Goal: Contribute content: Contribute content

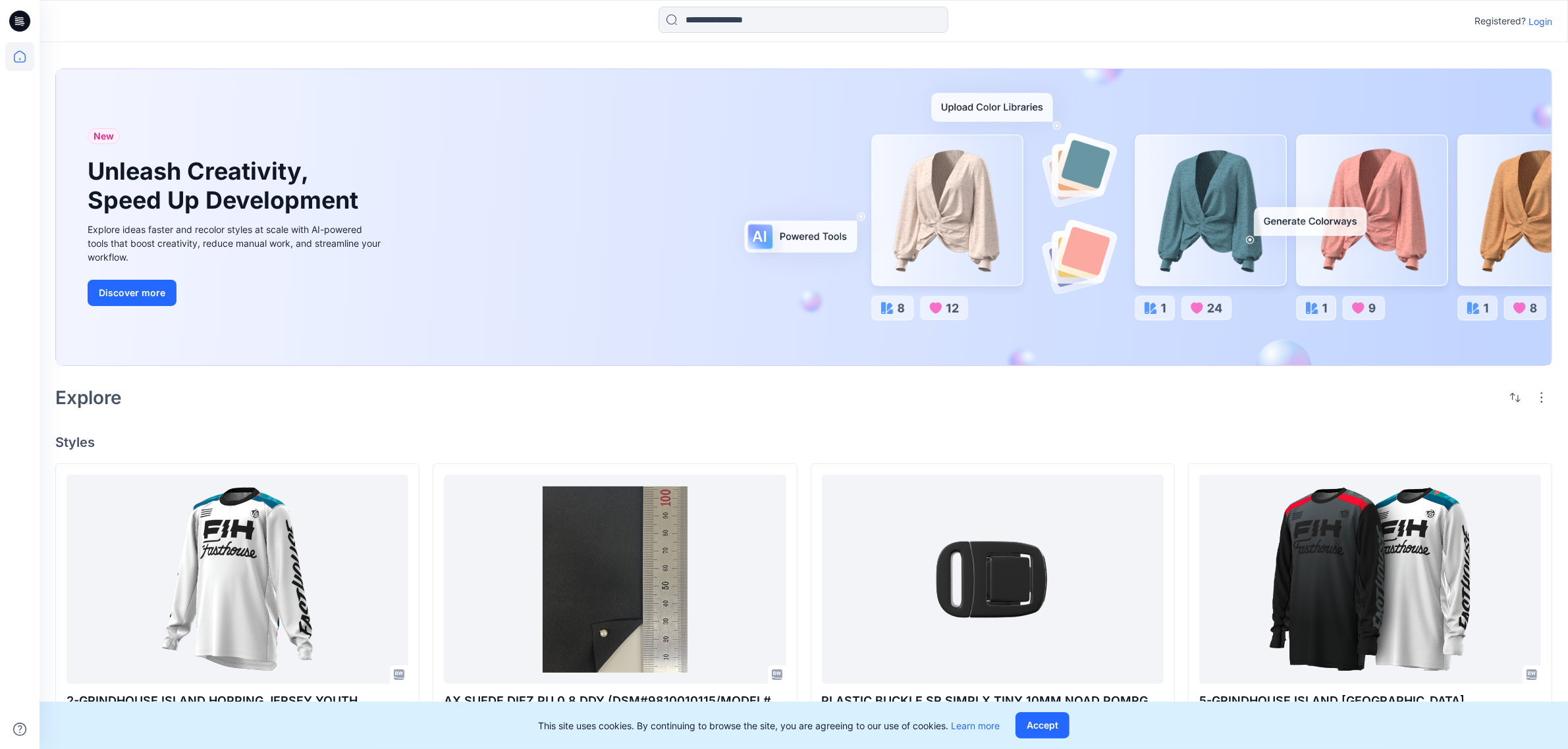
click at [12, 47] on icon at bounding box center [19, 57] width 29 height 29
click at [27, 20] on icon at bounding box center [19, 21] width 21 height 21
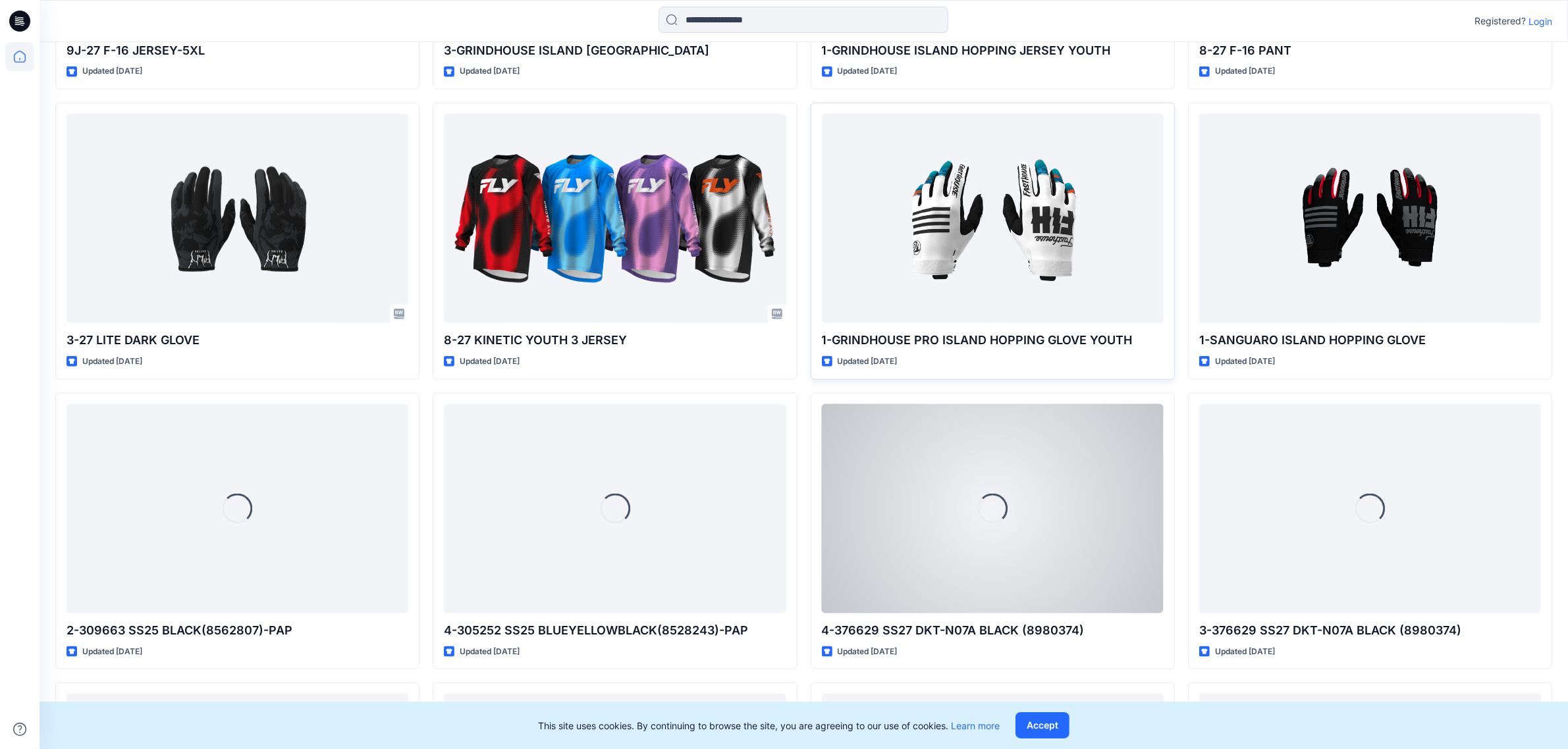
scroll to position [1834, 0]
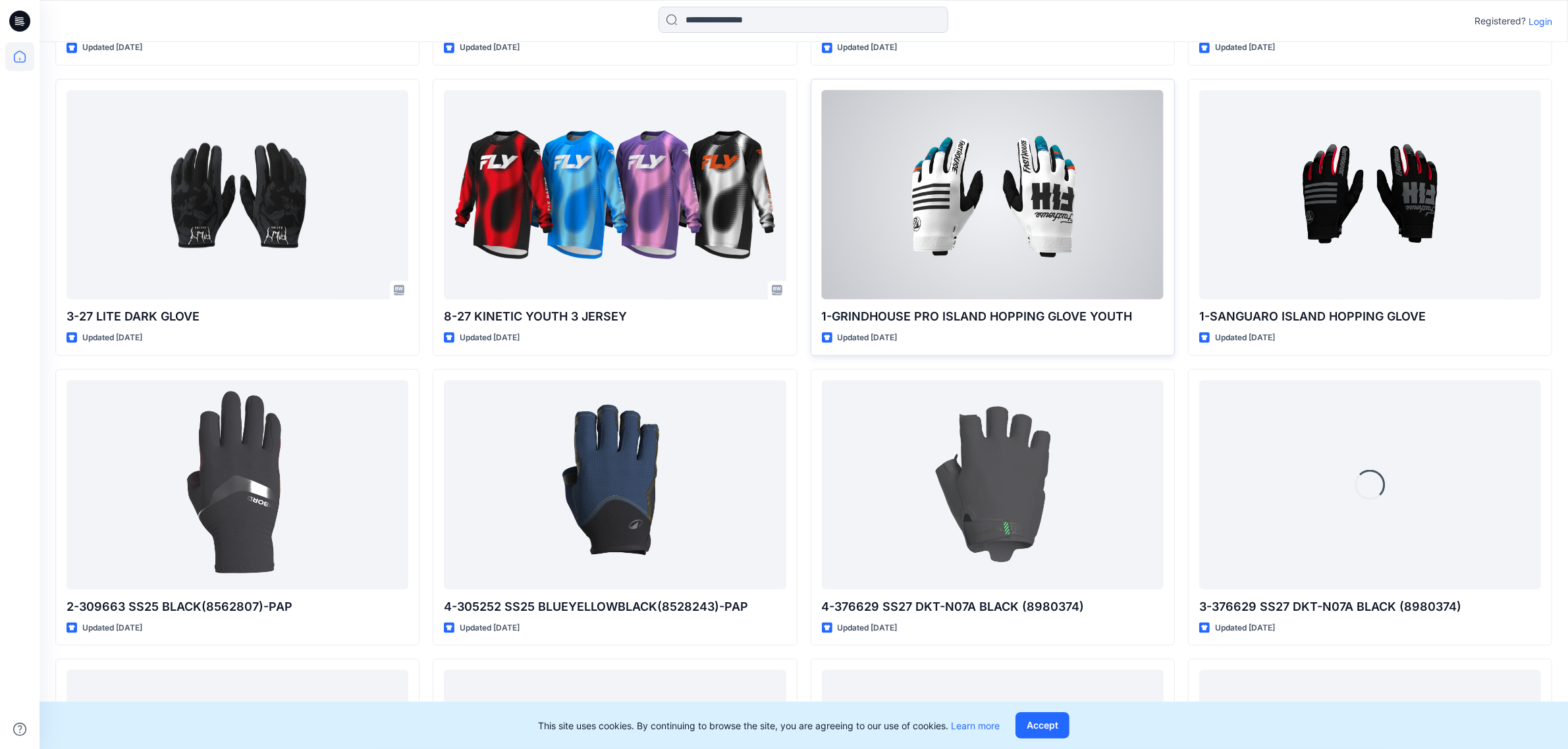
click at [960, 213] on div at bounding box center [993, 194] width 342 height 209
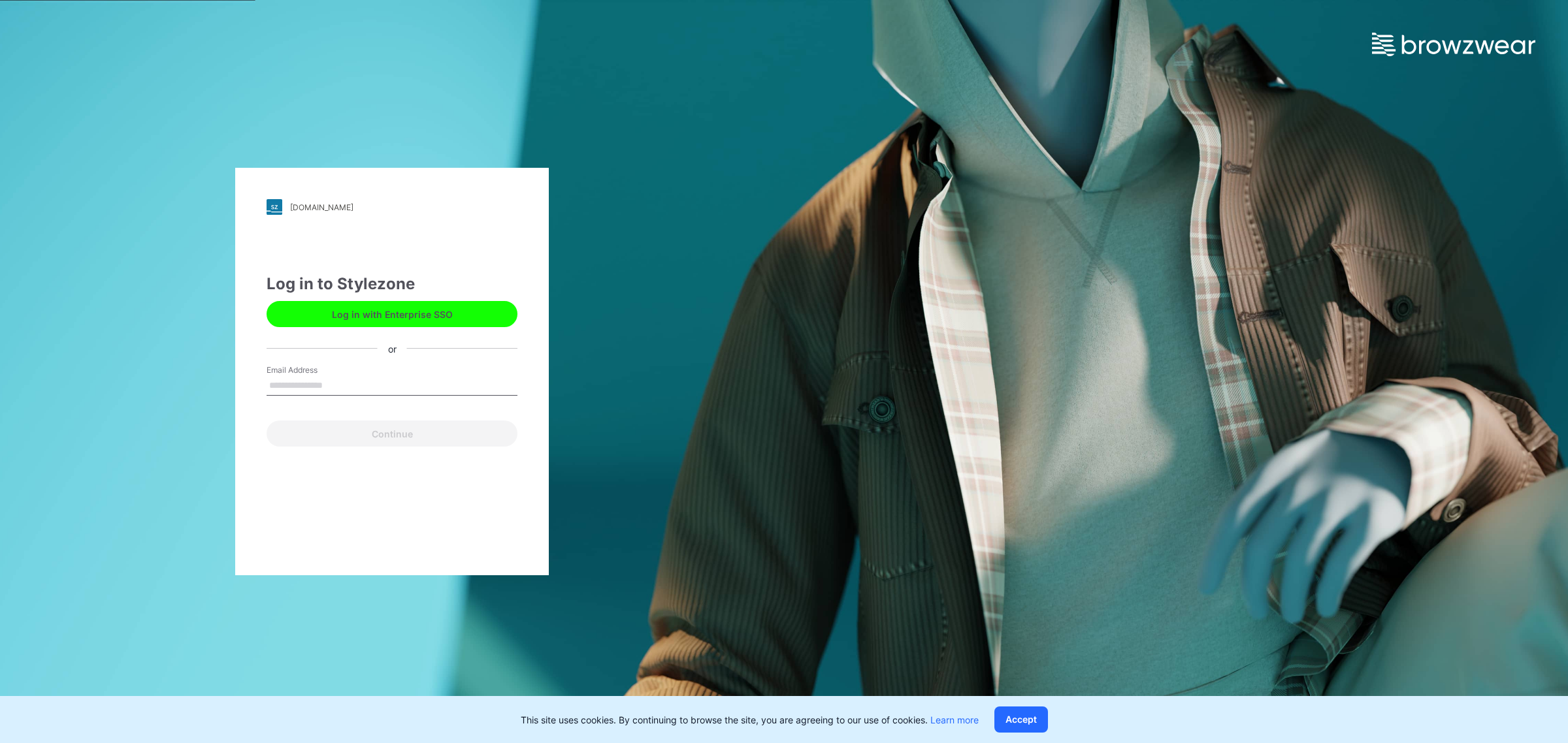
click at [325, 372] on label "Email Address" at bounding box center [312, 370] width 91 height 11
click at [325, 376] on input "Email Address" at bounding box center [392, 385] width 251 height 19
click at [325, 383] on input "Email Address" at bounding box center [392, 385] width 251 height 19
type input "**********"
click at [357, 428] on button "Continue" at bounding box center [392, 434] width 251 height 26
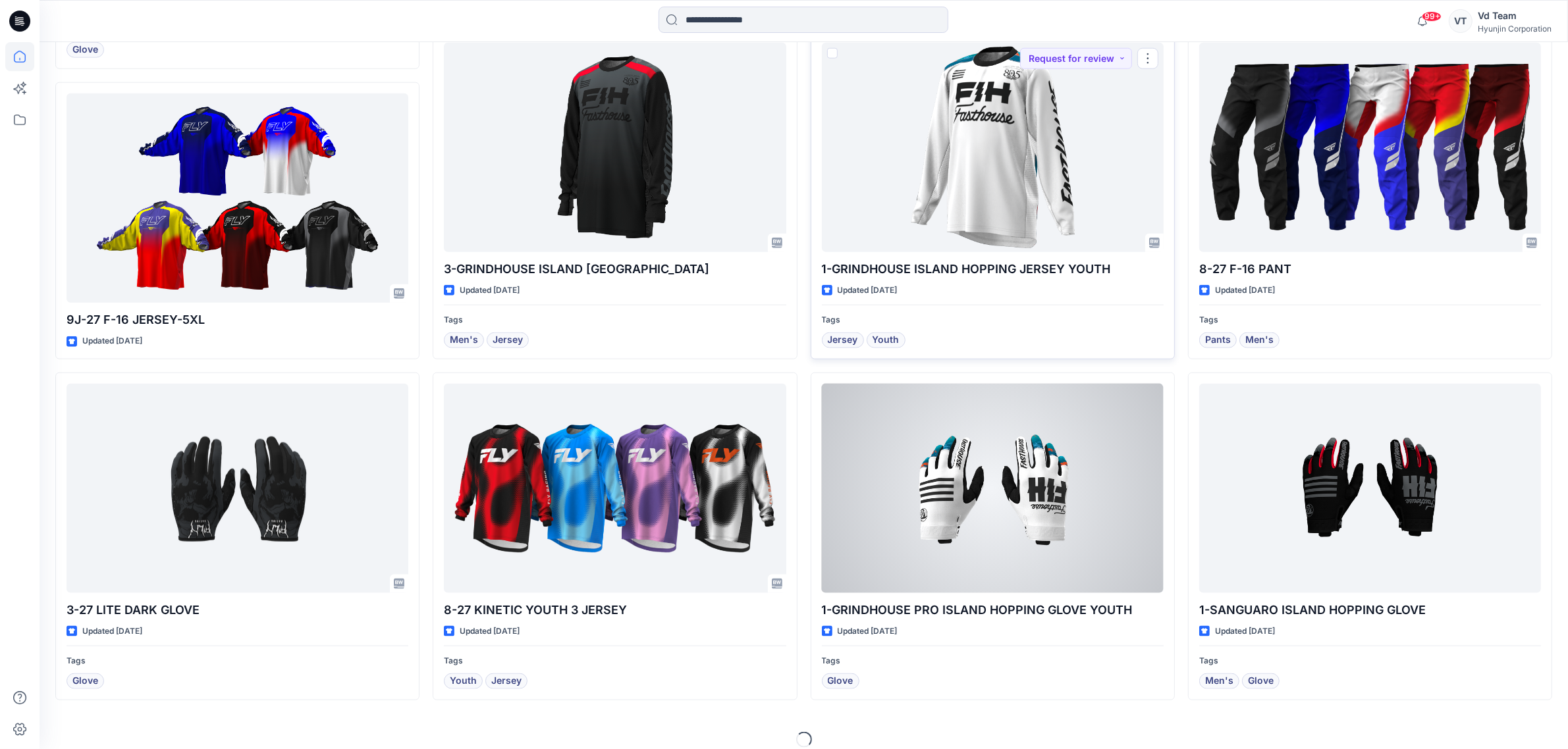
scroll to position [1806, 0]
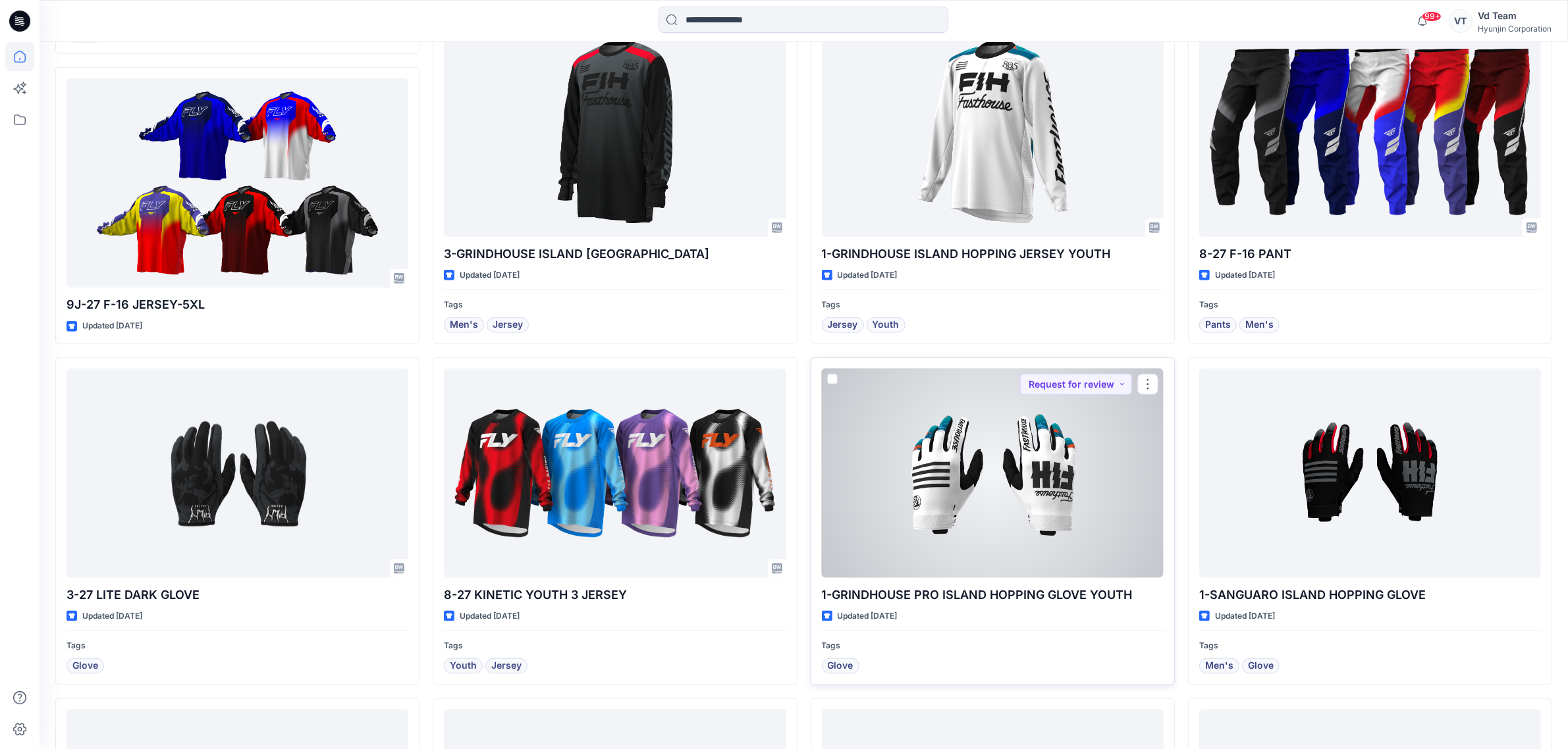
click at [910, 509] on div at bounding box center [993, 473] width 342 height 209
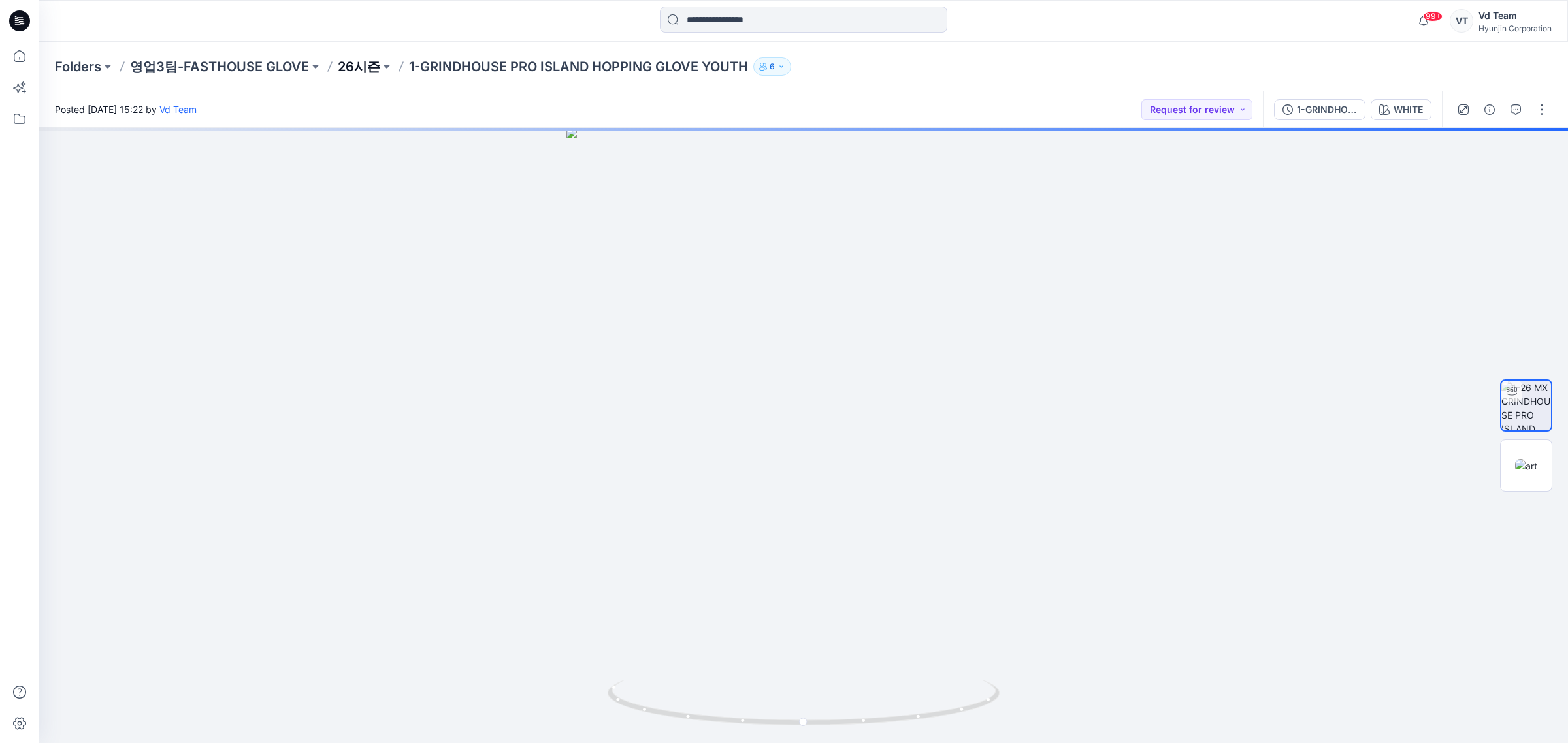
click at [368, 67] on p "26시즌" at bounding box center [359, 67] width 43 height 19
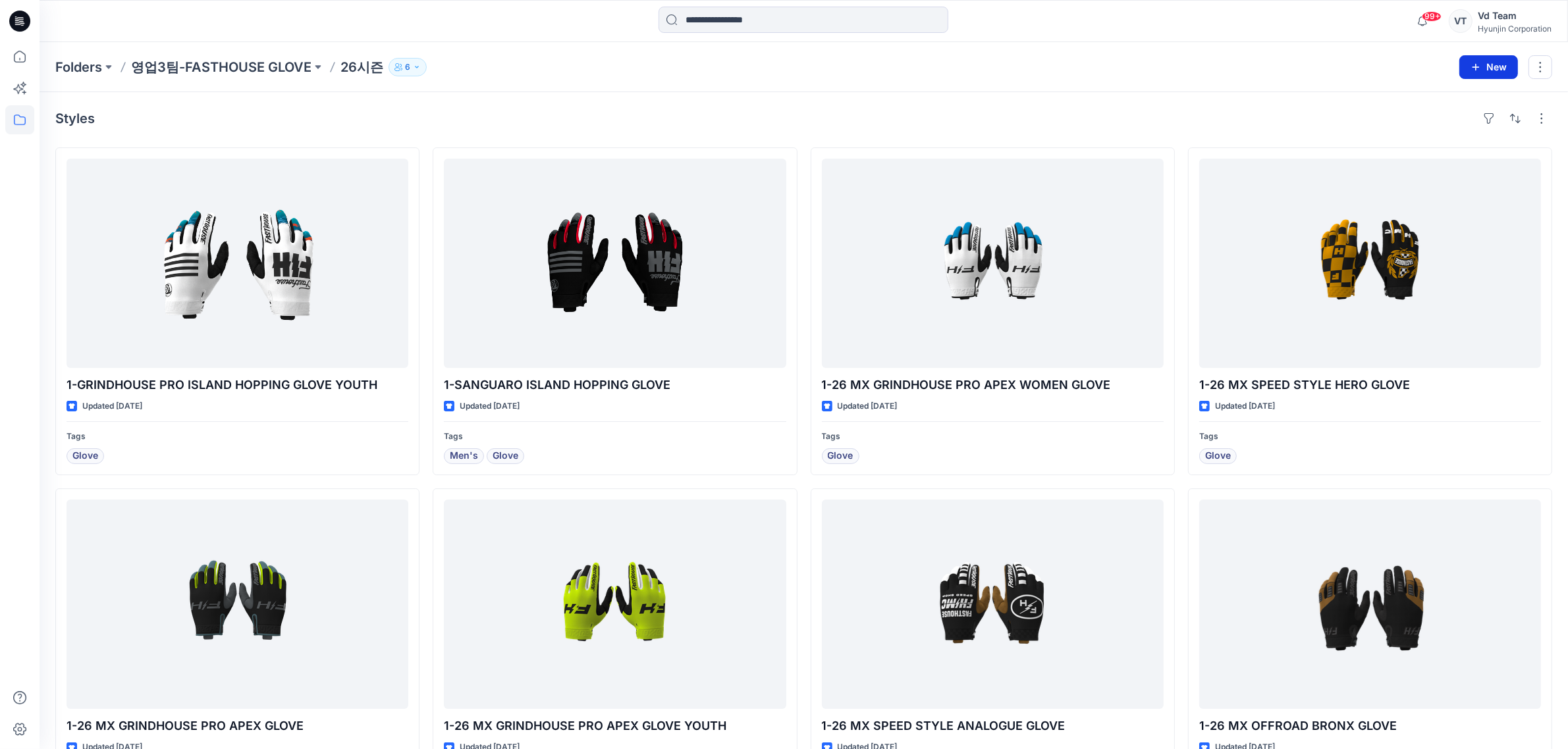
click at [1495, 63] on button "New" at bounding box center [1488, 67] width 58 height 24
click at [1457, 104] on p "New Style" at bounding box center [1447, 100] width 44 height 16
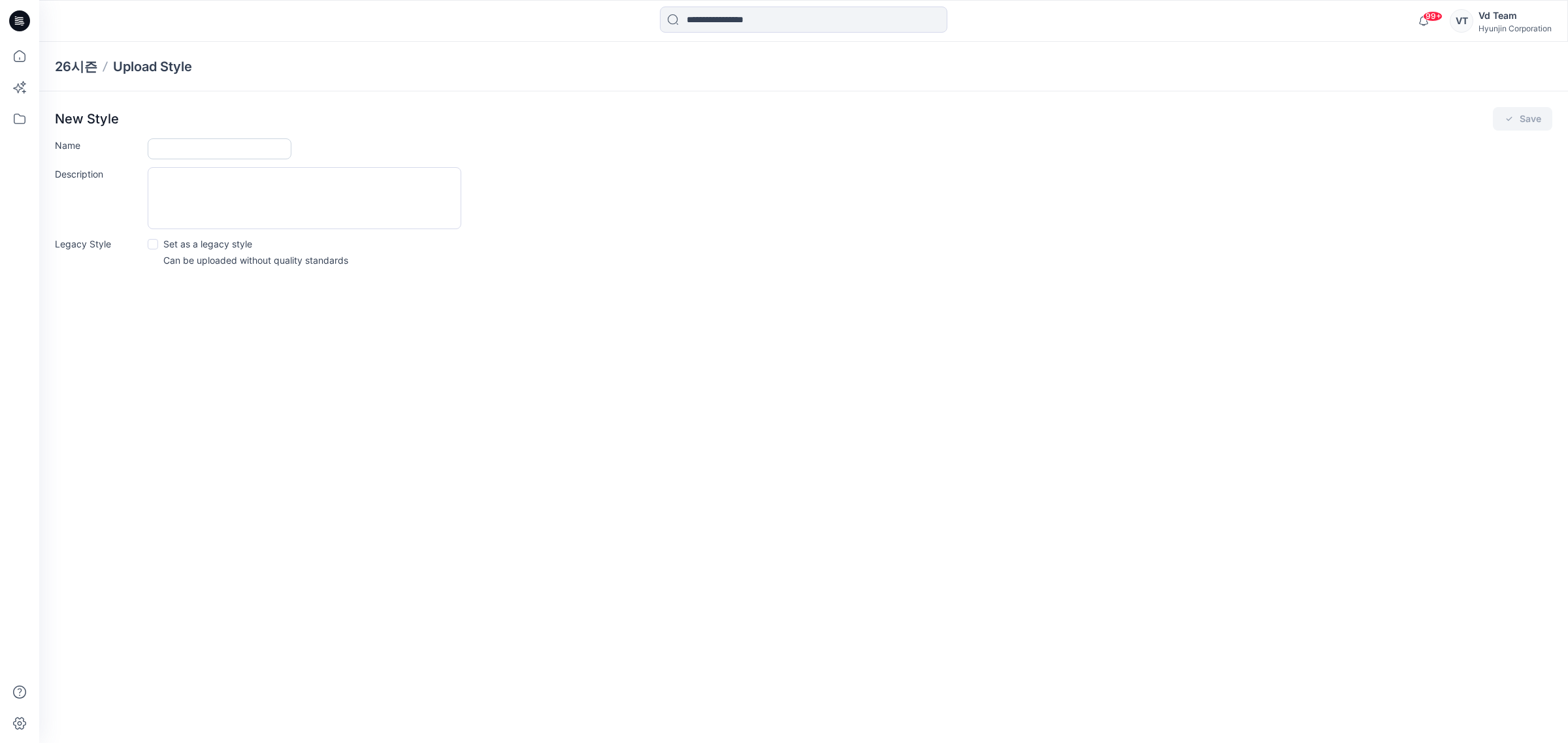
click at [200, 153] on input "Name" at bounding box center [219, 148] width 143 height 21
paste input "**********"
type input "**********"
drag, startPoint x: 1059, startPoint y: 248, endPoint x: 1317, endPoint y: 203, distance: 261.9
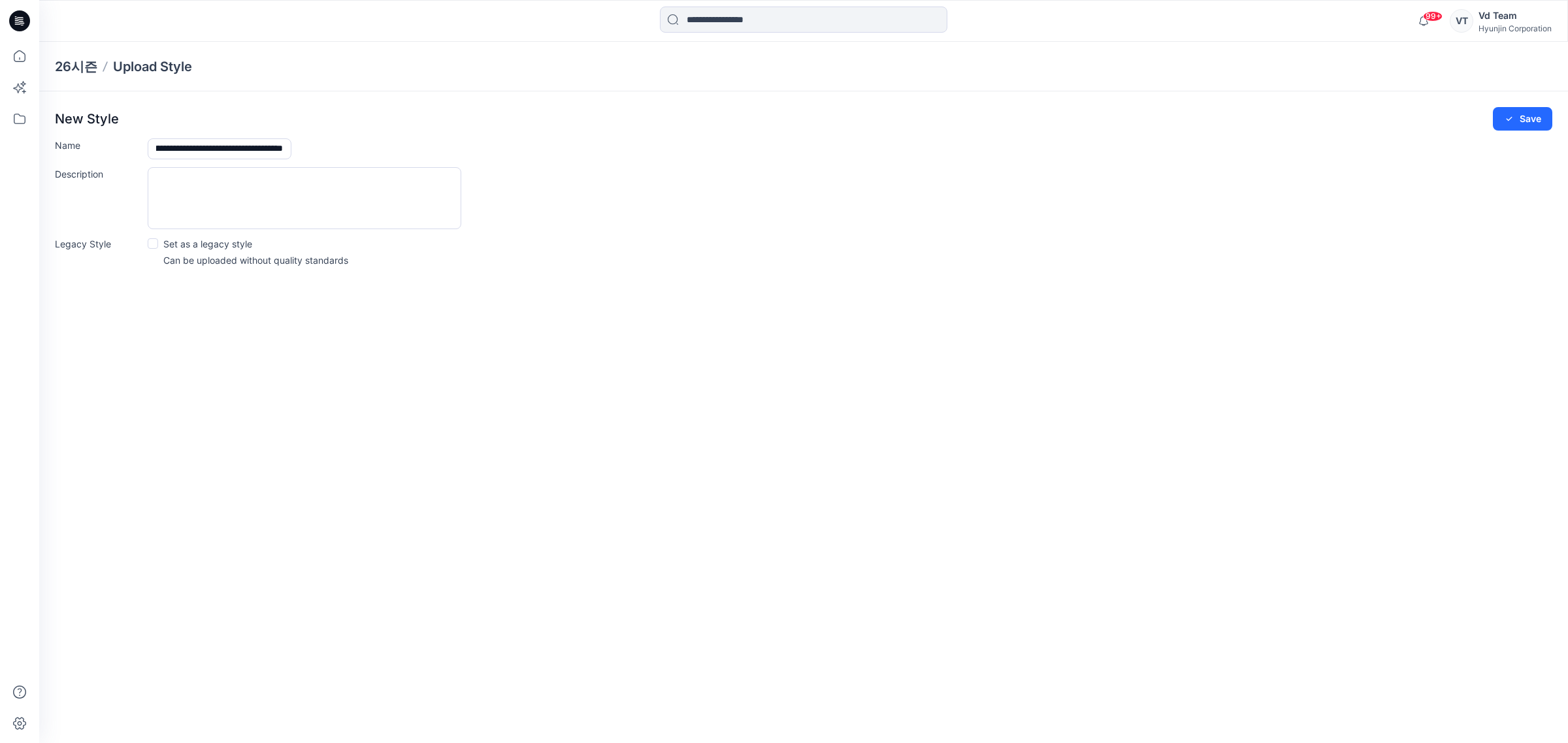
click at [1062, 249] on div "Legacy Style Set as a legacy style Can be uploaded without quality standards" at bounding box center [803, 252] width 1497 height 30
click at [1514, 128] on button "Save" at bounding box center [1522, 118] width 59 height 24
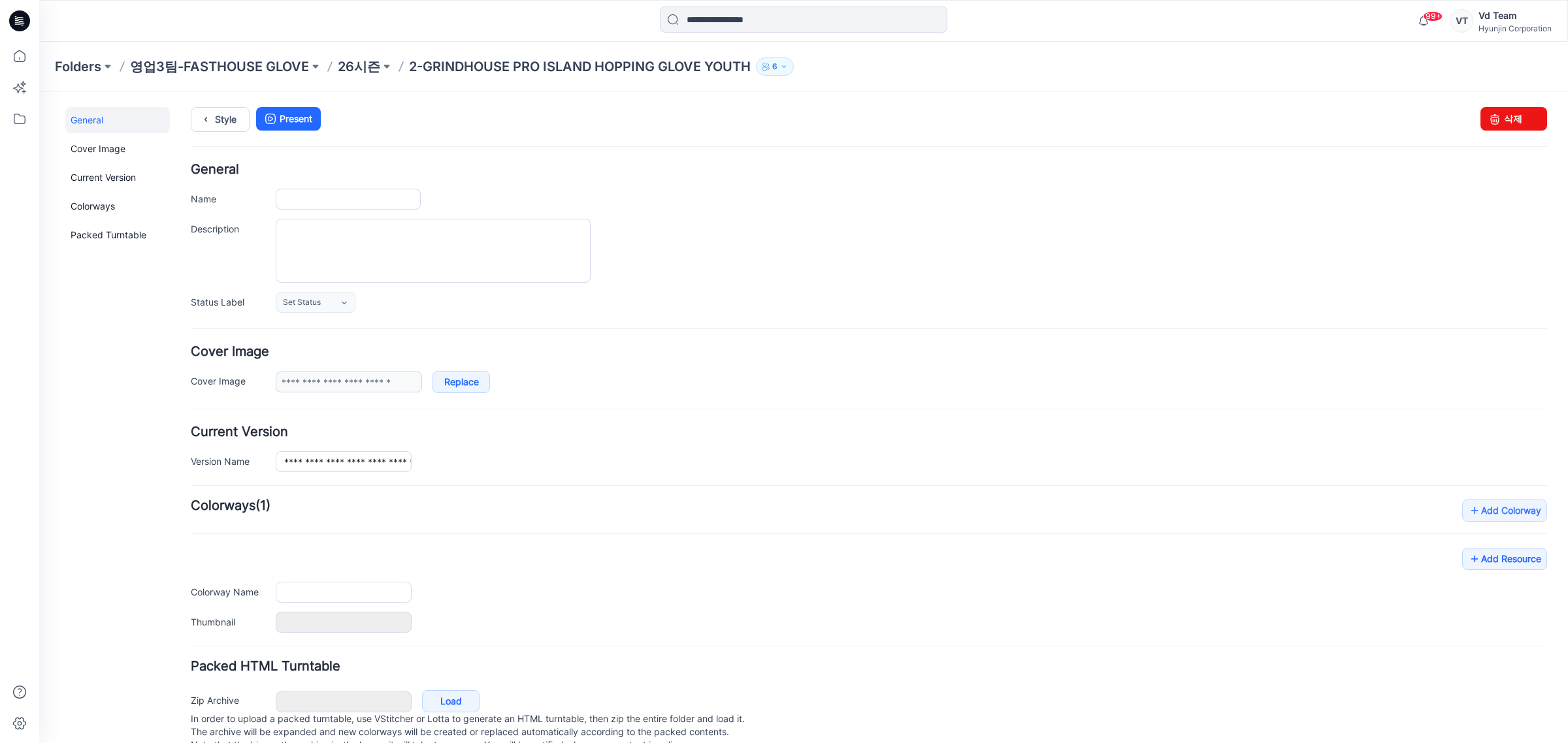
type input "**********"
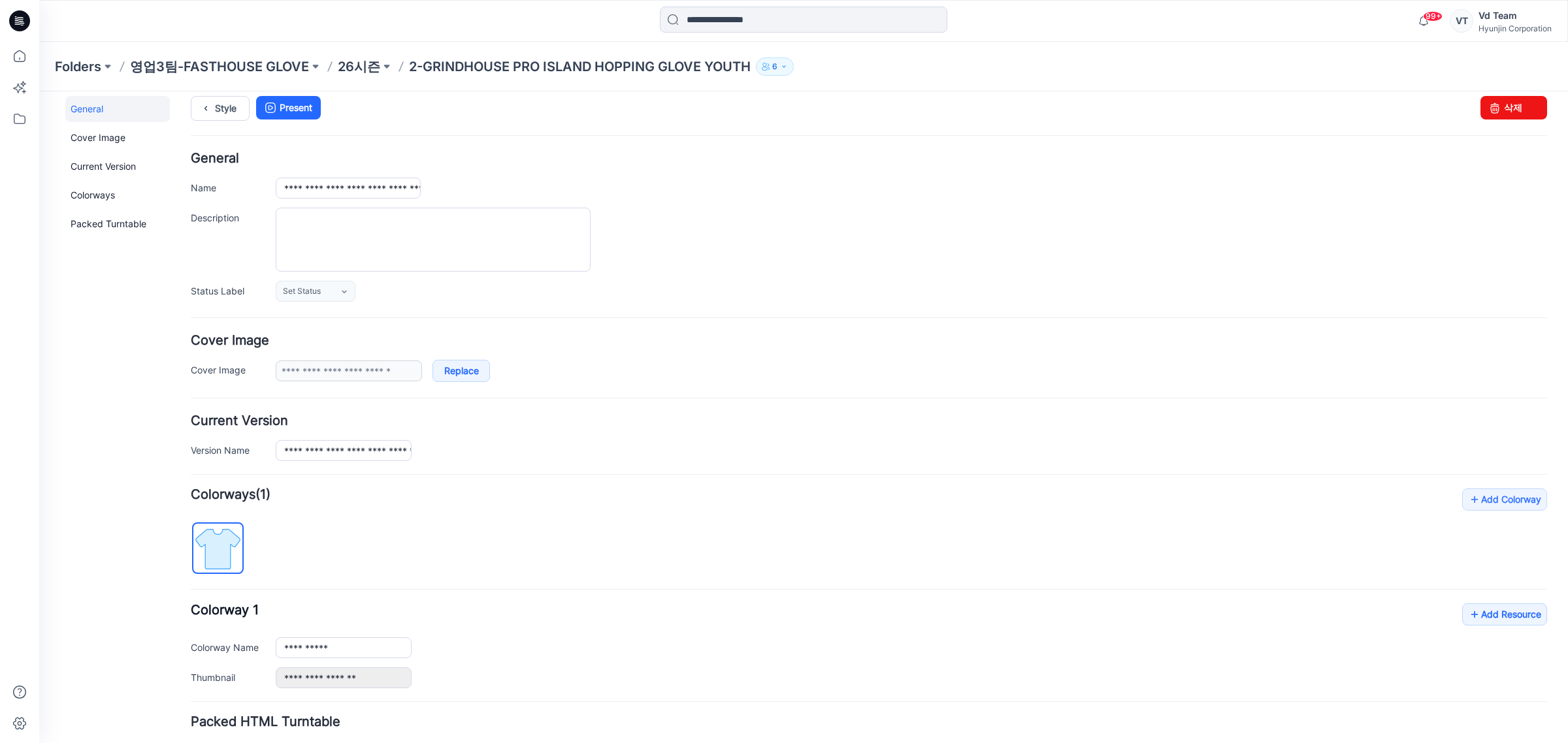
scroll to position [109, 0]
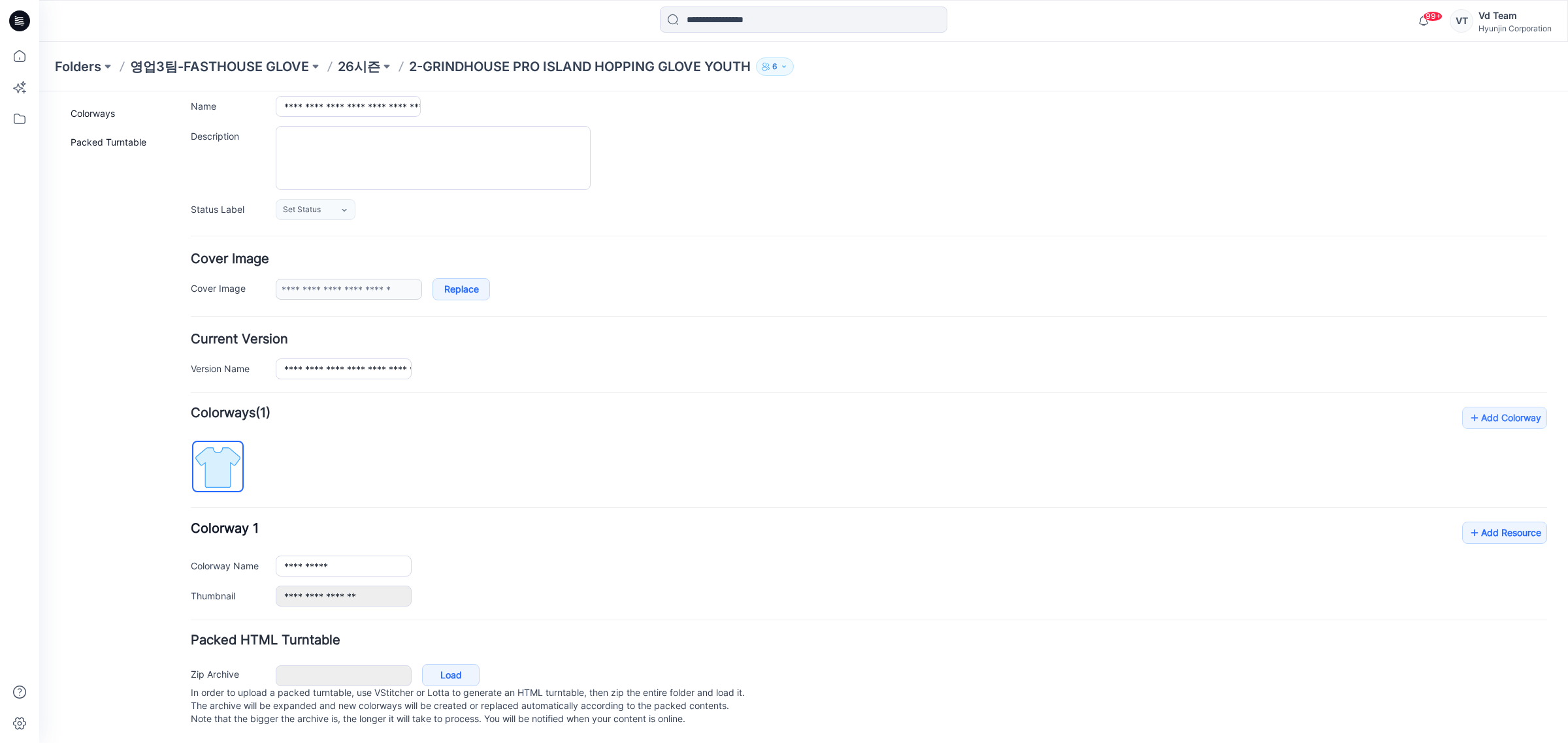
click at [461, 686] on p "In order to upload a packed turntable, use VStitcher or Lotta to generate an HT…" at bounding box center [868, 705] width 1356 height 39
click at [454, 667] on link "Load" at bounding box center [451, 675] width 58 height 22
click at [446, 670] on link "Cancel" at bounding box center [454, 676] width 63 height 22
click at [39, 91] on link "Load" at bounding box center [39, 91] width 0 height 0
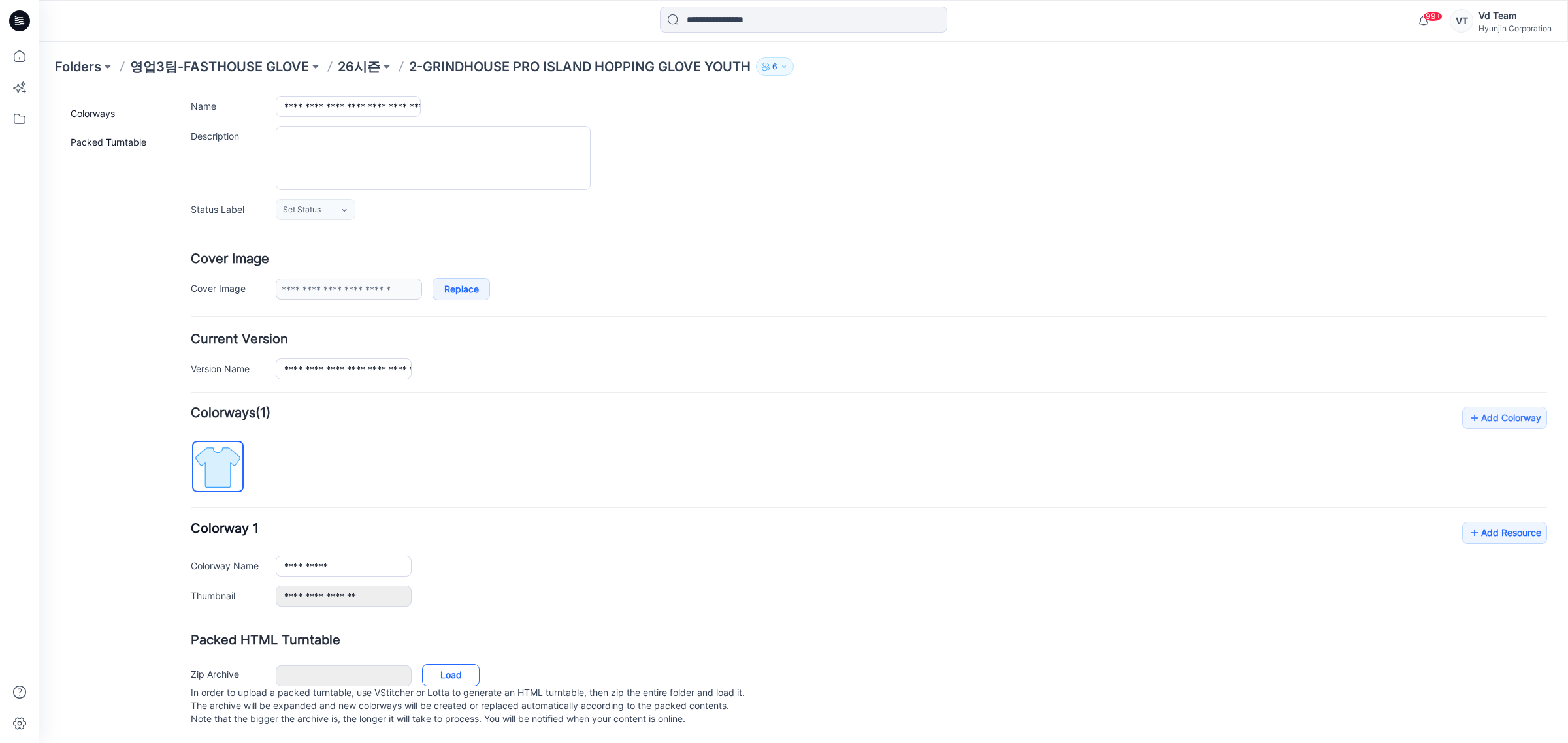
scroll to position [13, 0]
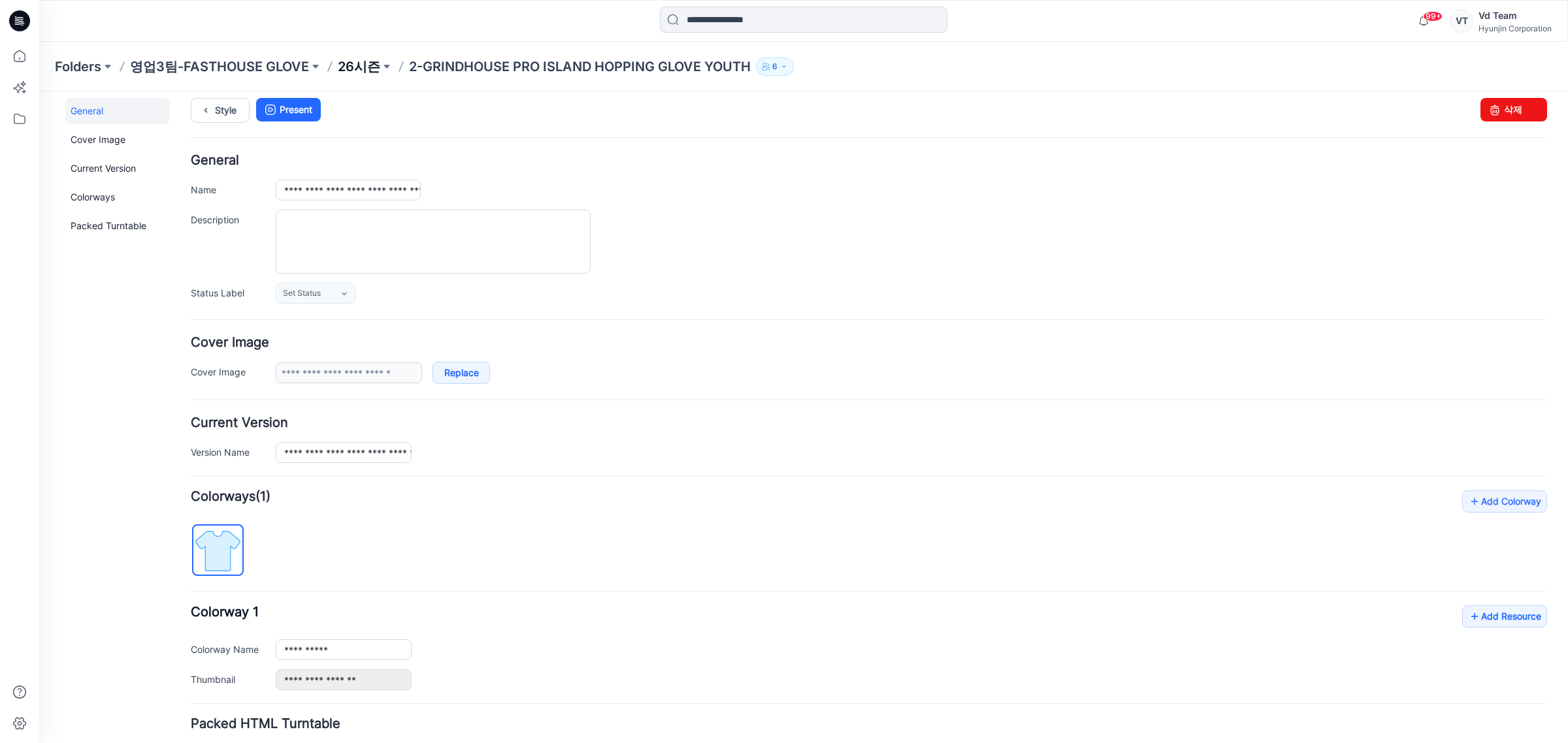
click at [354, 69] on p "26시즌" at bounding box center [359, 67] width 43 height 19
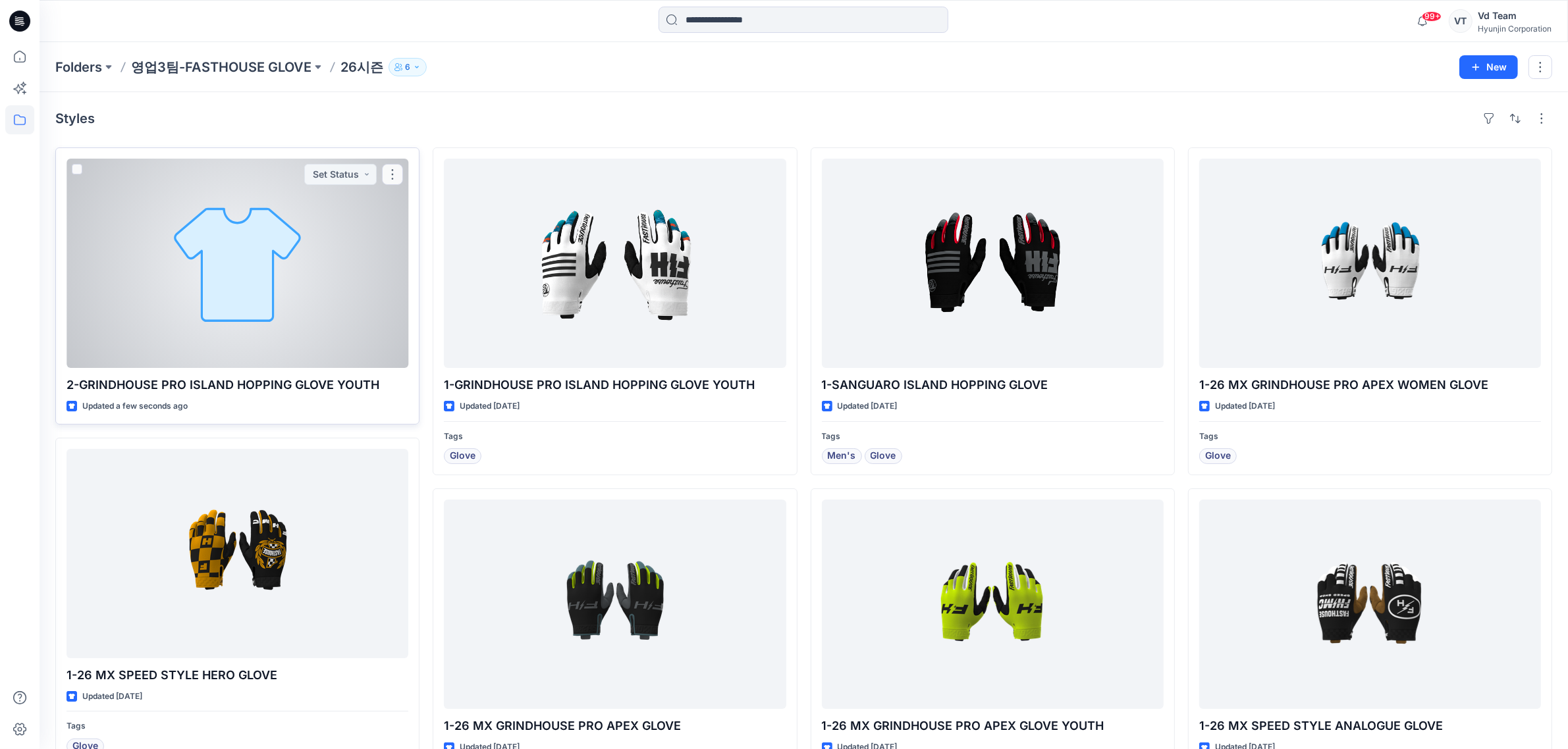
click at [215, 270] on div at bounding box center [237, 263] width 342 height 209
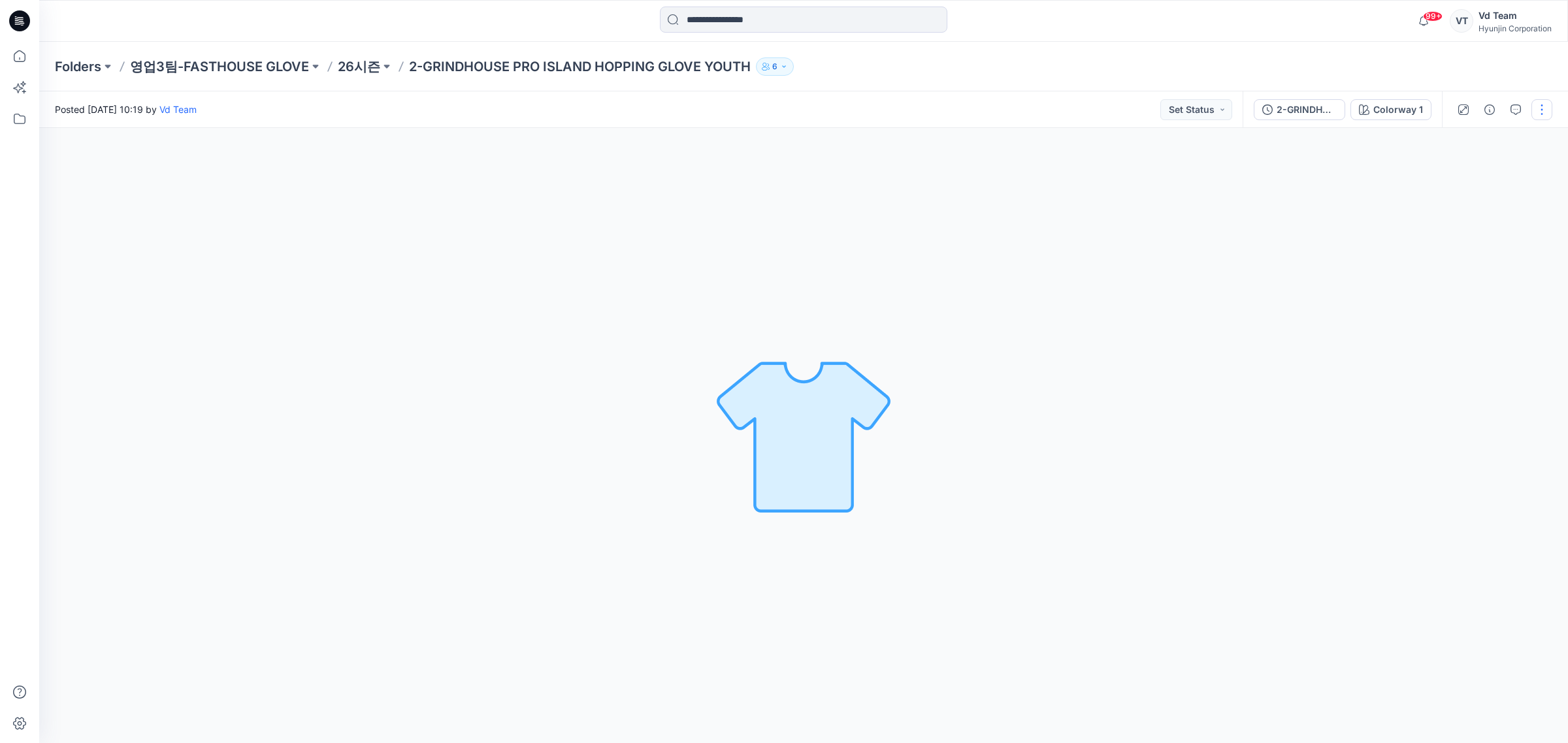
click at [1542, 115] on button "button" at bounding box center [1541, 109] width 21 height 21
click at [1477, 168] on button "Edit" at bounding box center [1487, 176] width 120 height 24
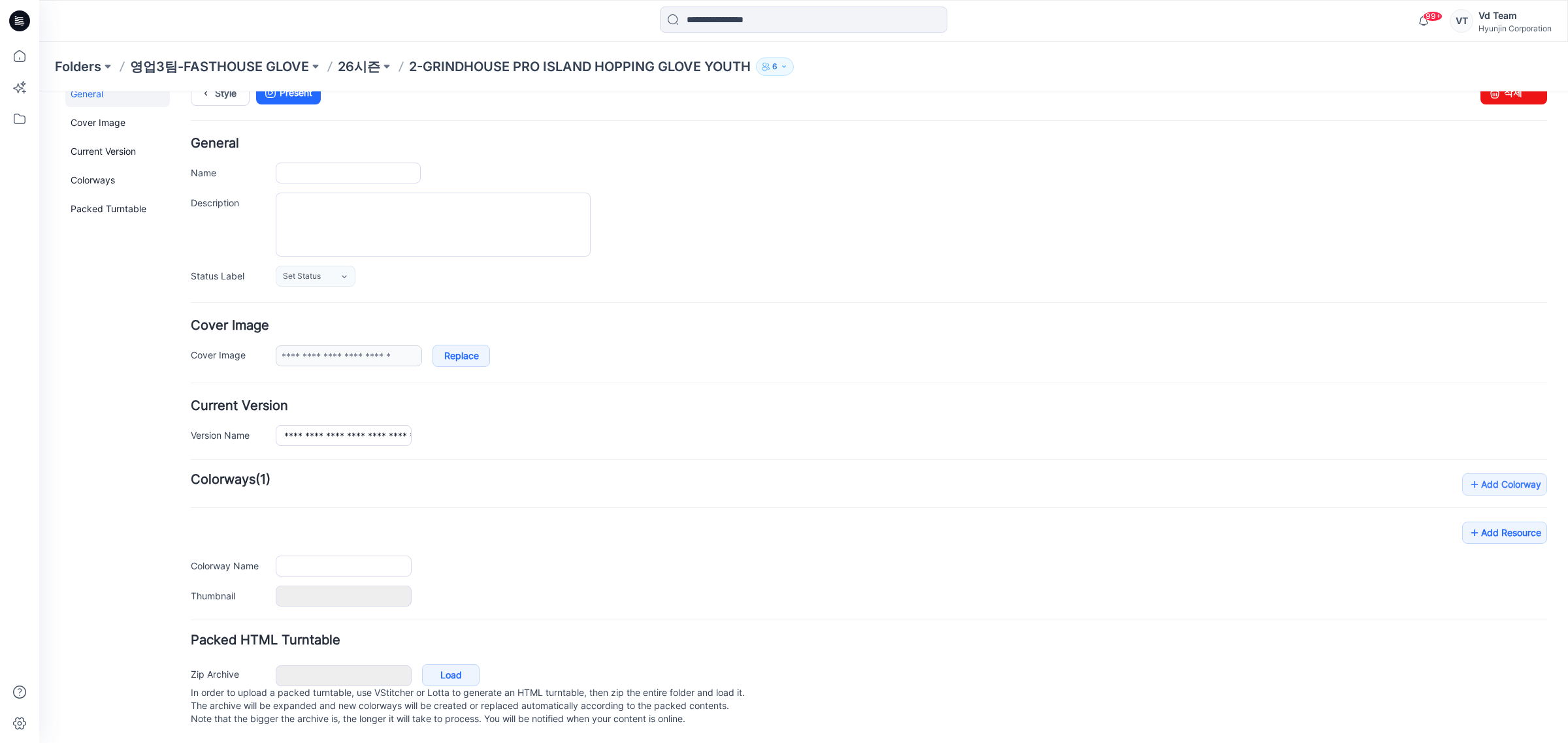
type input "**********"
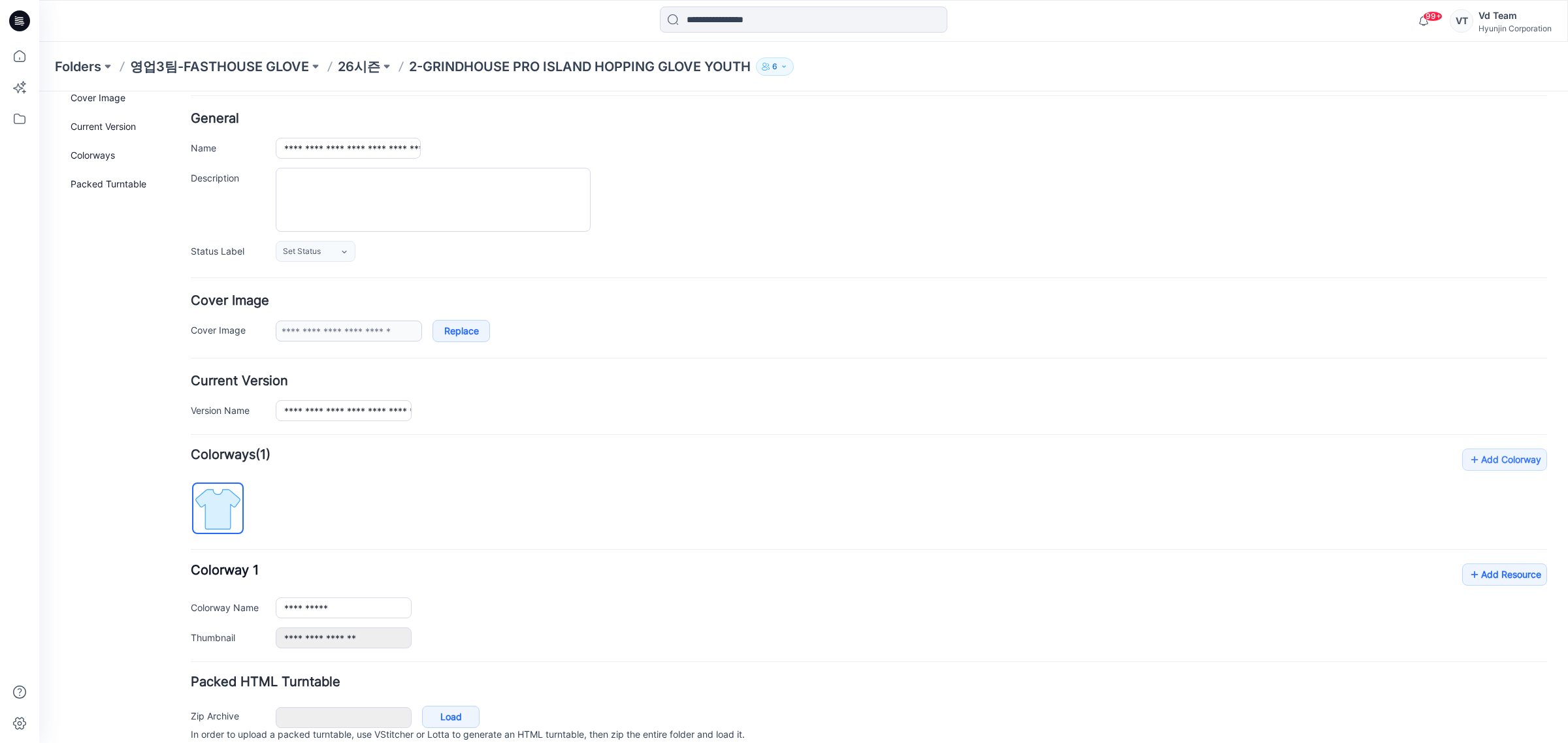
scroll to position [109, 0]
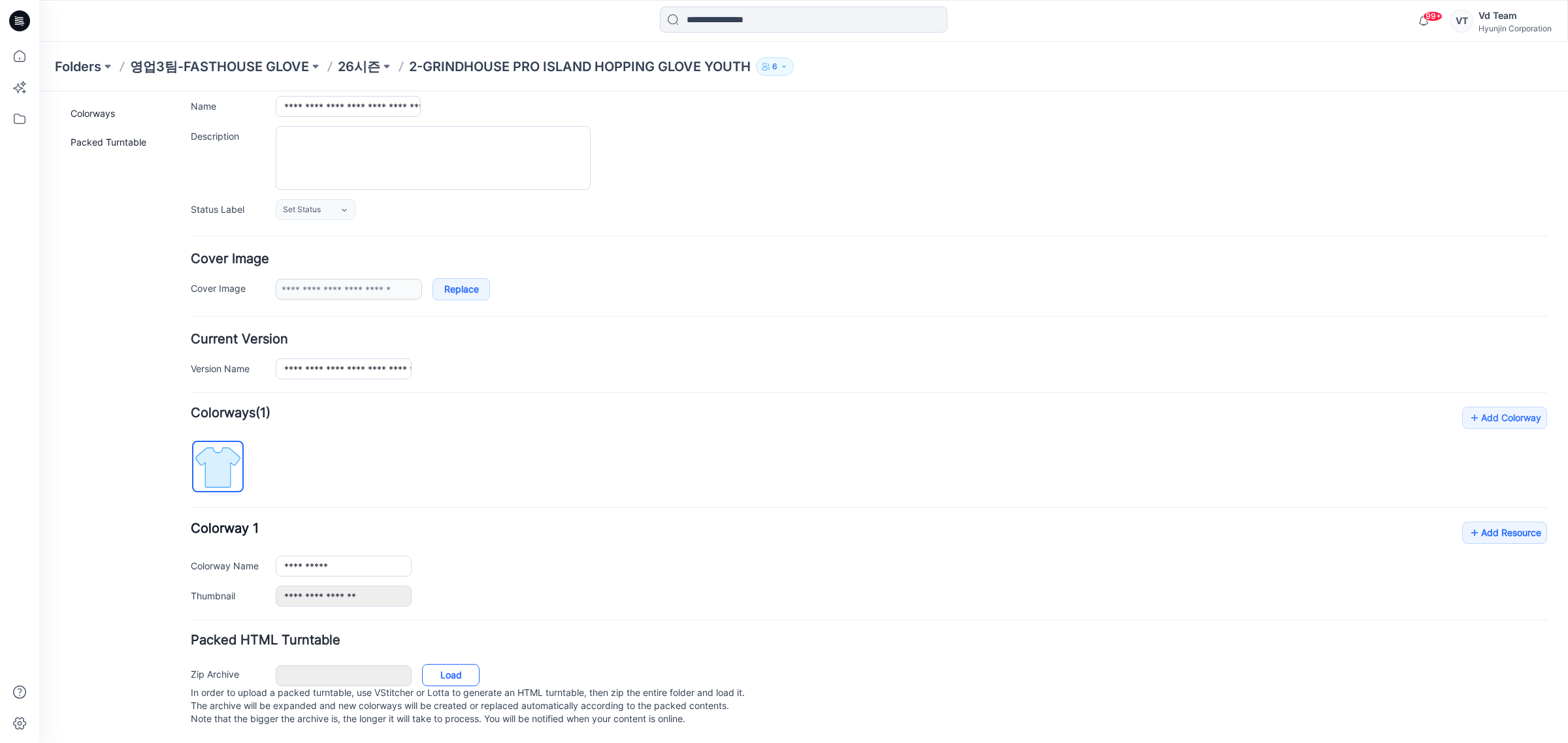
click at [459, 664] on link "Load" at bounding box center [451, 675] width 58 height 22
click at [361, 80] on div "Folders 영업3팀-FASTHOUSE GLOVE 26시즌 2-GRINDHOUSE PRO ISLAND HOPPING GLOVE YOUTH 6" at bounding box center [803, 67] width 1529 height 50
click at [361, 69] on p "26시즌" at bounding box center [359, 67] width 43 height 19
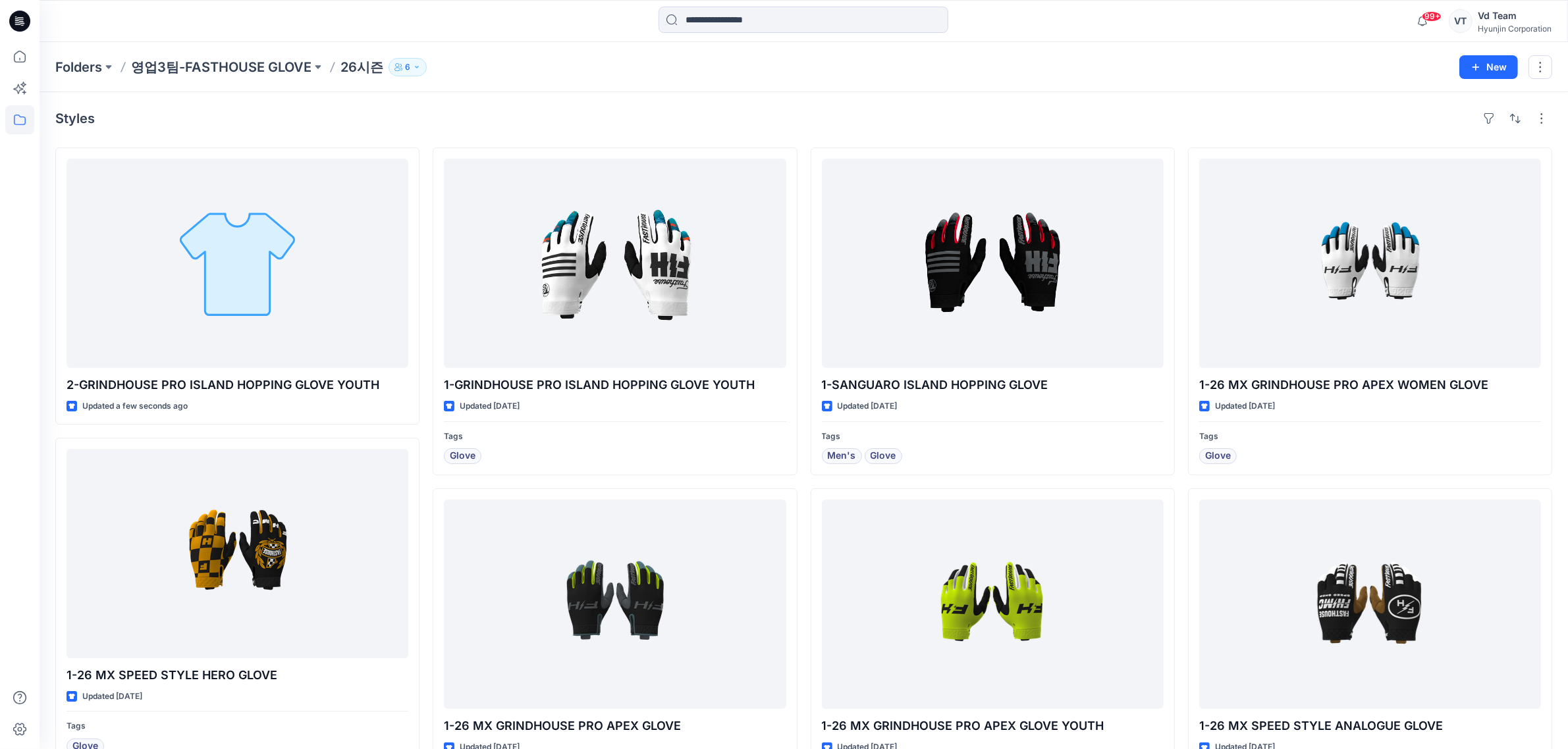
click at [778, 126] on div "Styles" at bounding box center [803, 118] width 1497 height 21
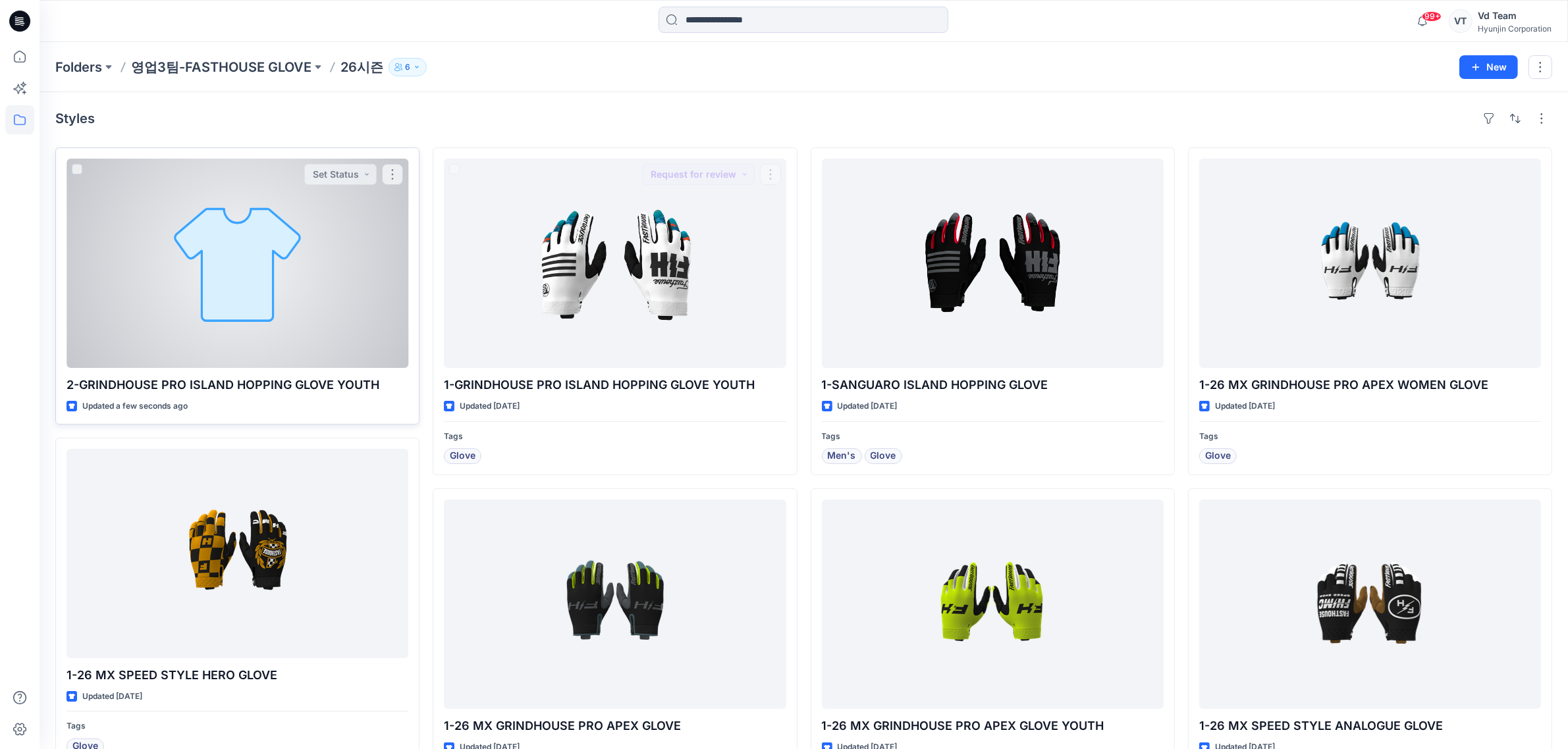
click at [206, 275] on div at bounding box center [237, 263] width 342 height 209
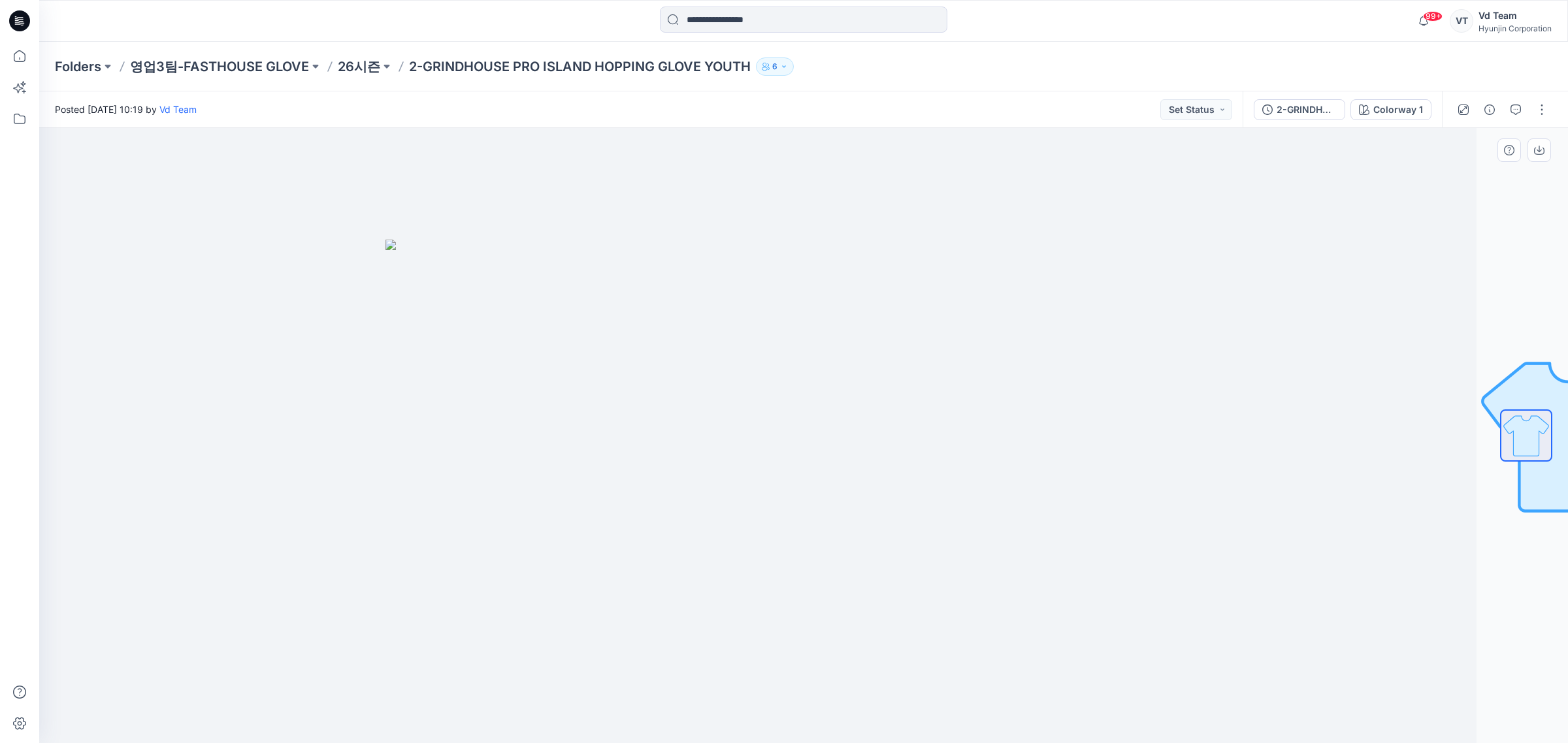
click at [1086, 426] on div at bounding box center [712, 435] width 1529 height 615
click at [1089, 426] on div at bounding box center [712, 435] width 1529 height 615
click at [1545, 108] on button "button" at bounding box center [1541, 109] width 21 height 21
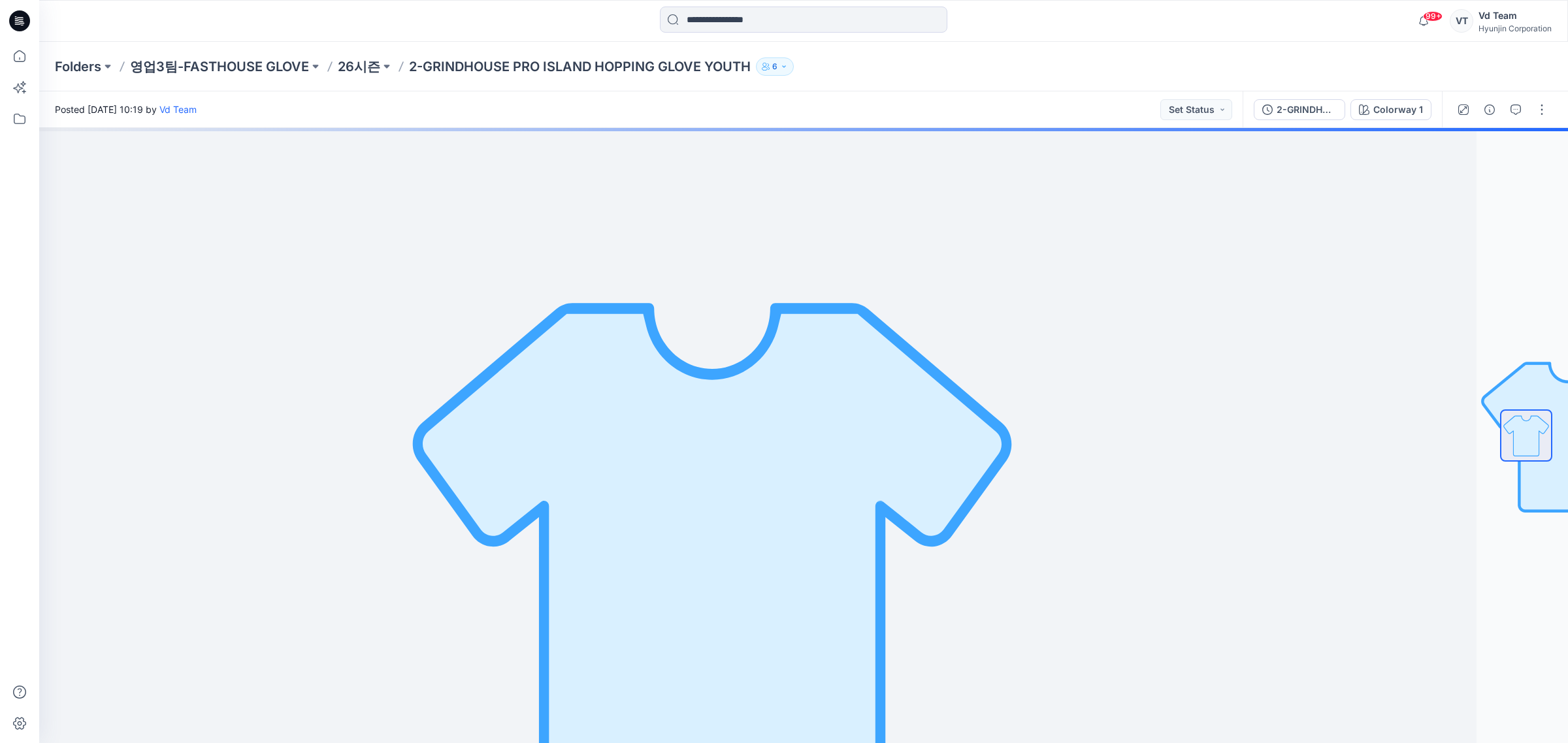
click at [1552, 109] on div at bounding box center [1502, 109] width 121 height 36
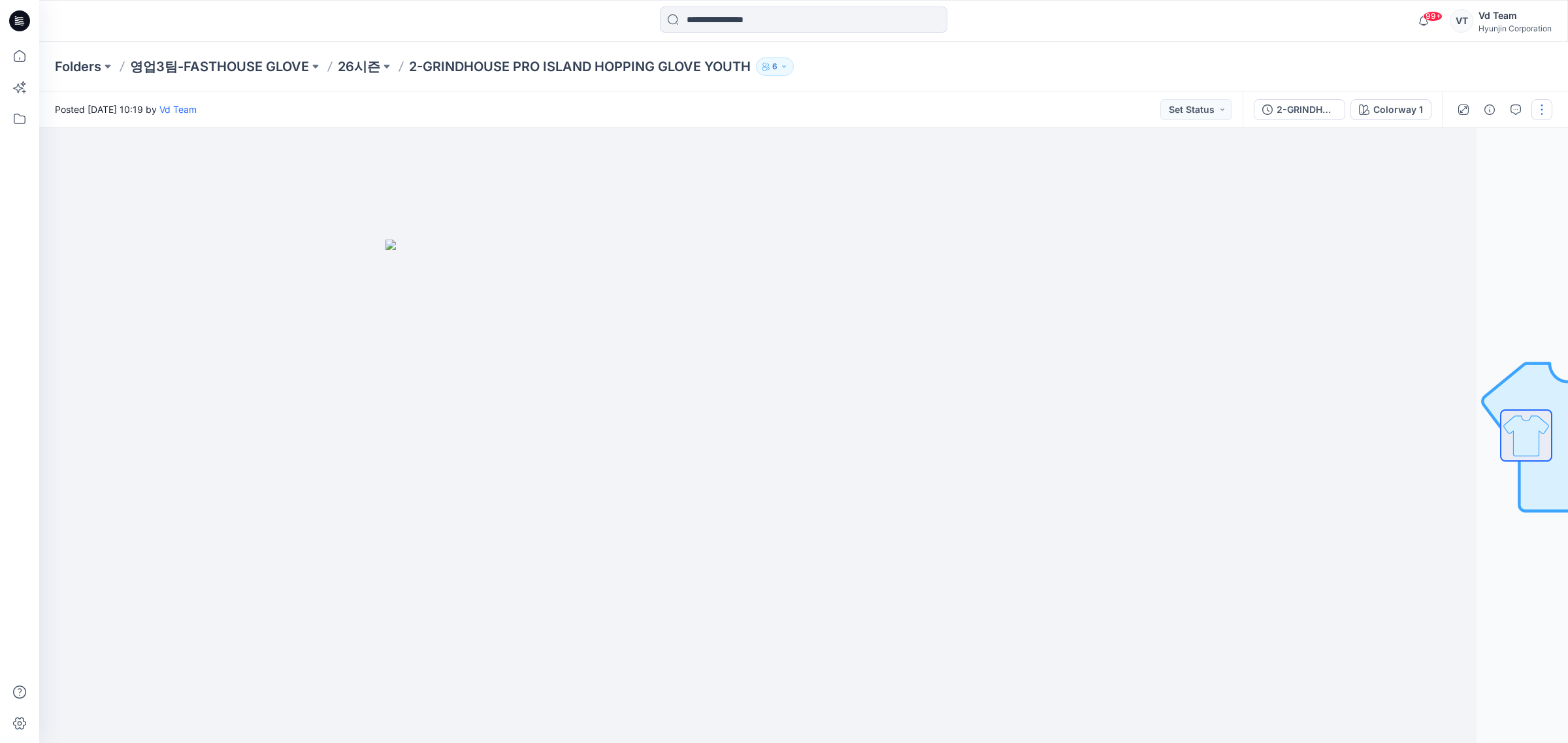
click at [1539, 115] on button "button" at bounding box center [1541, 109] width 21 height 21
click at [1475, 167] on button "Edit" at bounding box center [1487, 176] width 120 height 24
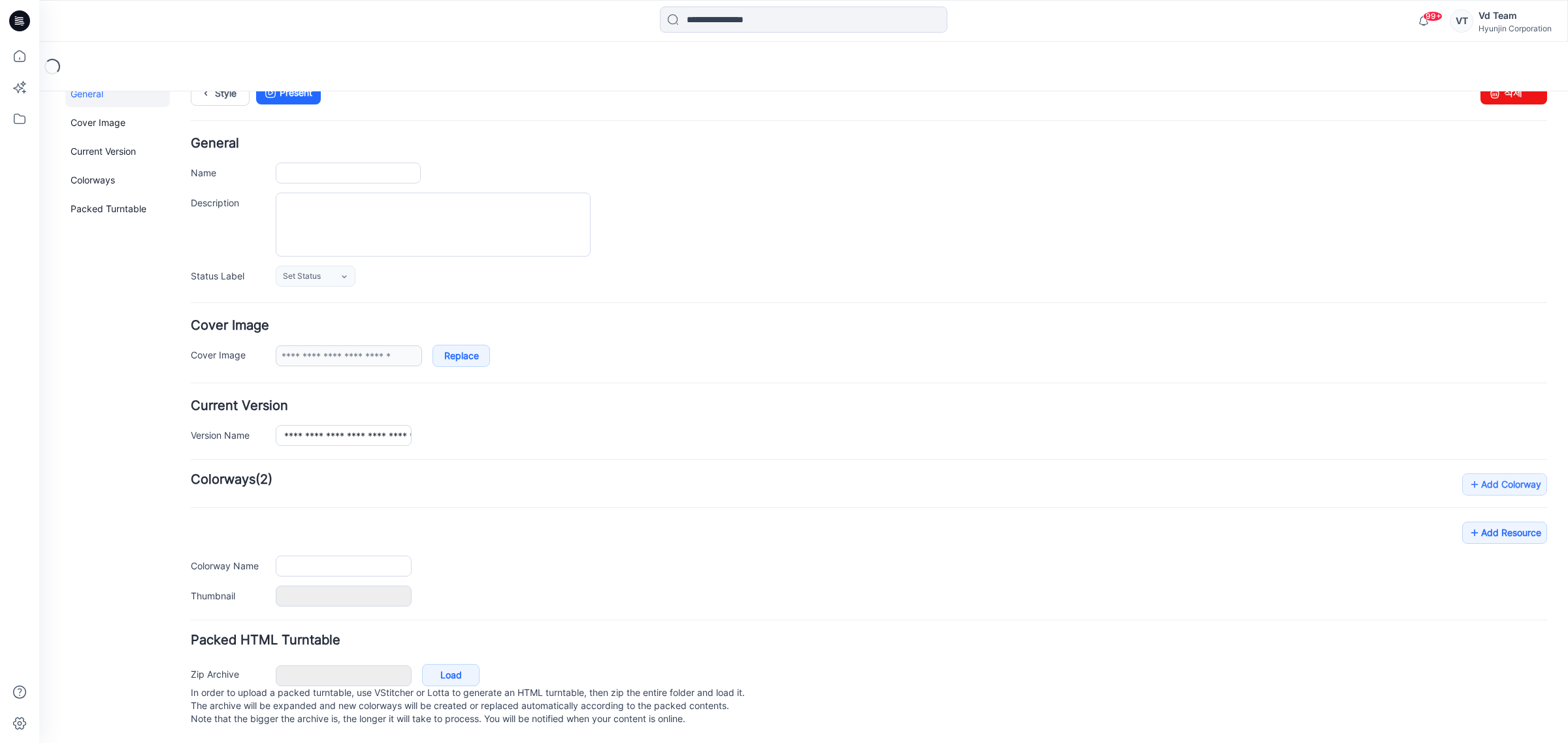
type input "**********"
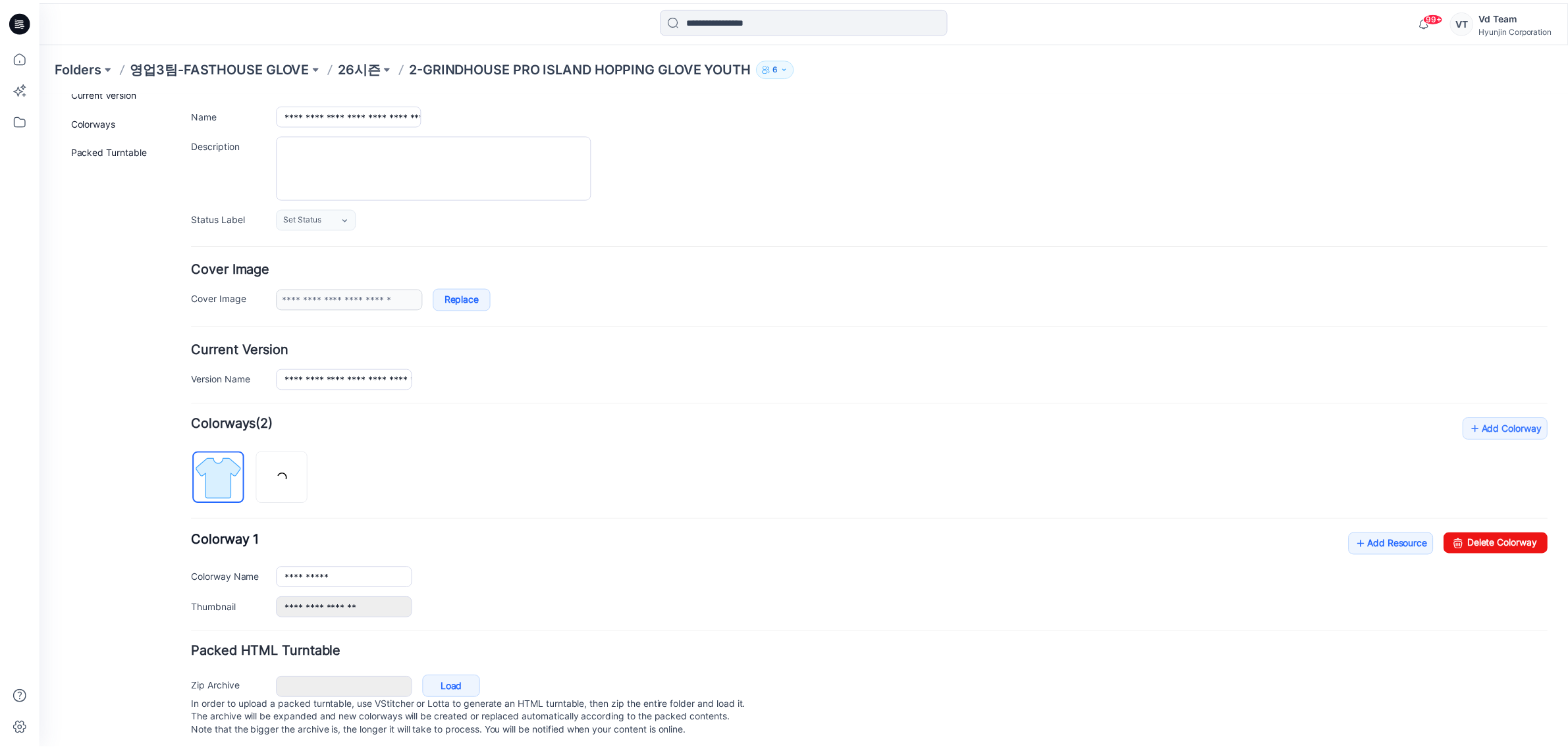
scroll to position [110, 0]
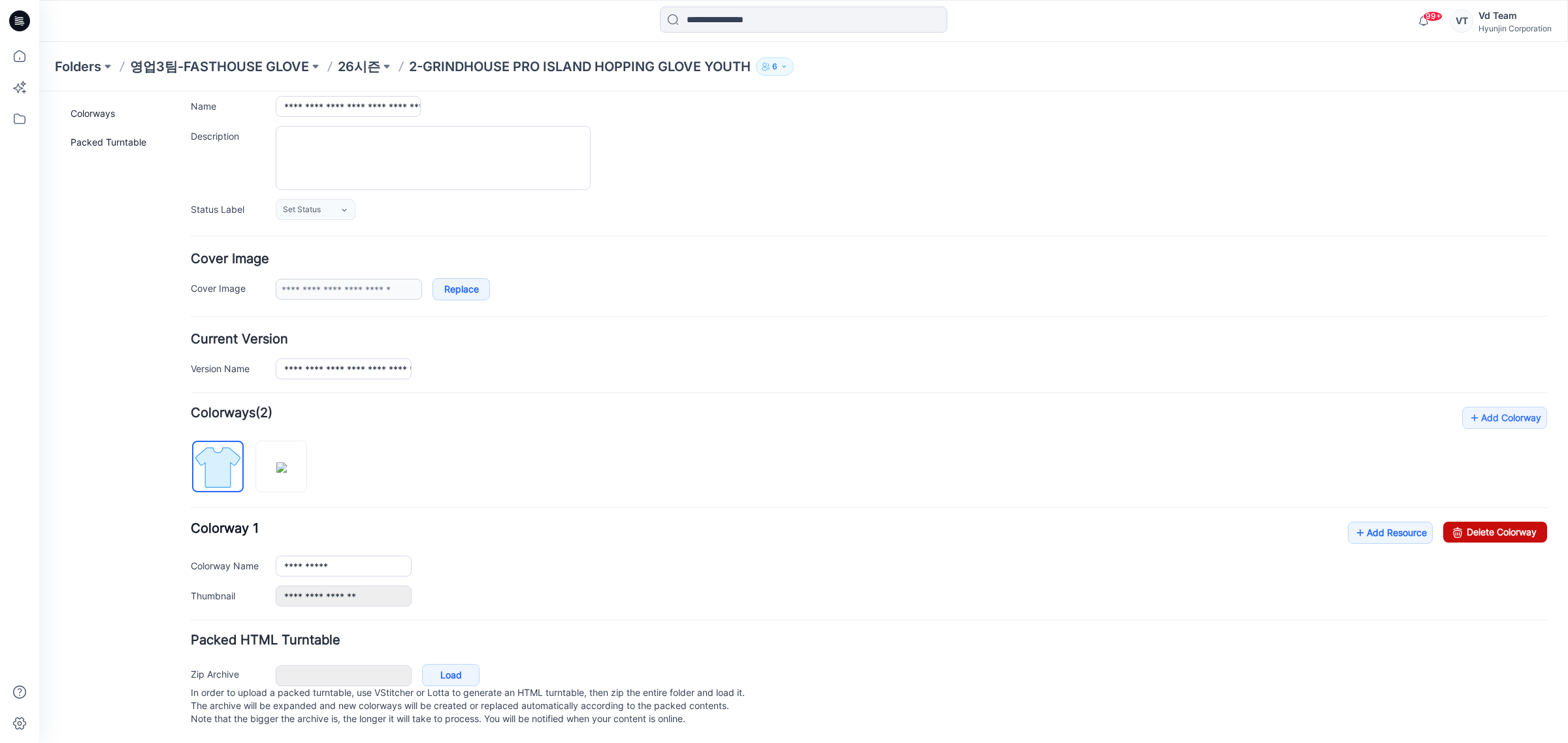
click at [1457, 522] on link "Delete Colorway" at bounding box center [1495, 532] width 104 height 21
type input "*****"
type input "**********"
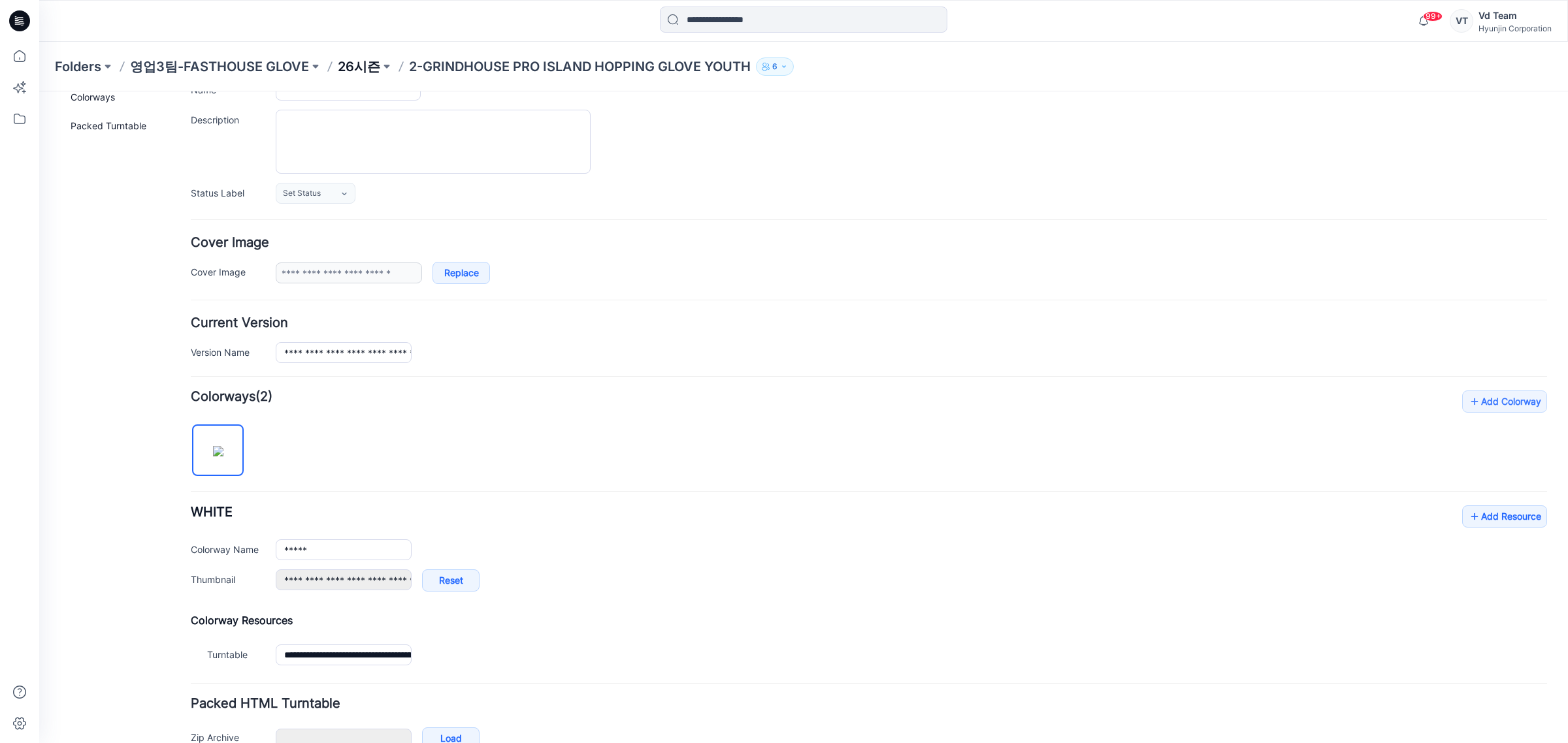
click at [361, 72] on p "26시즌" at bounding box center [359, 67] width 43 height 19
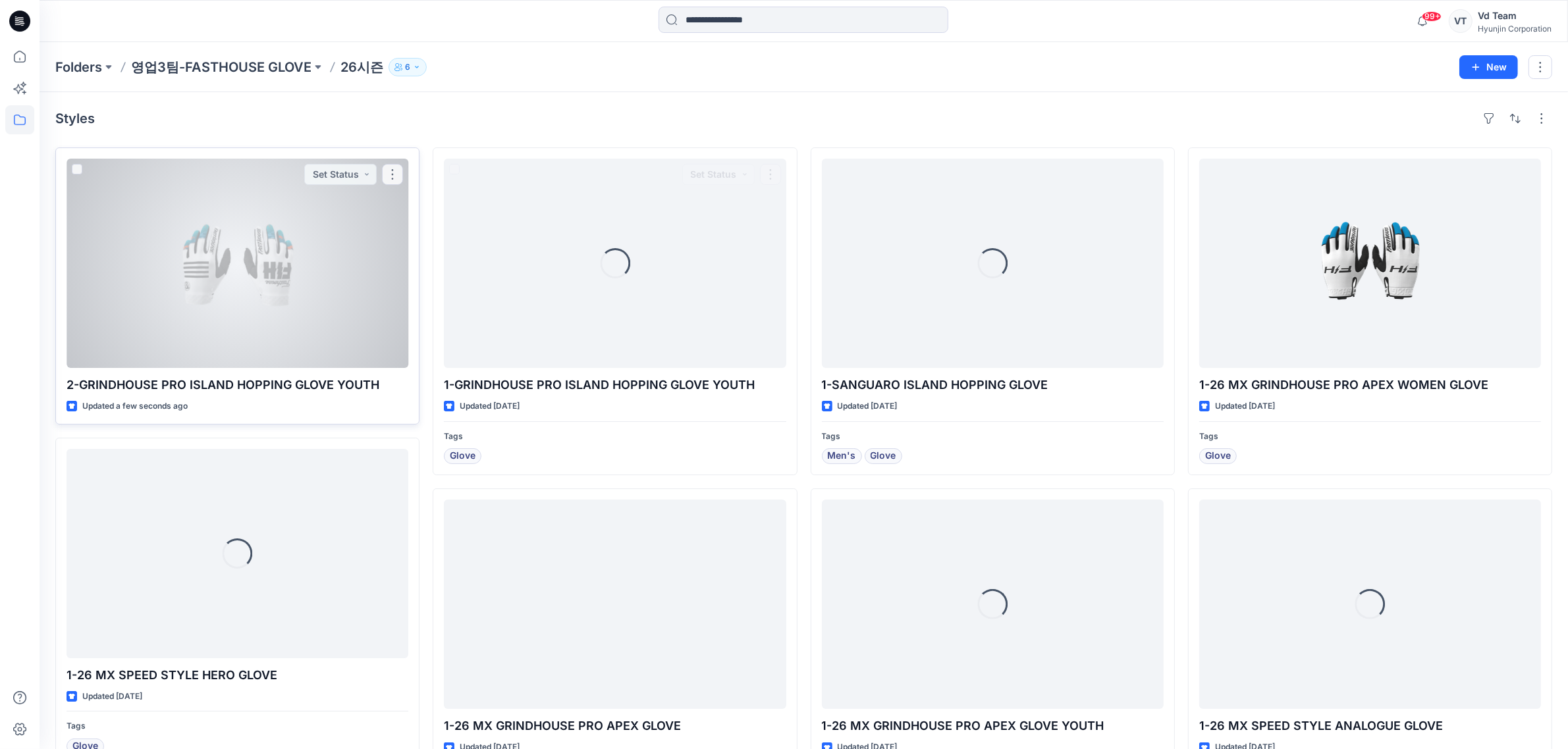
click at [278, 295] on div at bounding box center [237, 263] width 342 height 209
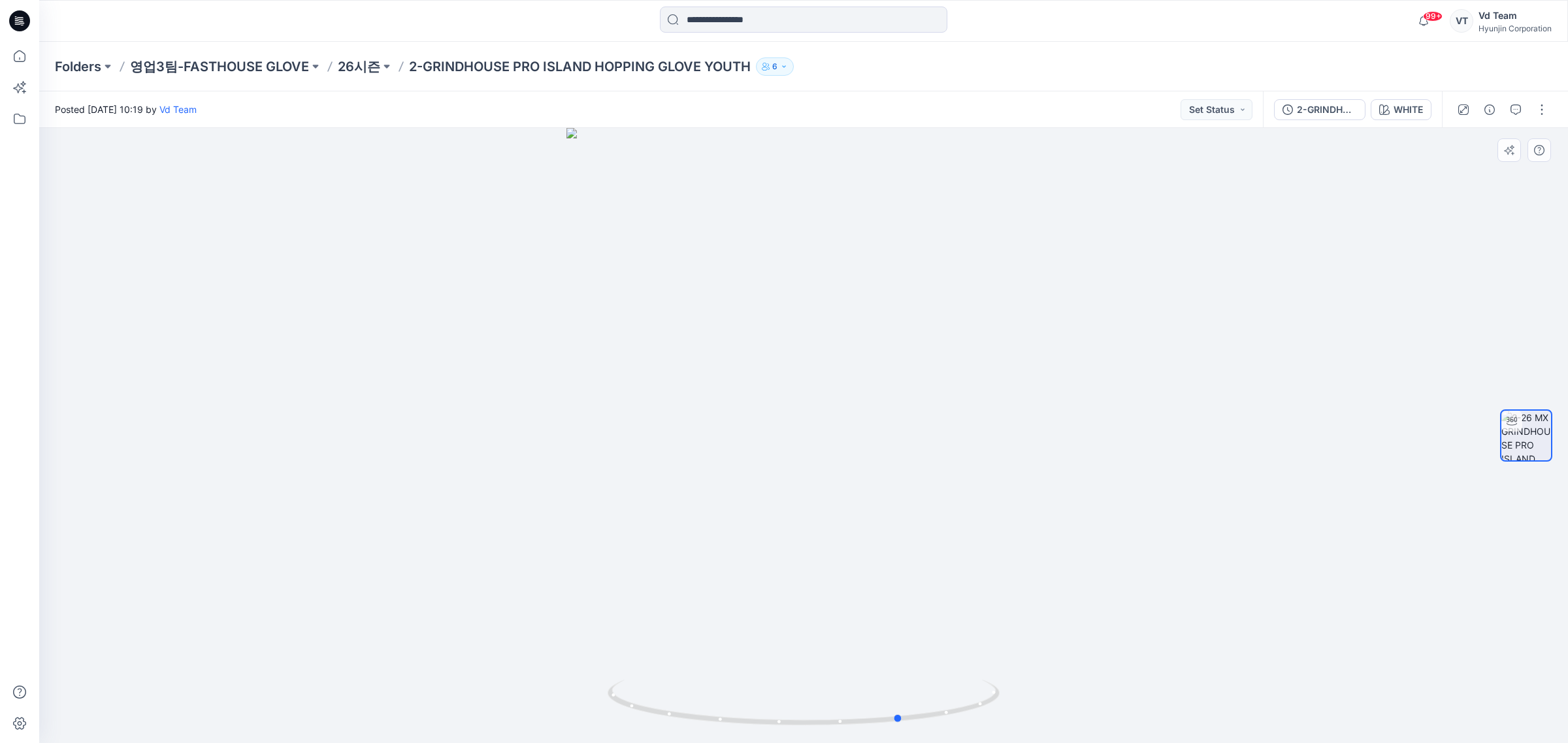
drag, startPoint x: 853, startPoint y: 716, endPoint x: 1089, endPoint y: 690, distance: 237.4
click at [1066, 694] on div at bounding box center [803, 435] width 1529 height 615
drag, startPoint x: 959, startPoint y: 693, endPoint x: 707, endPoint y: 693, distance: 252.0
click at [804, 705] on icon at bounding box center [805, 704] width 395 height 49
click at [364, 73] on p "26시즌" at bounding box center [359, 67] width 43 height 19
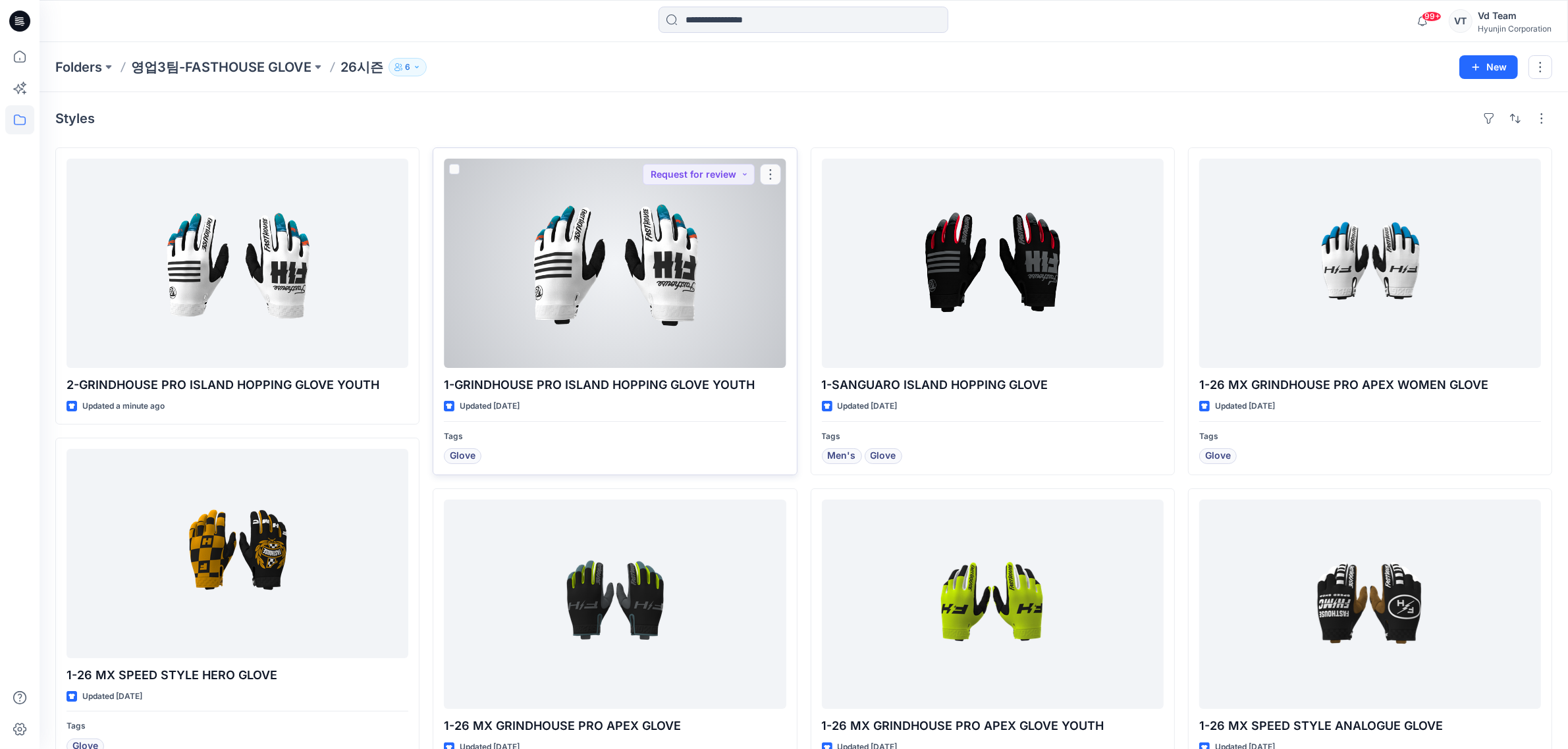
click at [667, 300] on div at bounding box center [614, 263] width 342 height 209
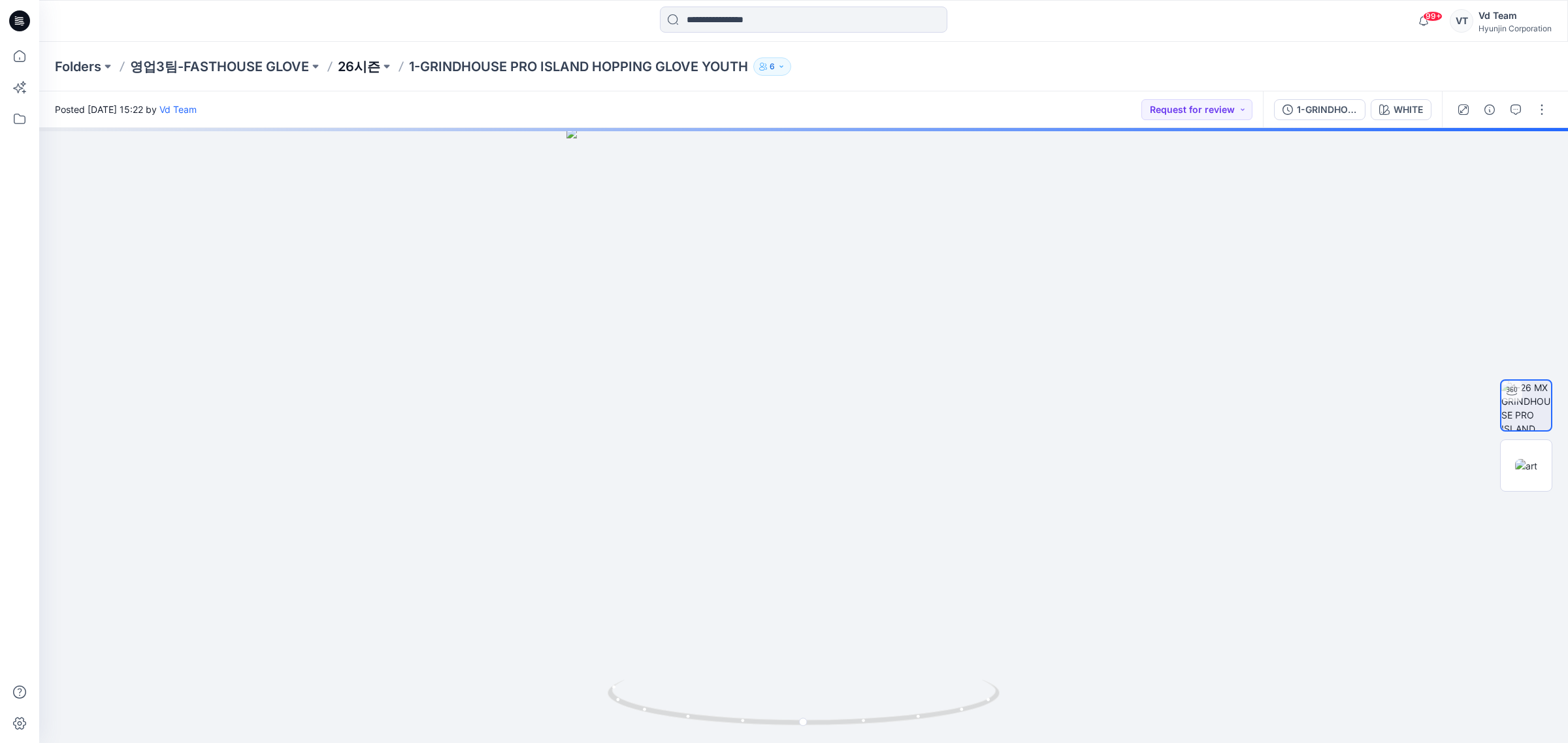
click at [365, 67] on p "26시즌" at bounding box center [359, 67] width 43 height 19
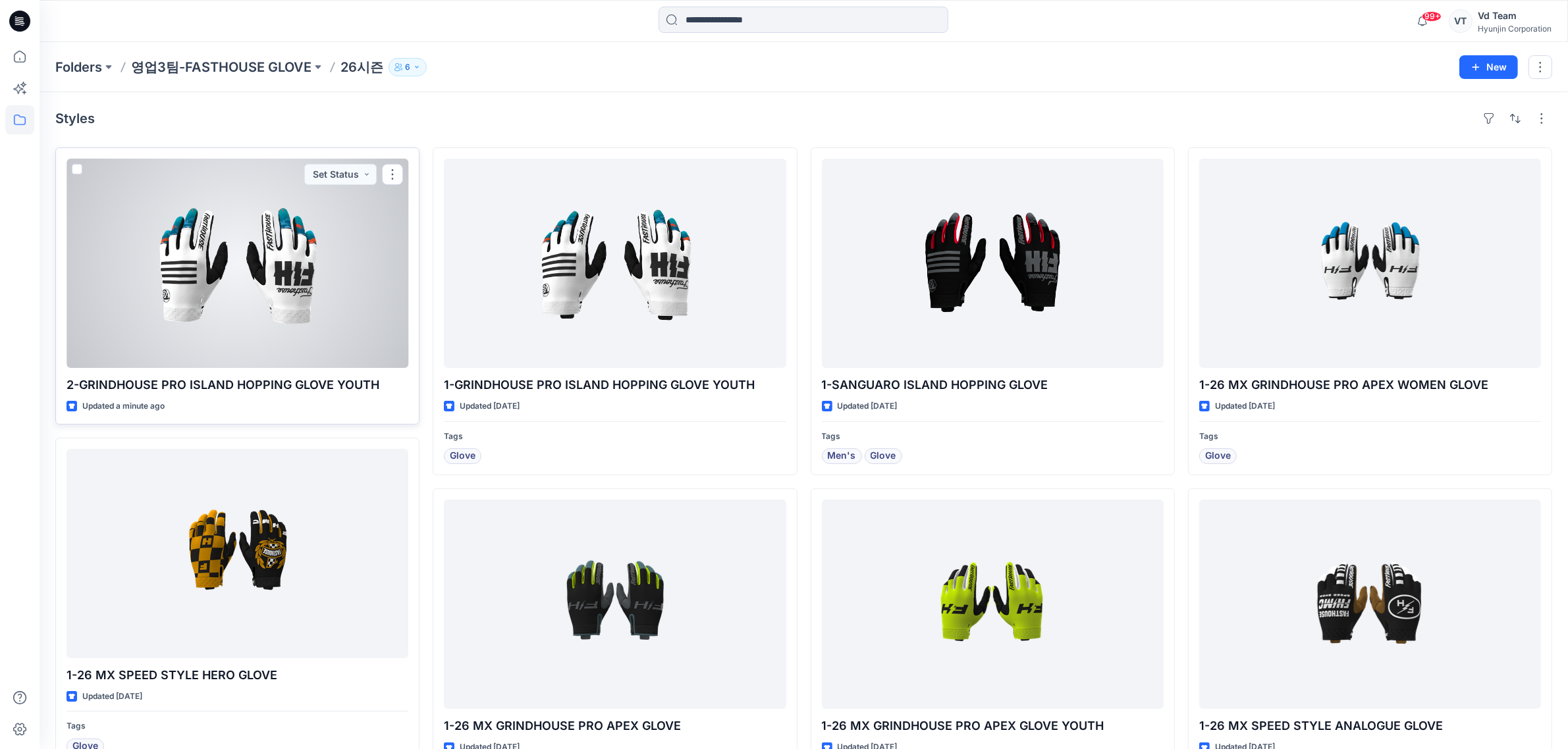
click at [314, 273] on div at bounding box center [237, 263] width 342 height 209
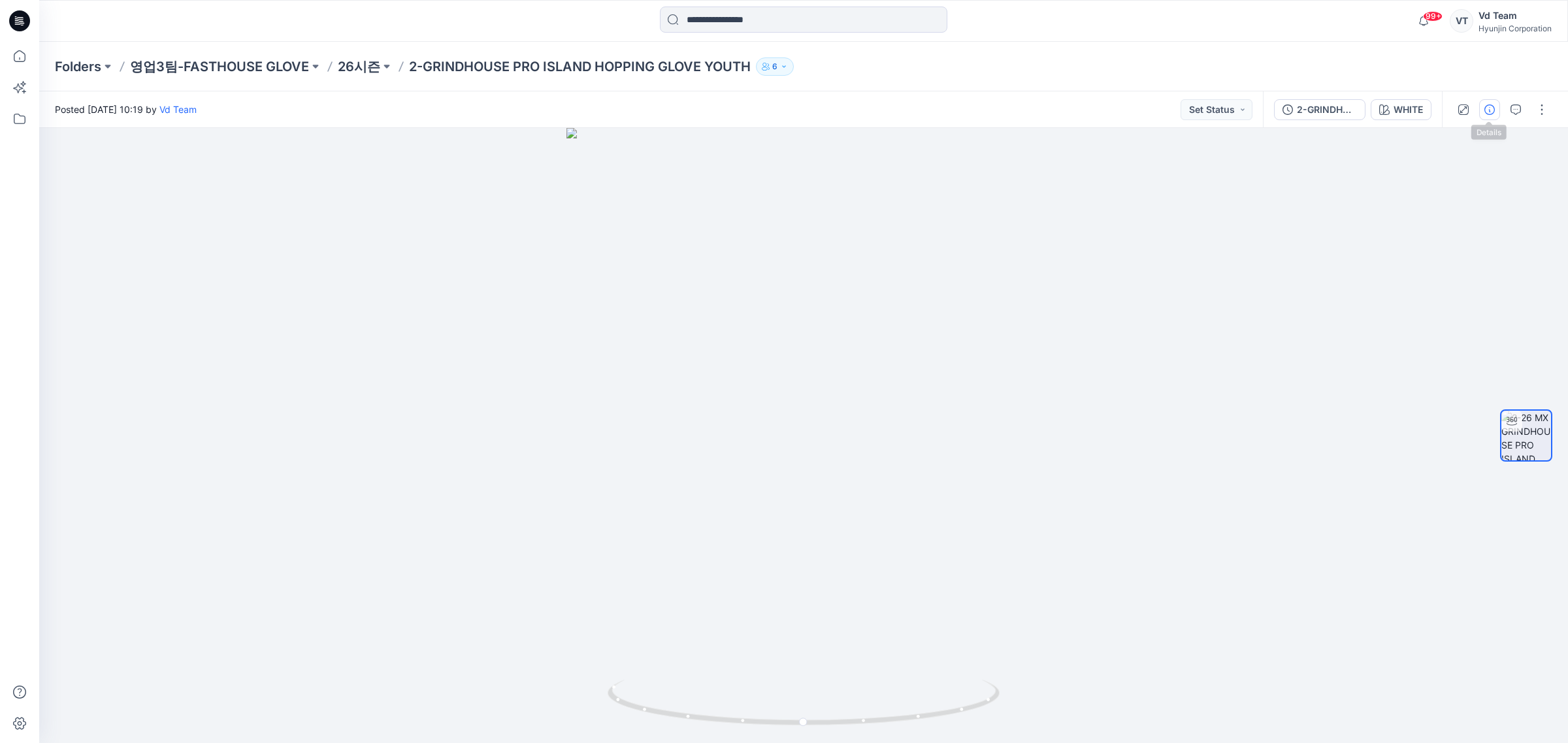
click at [1494, 103] on button "button" at bounding box center [1489, 109] width 21 height 21
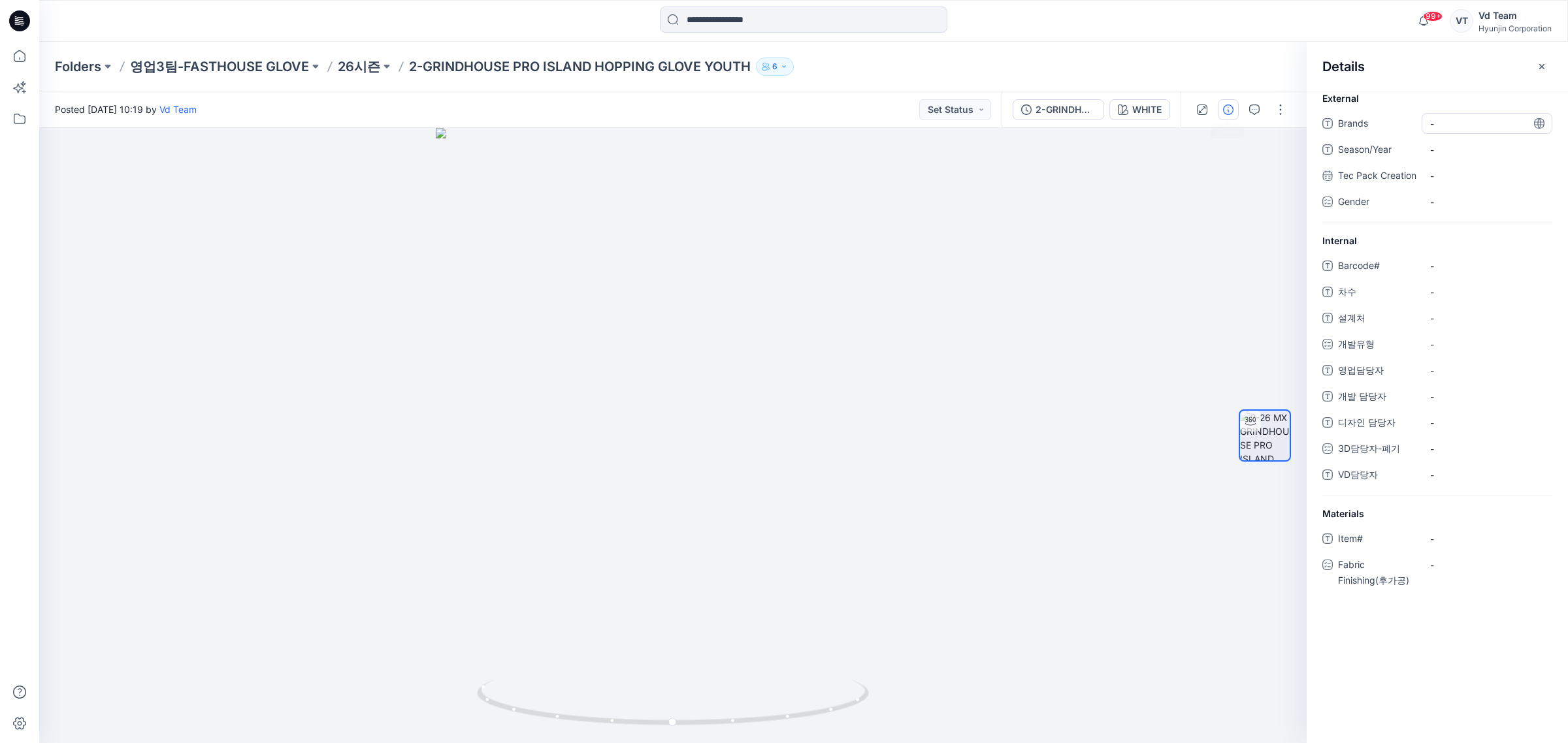
click at [1498, 131] on div "-" at bounding box center [1486, 123] width 131 height 21
click at [1457, 271] on div "-" at bounding box center [1486, 265] width 131 height 21
type textarea "*********"
click at [1475, 132] on div "Brands - Season/Year - Tec Pack Creation - Gender -" at bounding box center [1437, 168] width 230 height 111
click at [1478, 124] on span "-" at bounding box center [1486, 123] width 113 height 14
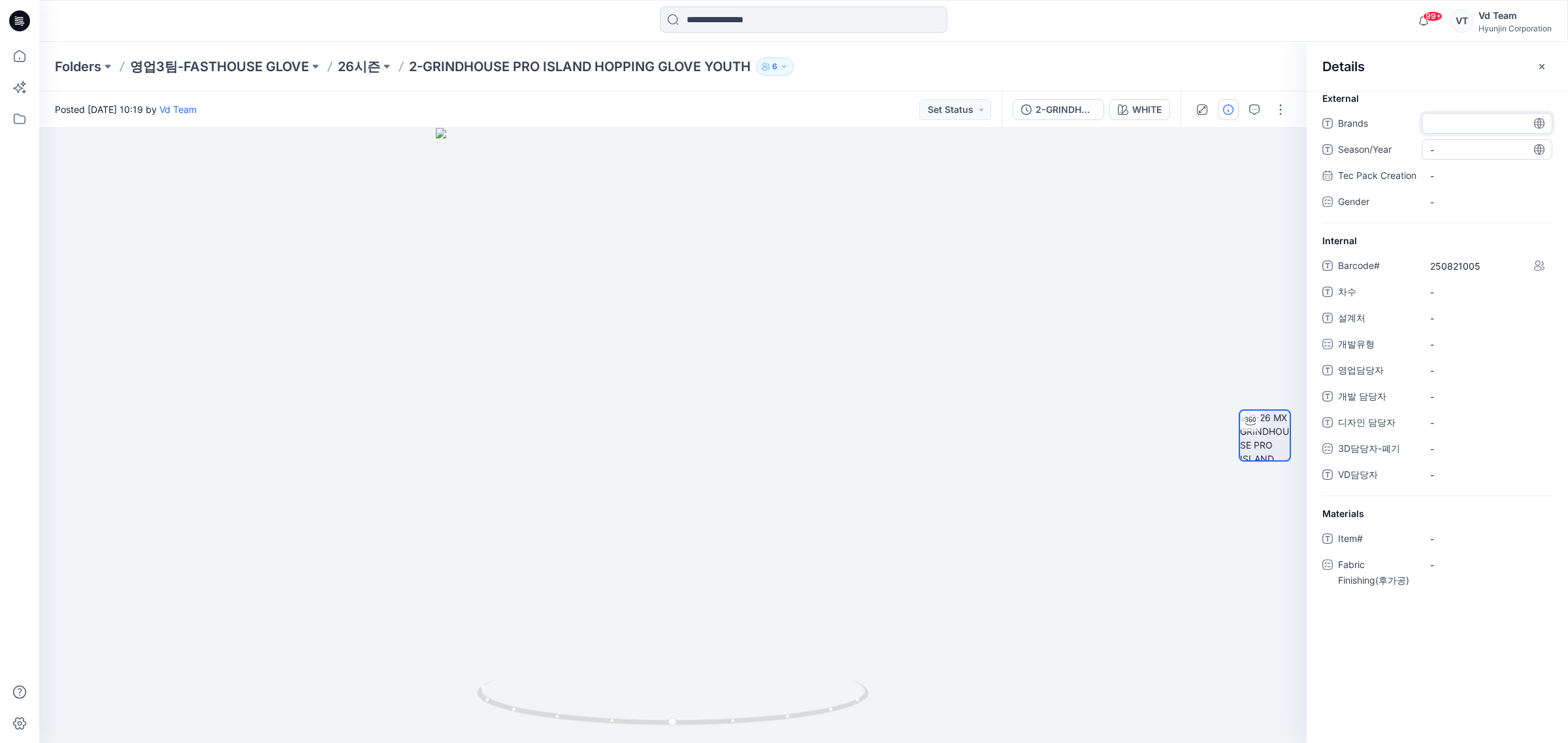
type textarea "*********"
click at [1460, 144] on span "-" at bounding box center [1486, 150] width 113 height 14
type textarea "**"
click at [1465, 299] on span "-" at bounding box center [1486, 292] width 113 height 14
type textarea "*"
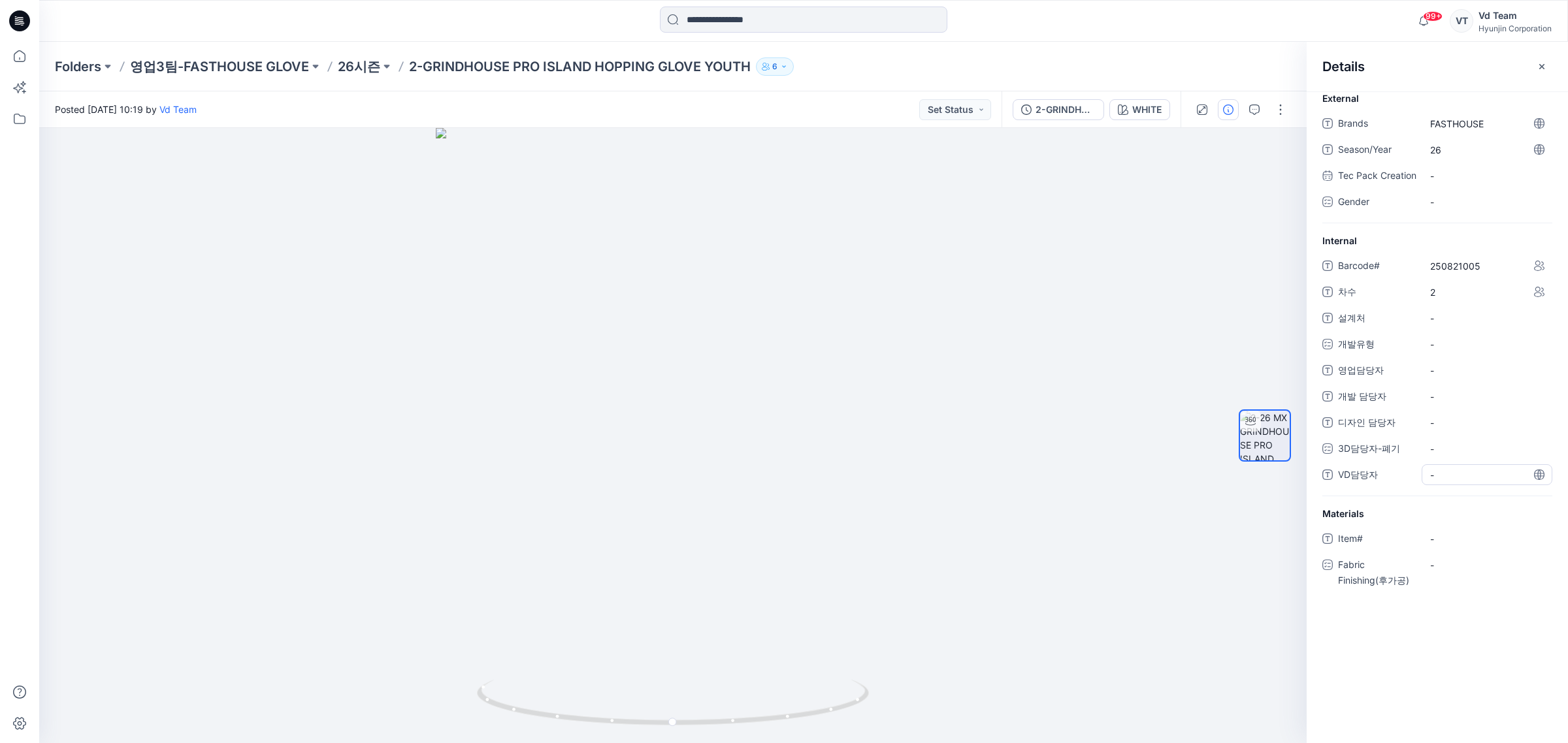
click at [1477, 482] on span "-" at bounding box center [1486, 475] width 113 height 14
type textarea "**"
click at [1464, 325] on span "-" at bounding box center [1486, 318] width 113 height 14
type textarea "****"
click at [1454, 354] on div "-" at bounding box center [1486, 344] width 131 height 21
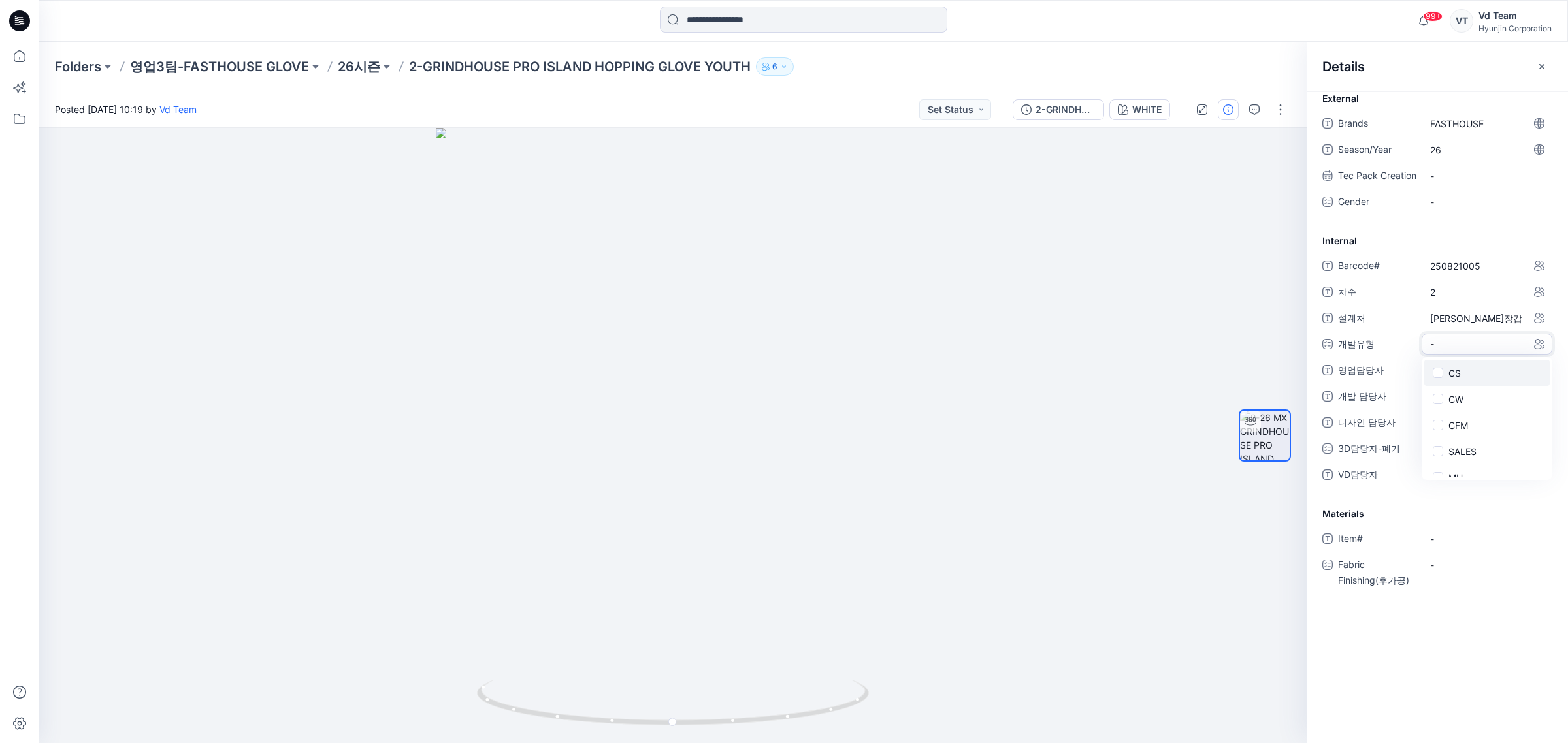
click at [1450, 380] on label "CS" at bounding box center [1446, 373] width 29 height 16
click at [1382, 382] on span "영업담당자" at bounding box center [1377, 373] width 78 height 19
click at [1470, 379] on span "-" at bounding box center [1486, 372] width 113 height 14
type textarea "***"
click at [352, 58] on p "26시즌" at bounding box center [359, 67] width 43 height 19
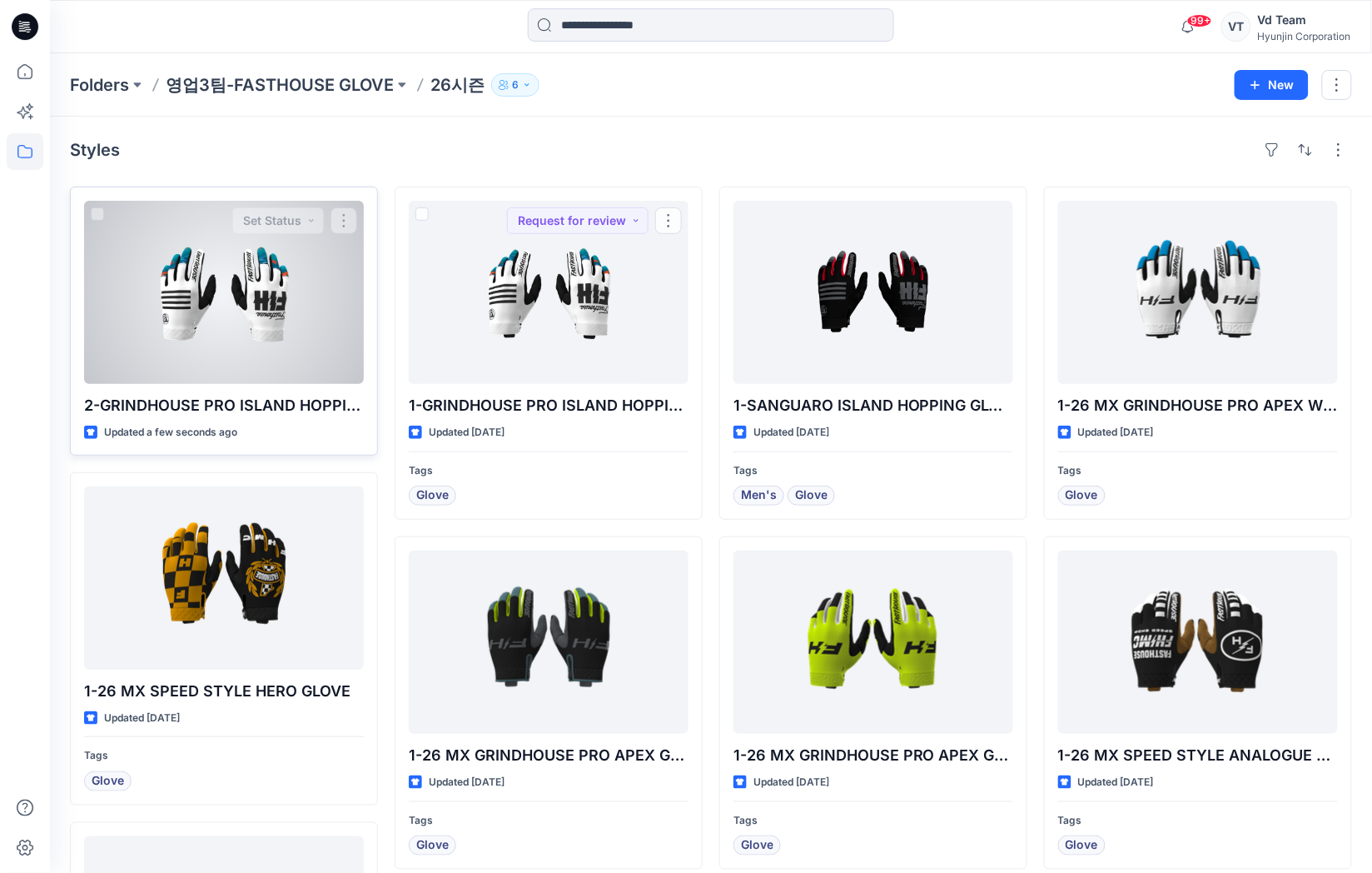
click at [344, 342] on div at bounding box center [224, 292] width 280 height 183
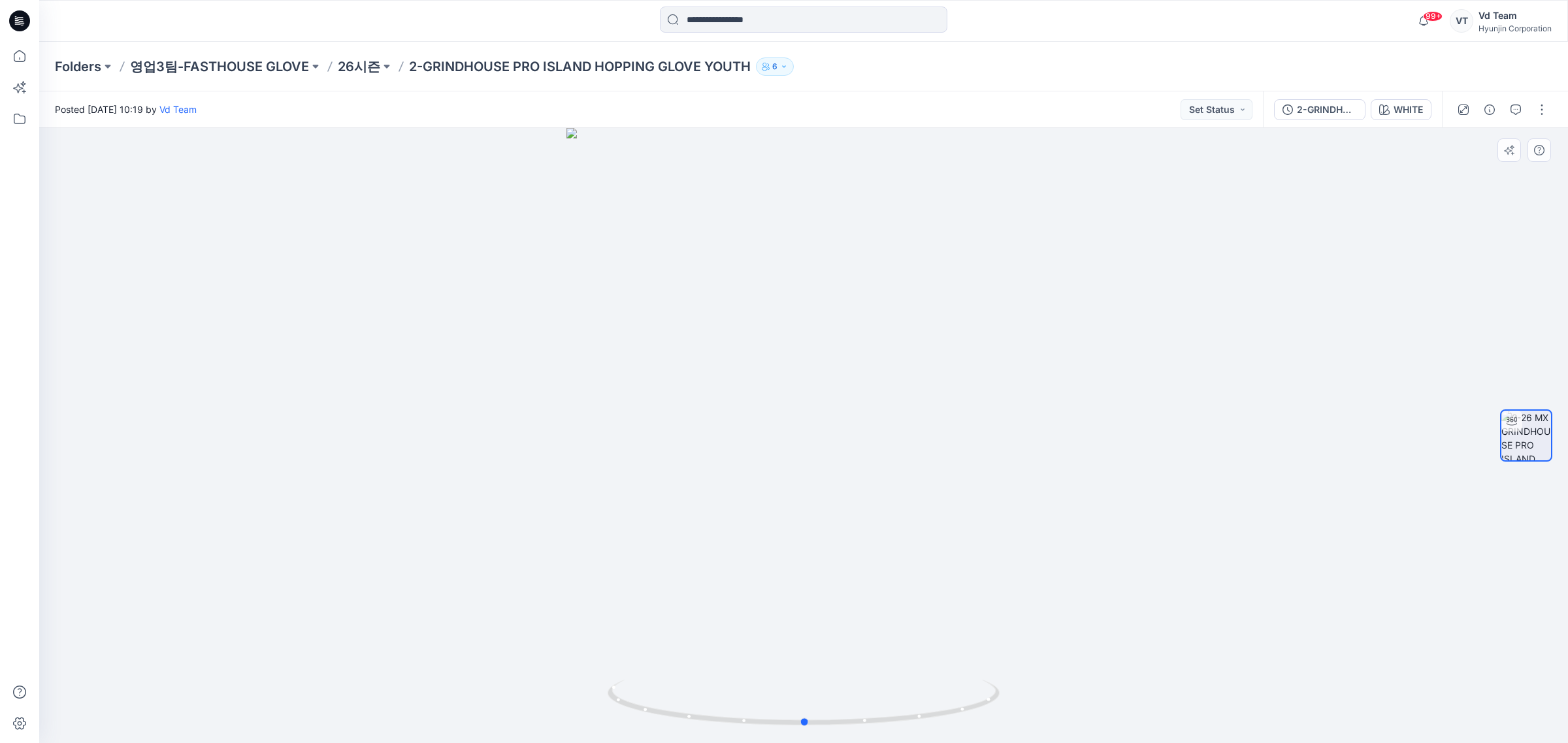
drag, startPoint x: 798, startPoint y: 444, endPoint x: 802, endPoint y: 315, distance: 129.1
click at [802, 315] on div at bounding box center [803, 435] width 1529 height 615
drag, startPoint x: 790, startPoint y: 568, endPoint x: 800, endPoint y: 509, distance: 59.8
click at [800, 509] on img at bounding box center [804, 309] width 763 height 868
click at [360, 73] on p "26시즌" at bounding box center [359, 67] width 43 height 19
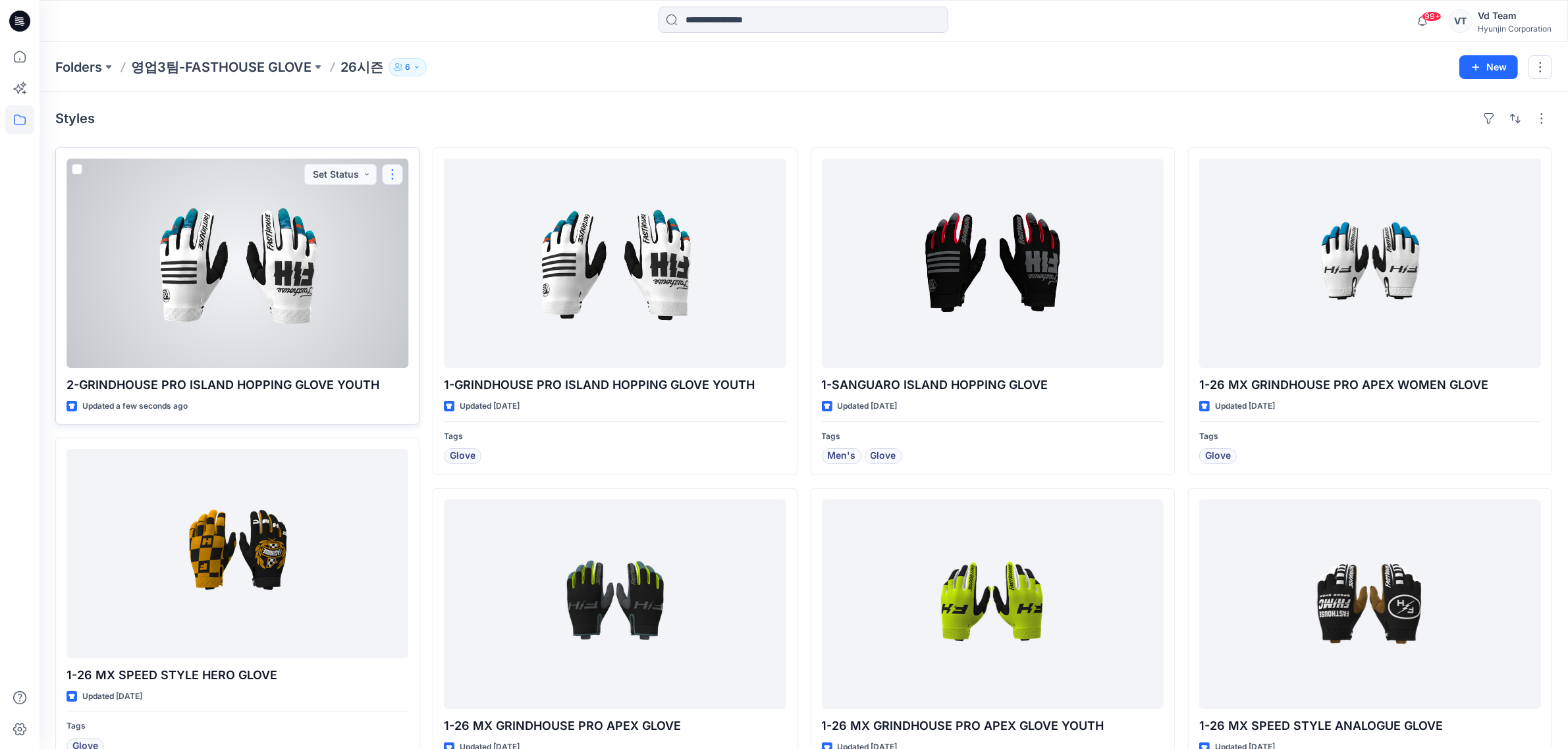
click at [388, 181] on button "button" at bounding box center [392, 174] width 21 height 21
click at [461, 259] on button "Add Tag" at bounding box center [456, 254] width 142 height 24
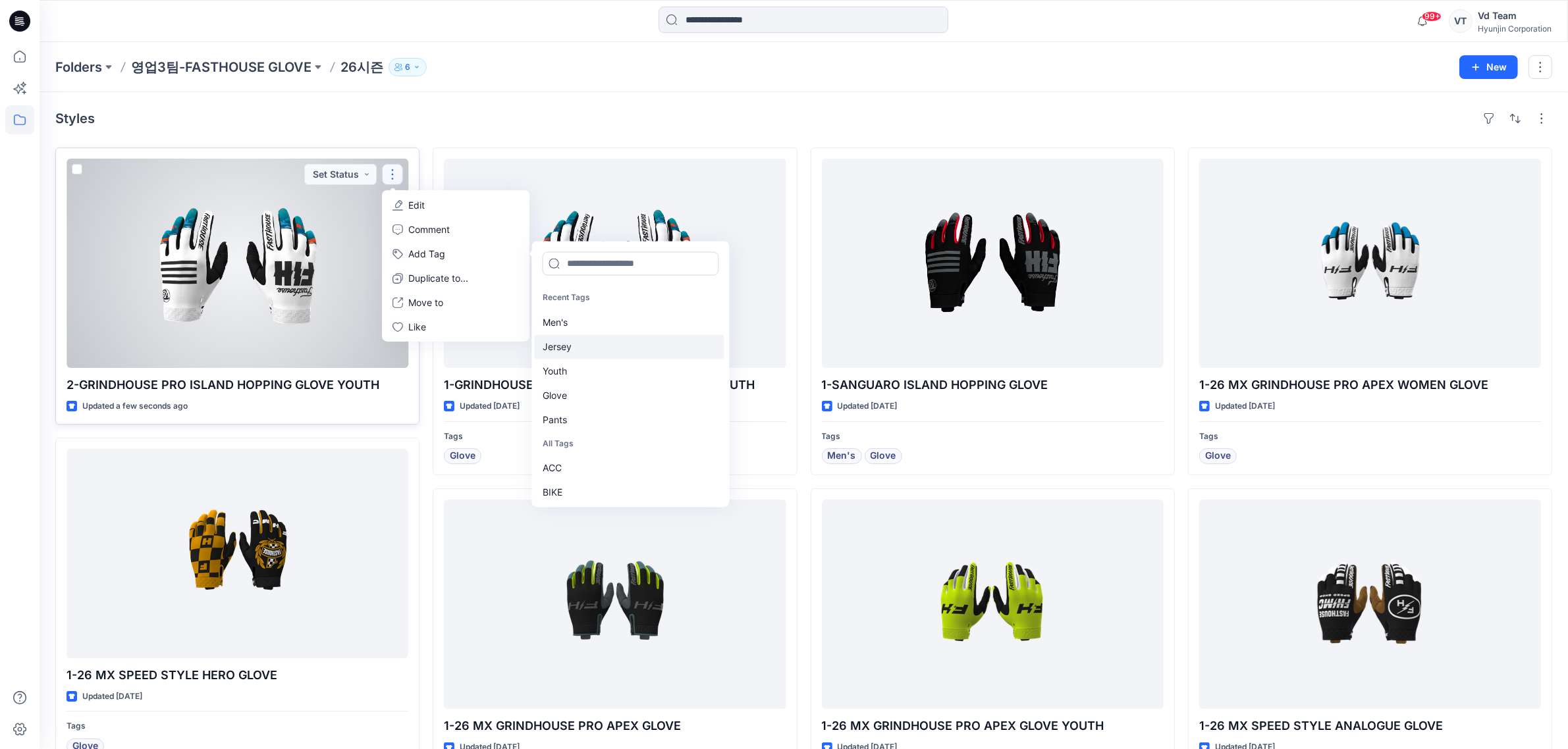
click at [588, 390] on div "Glove" at bounding box center [630, 395] width 190 height 24
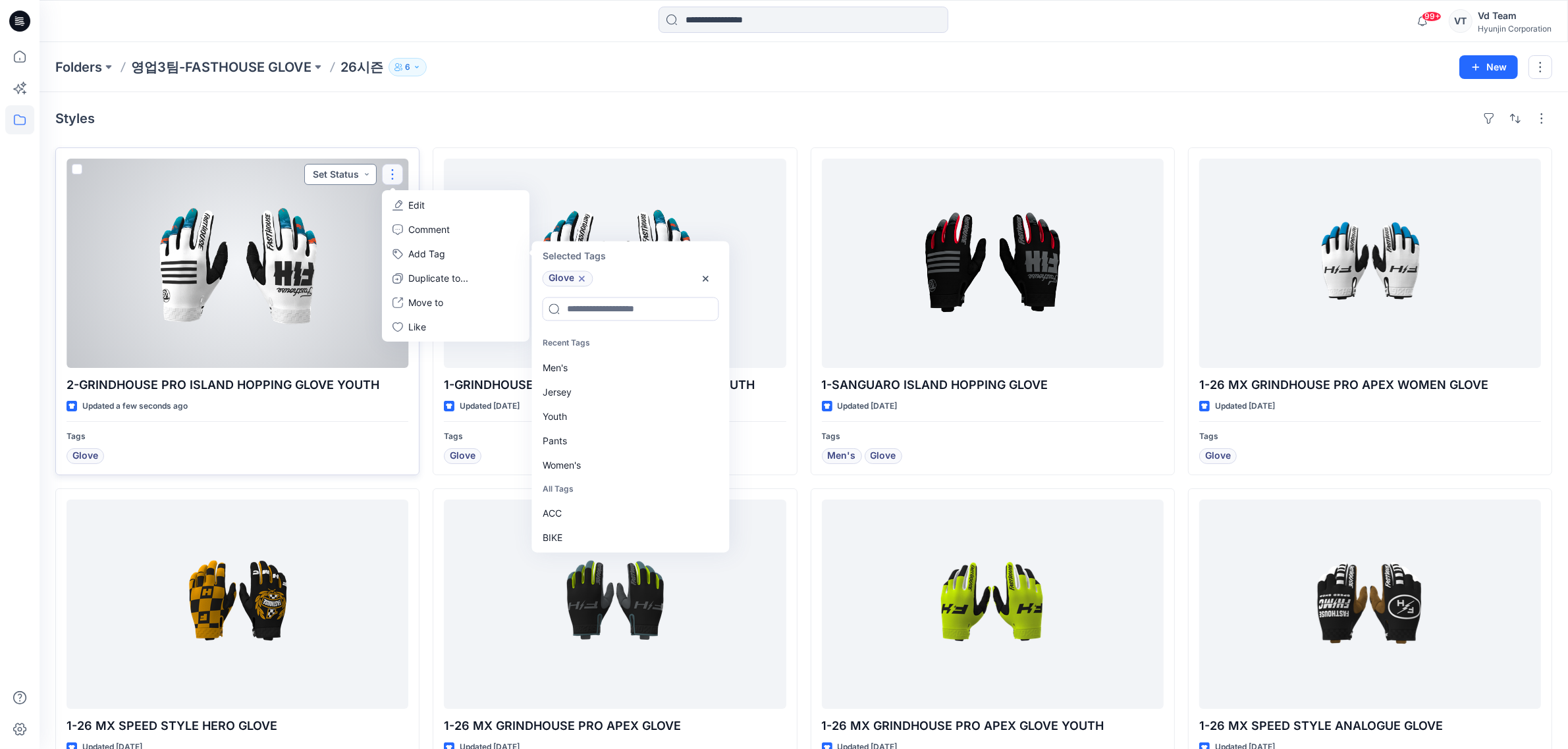
click at [345, 179] on button "Set Status" at bounding box center [340, 174] width 73 height 21
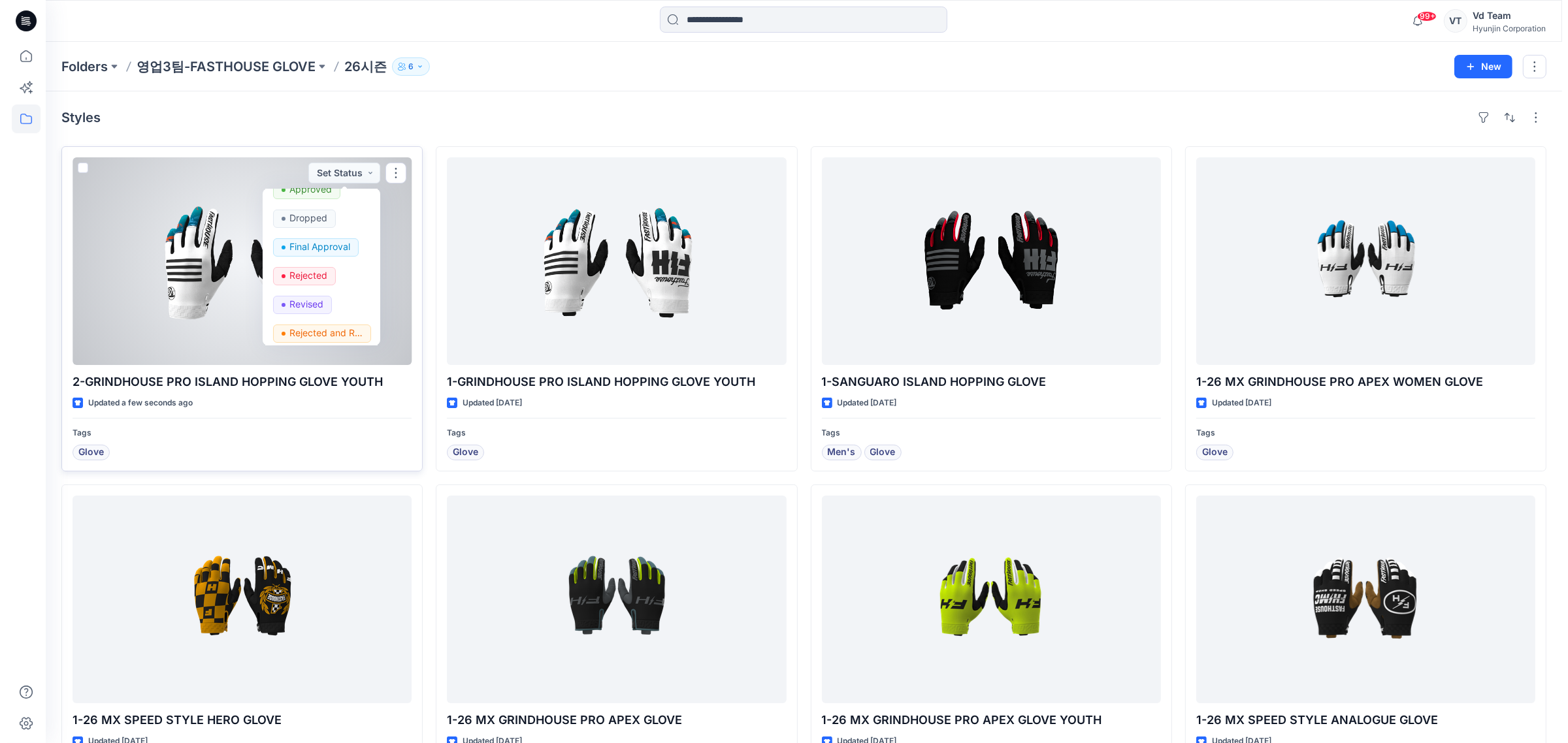
scroll to position [164, 0]
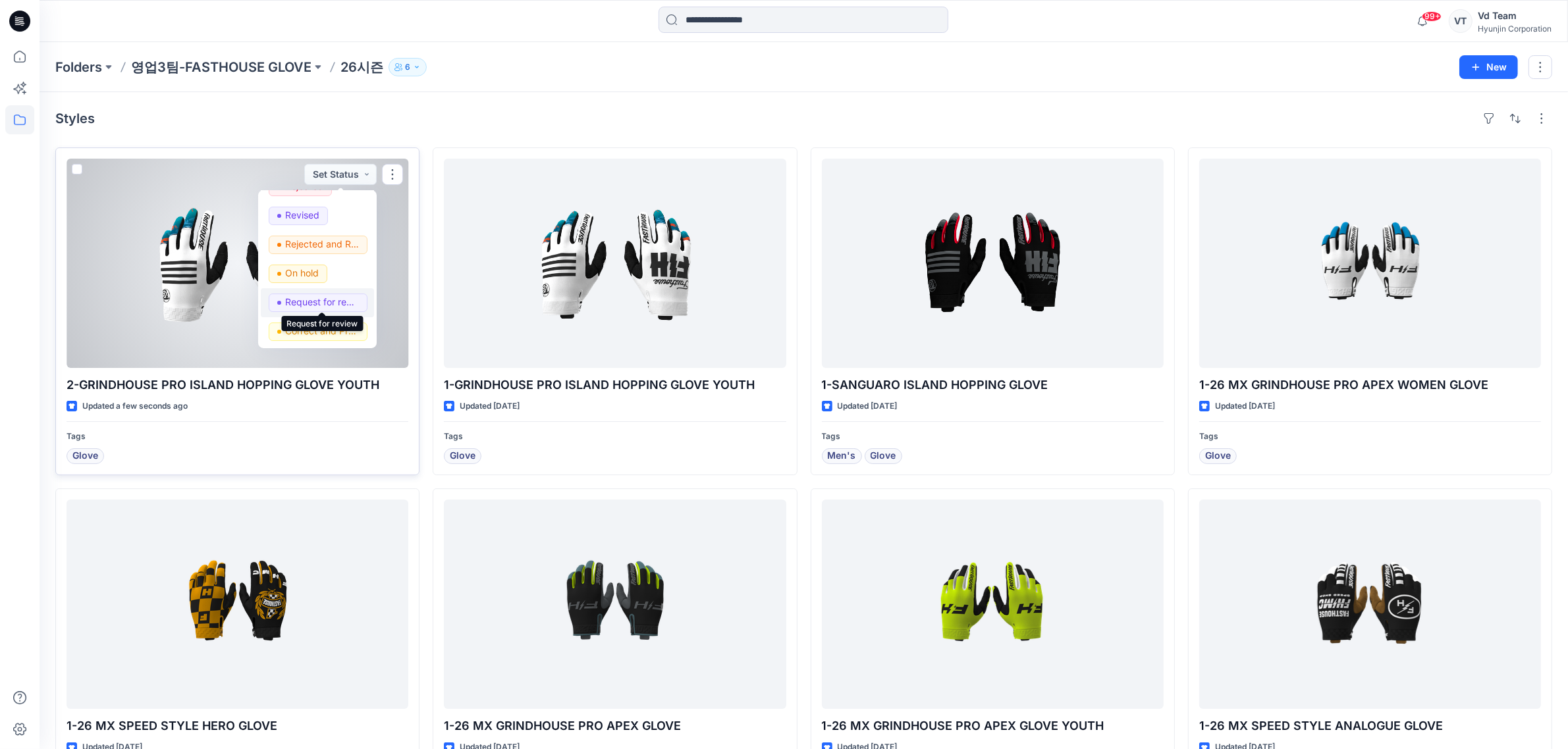
click at [327, 300] on p "Request for review" at bounding box center [322, 302] width 74 height 17
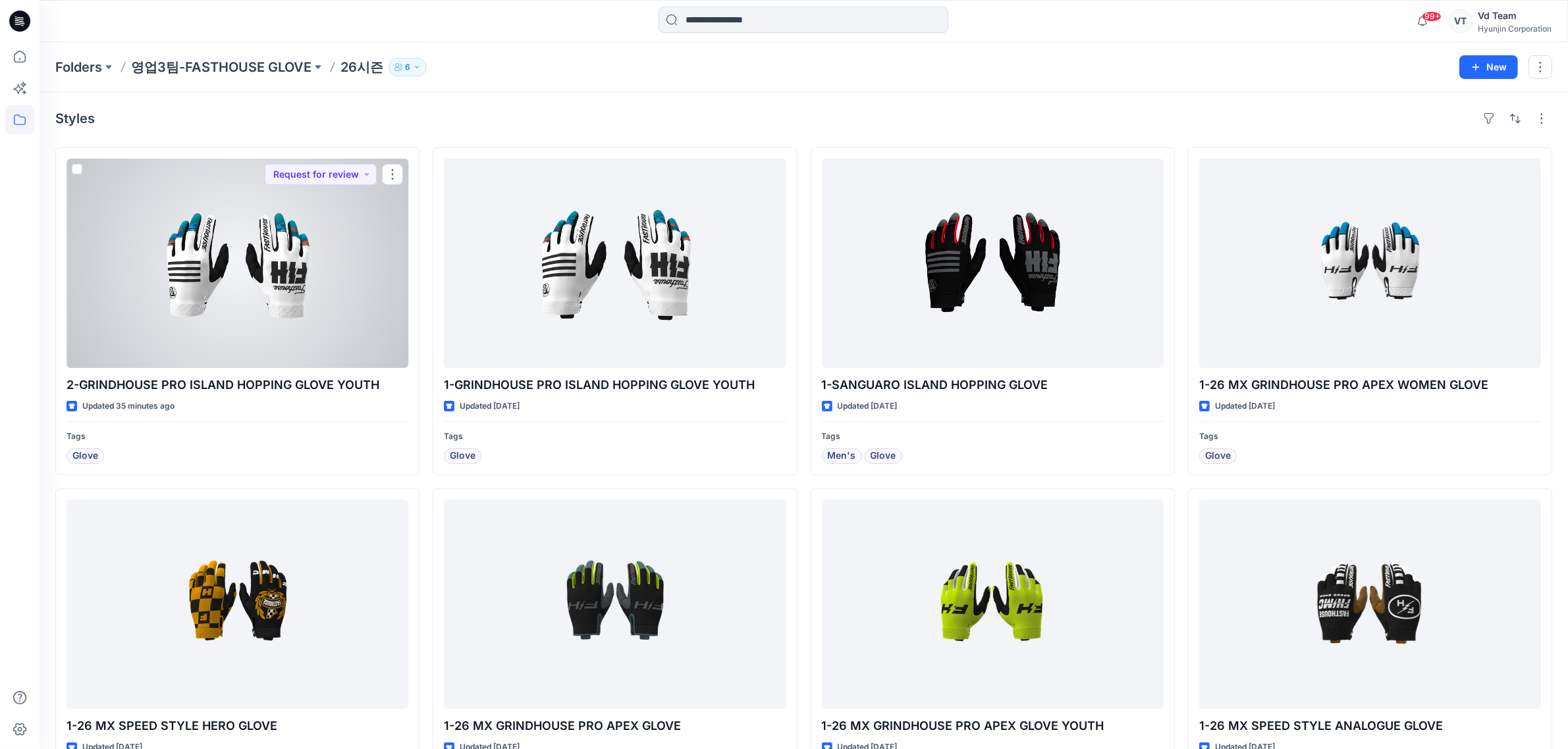
drag, startPoint x: 180, startPoint y: 224, endPoint x: 190, endPoint y: 225, distance: 10.0
click at [180, 224] on div at bounding box center [237, 263] width 342 height 209
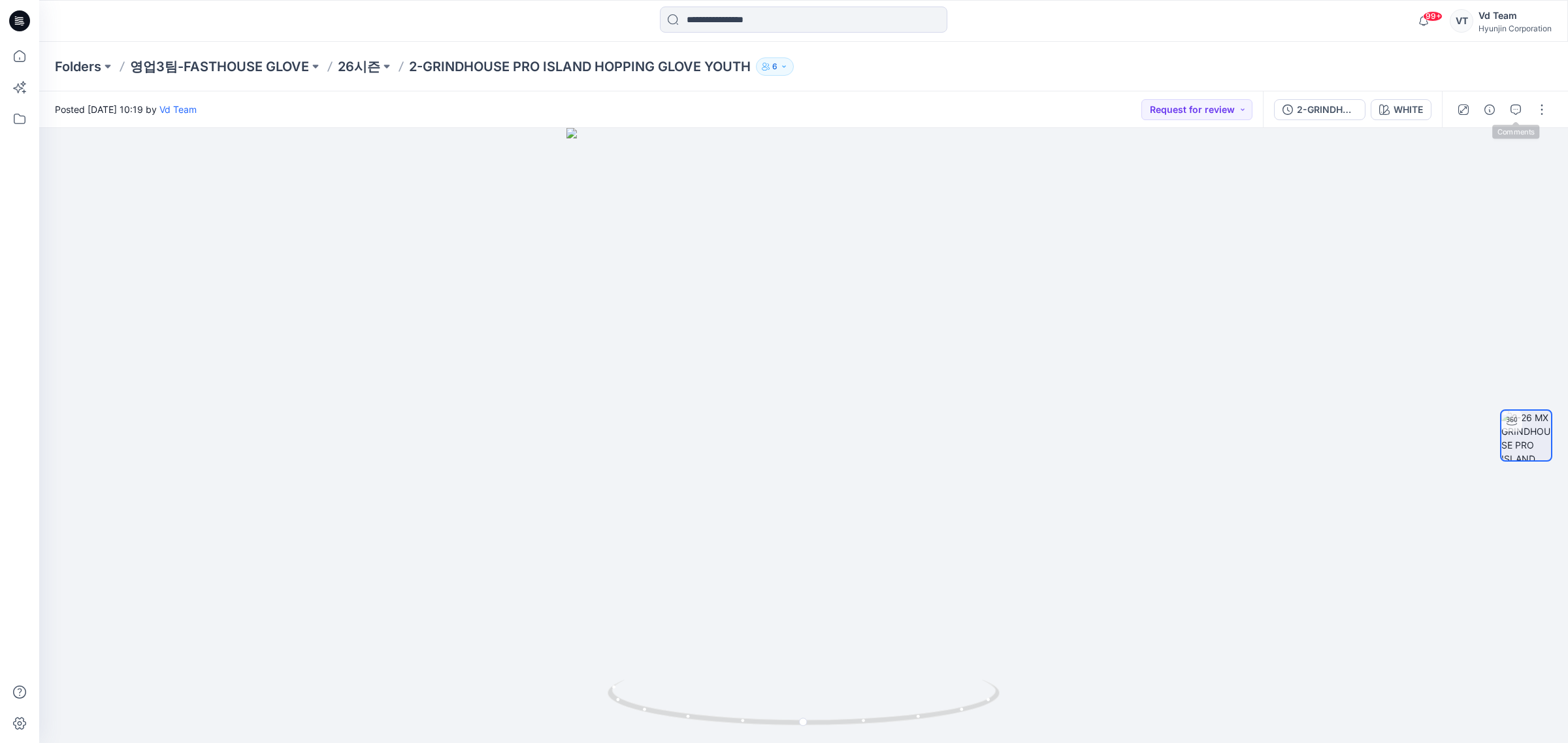
drag, startPoint x: 1542, startPoint y: 111, endPoint x: 1537, endPoint y: 120, distance: 10.3
click at [1542, 109] on button "button" at bounding box center [1541, 109] width 21 height 21
click at [1505, 174] on button "Edit" at bounding box center [1487, 176] width 120 height 24
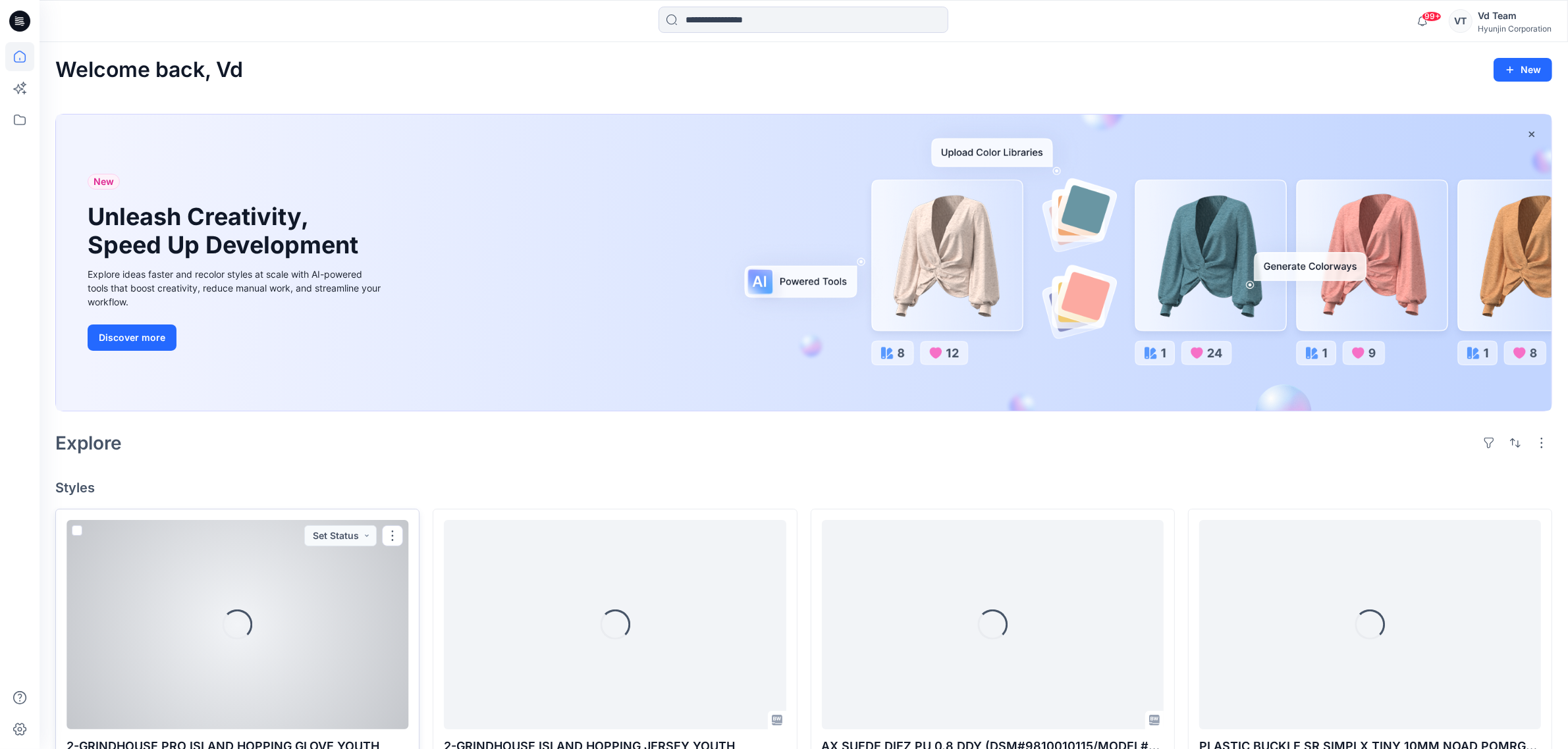
click at [254, 594] on div "Loading..." at bounding box center [237, 624] width 342 height 209
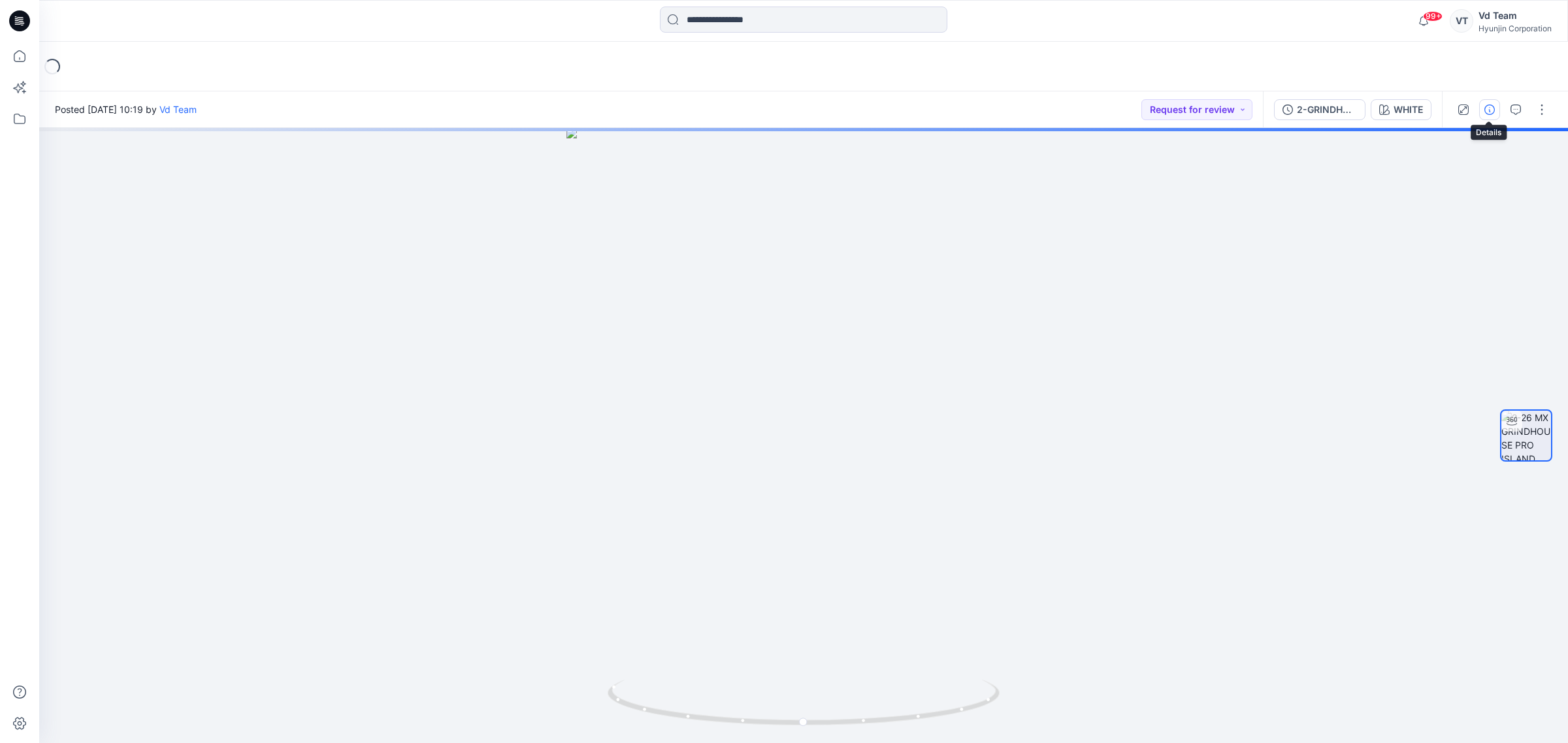
click at [1483, 108] on button "button" at bounding box center [1489, 109] width 21 height 21
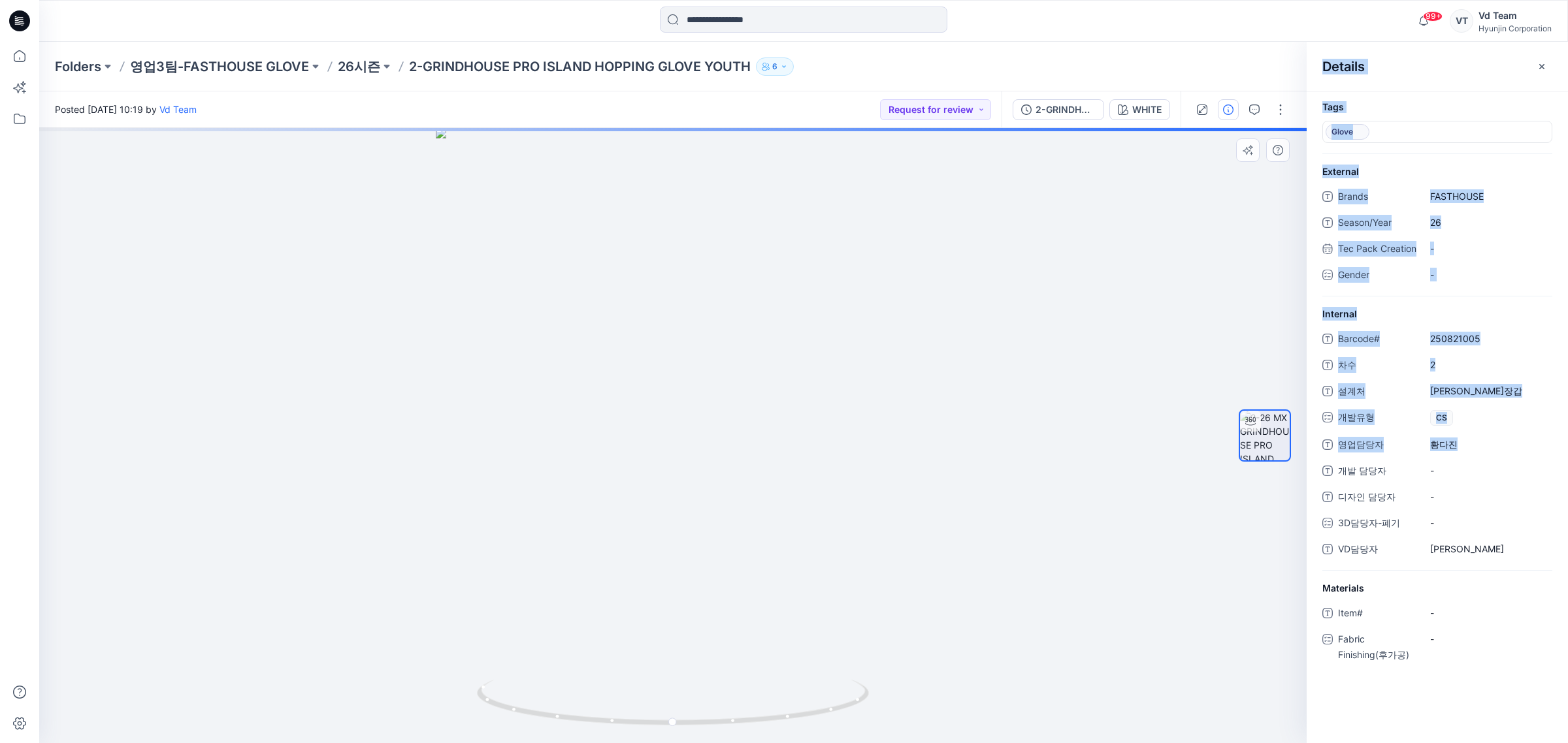
drag, startPoint x: 1455, startPoint y: 461, endPoint x: 1071, endPoint y: 422, distance: 386.0
click at [1183, 446] on div "WHITE Loading... Material Properties Loading... Details Tags Glove External Bra…" at bounding box center [803, 435] width 1529 height 615
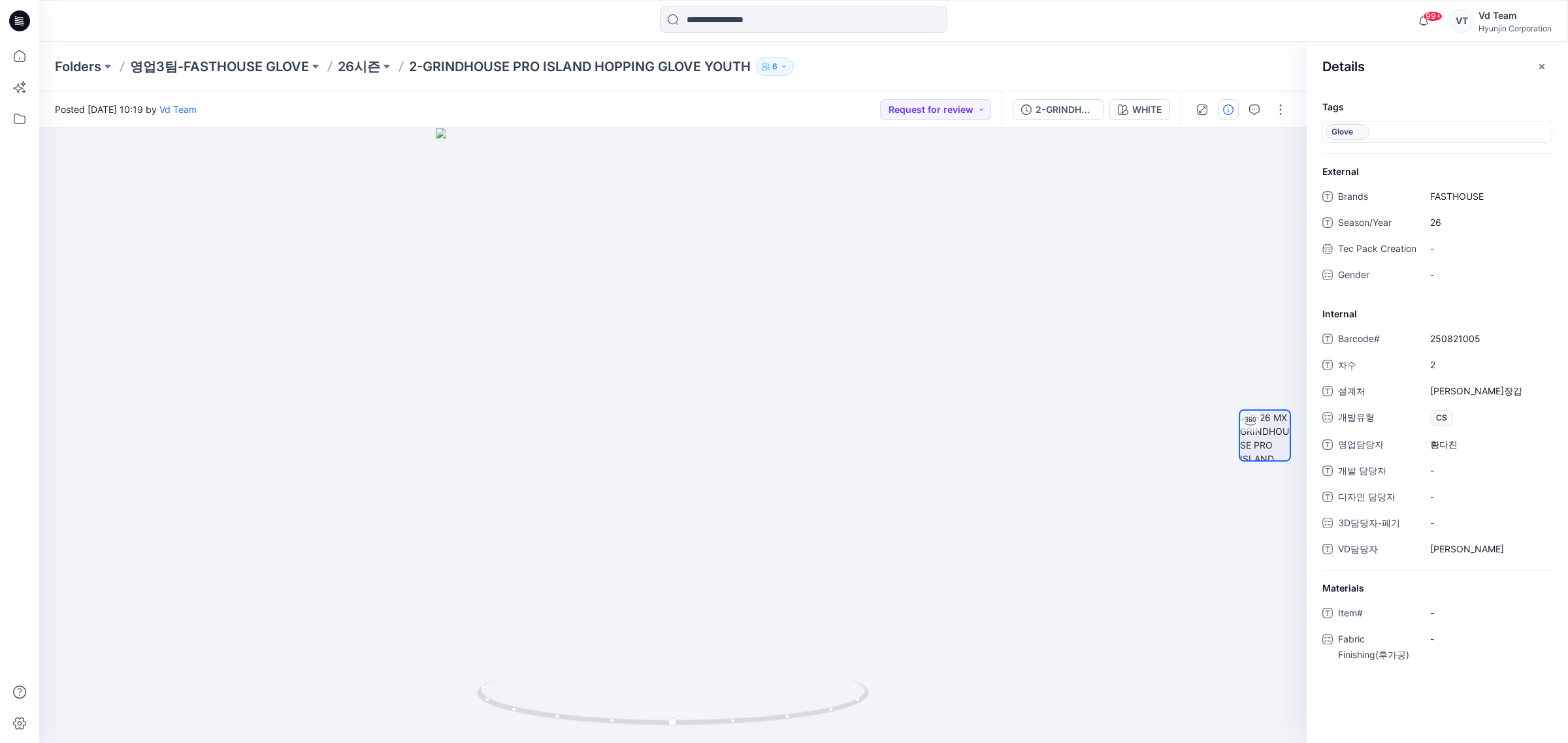
drag, startPoint x: 1486, startPoint y: 476, endPoint x: 1480, endPoint y: 471, distance: 7.8
click at [1486, 476] on div "-" at bounding box center [1486, 471] width 131 height 21
click at [1470, 451] on span "황다진" at bounding box center [1486, 444] width 113 height 14
click at [1470, 455] on textarea "***" at bounding box center [1486, 444] width 131 height 21
type textarea "***"
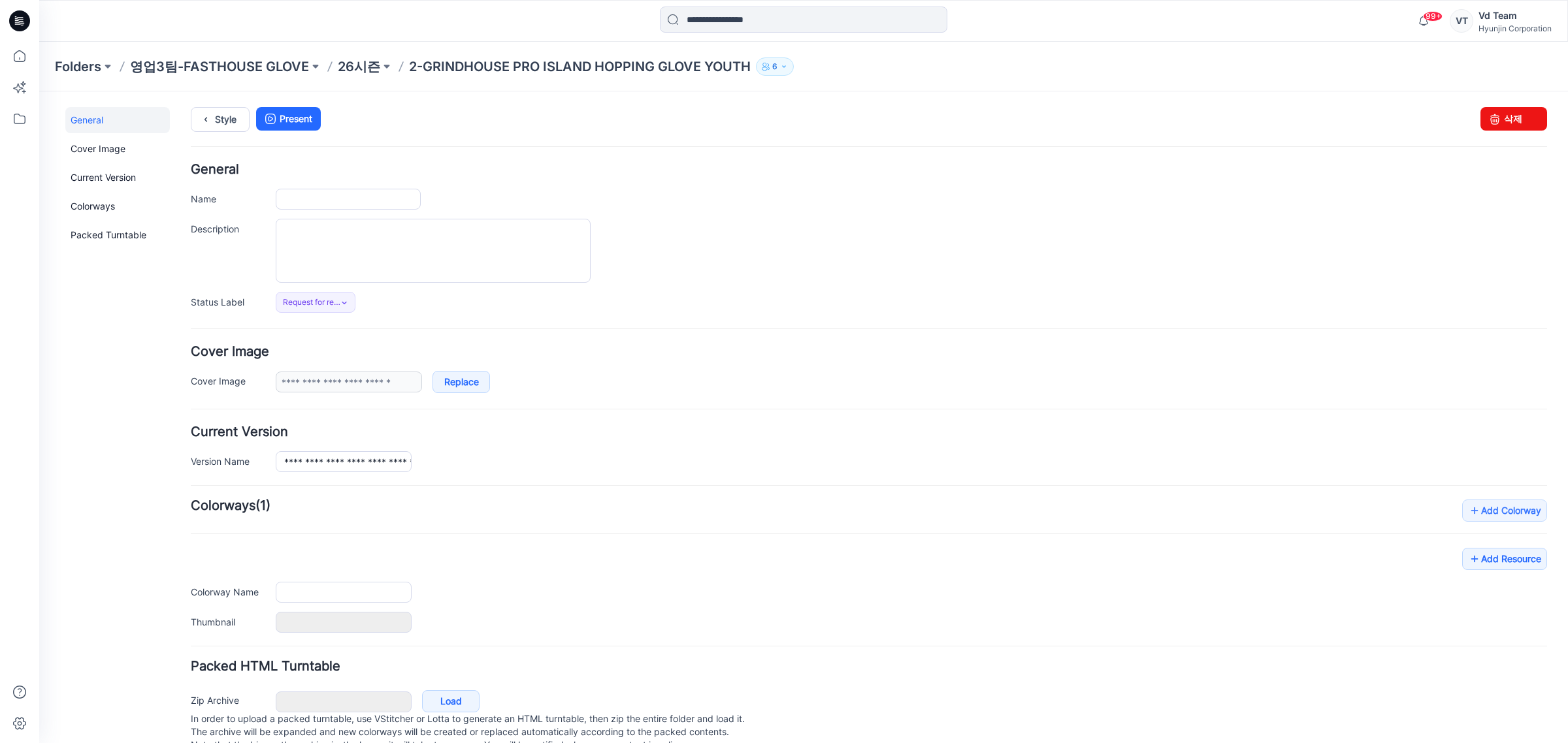
type input "**********"
type input "*****"
type input "**********"
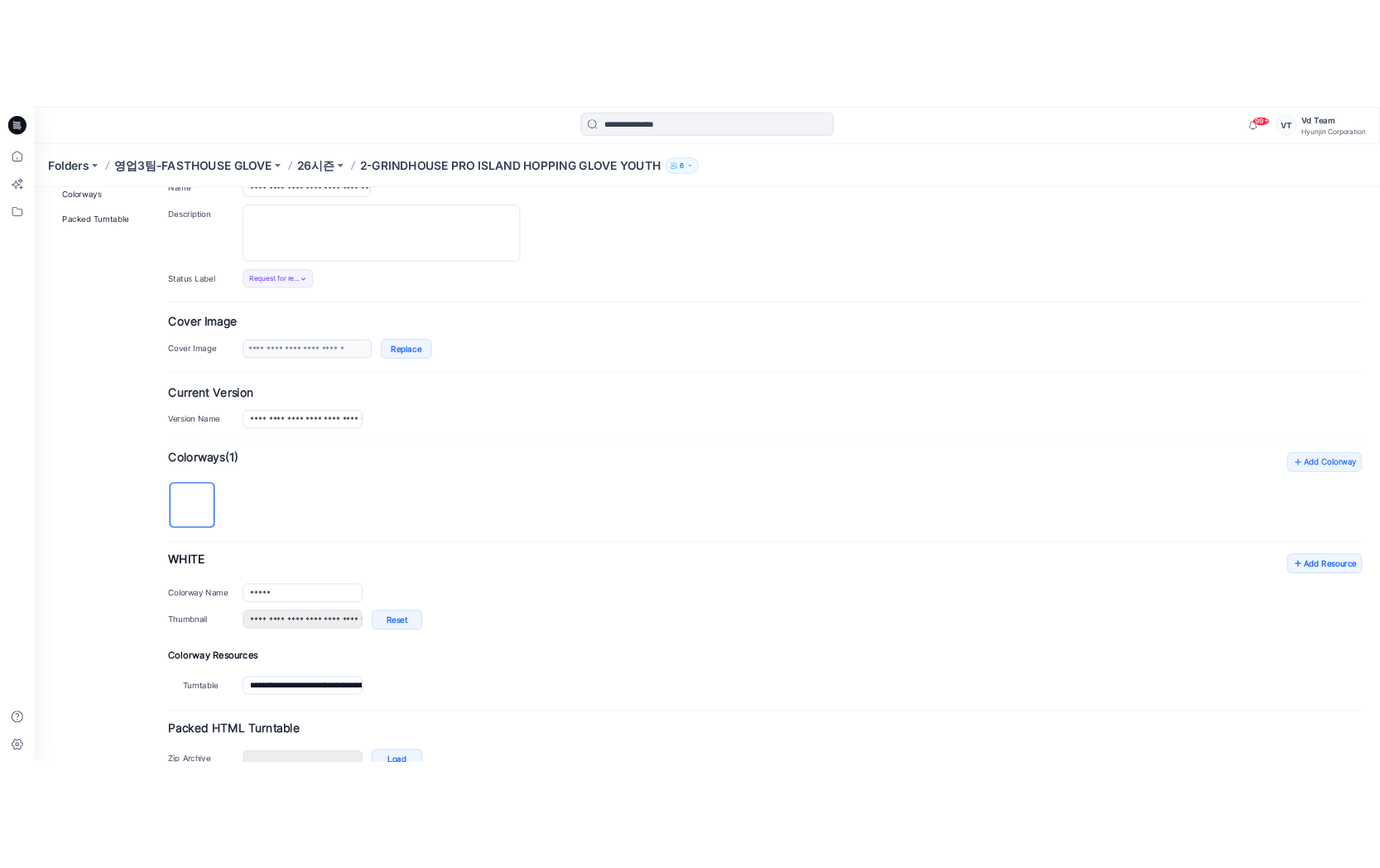
scroll to position [241, 0]
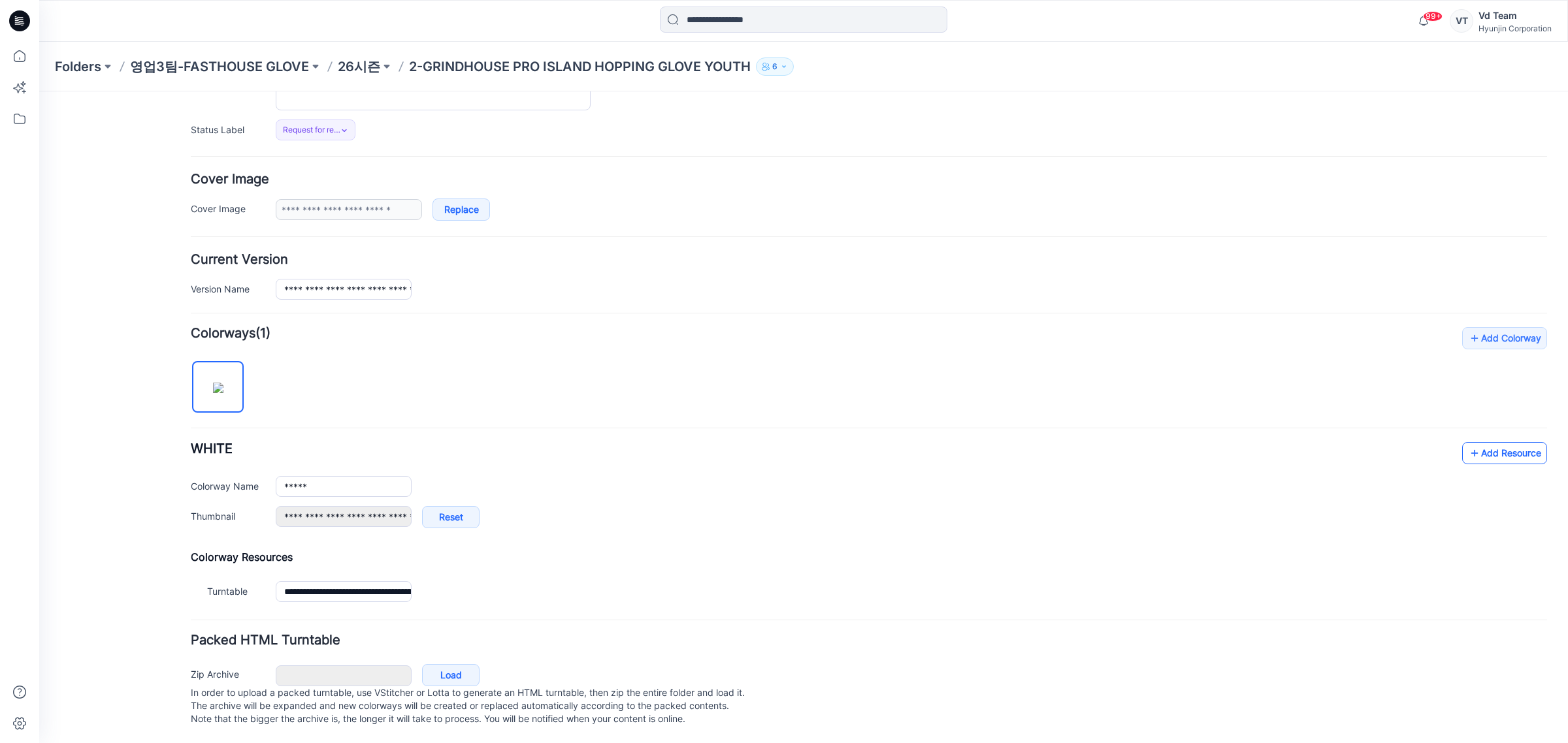
click at [1497, 442] on link "Add Resource" at bounding box center [1504, 453] width 85 height 22
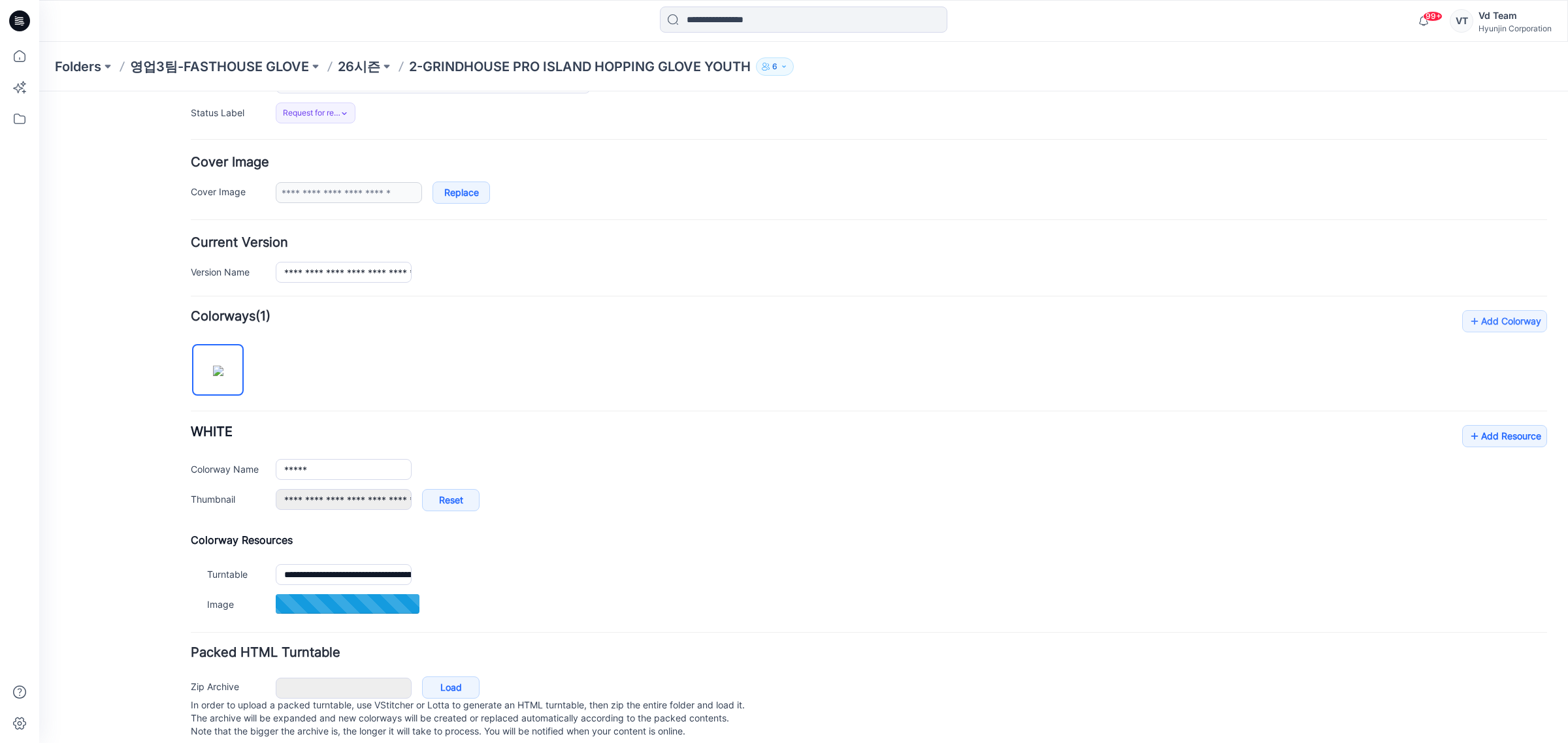
click at [1079, 309] on form "**********" at bounding box center [868, 358] width 1356 height 769
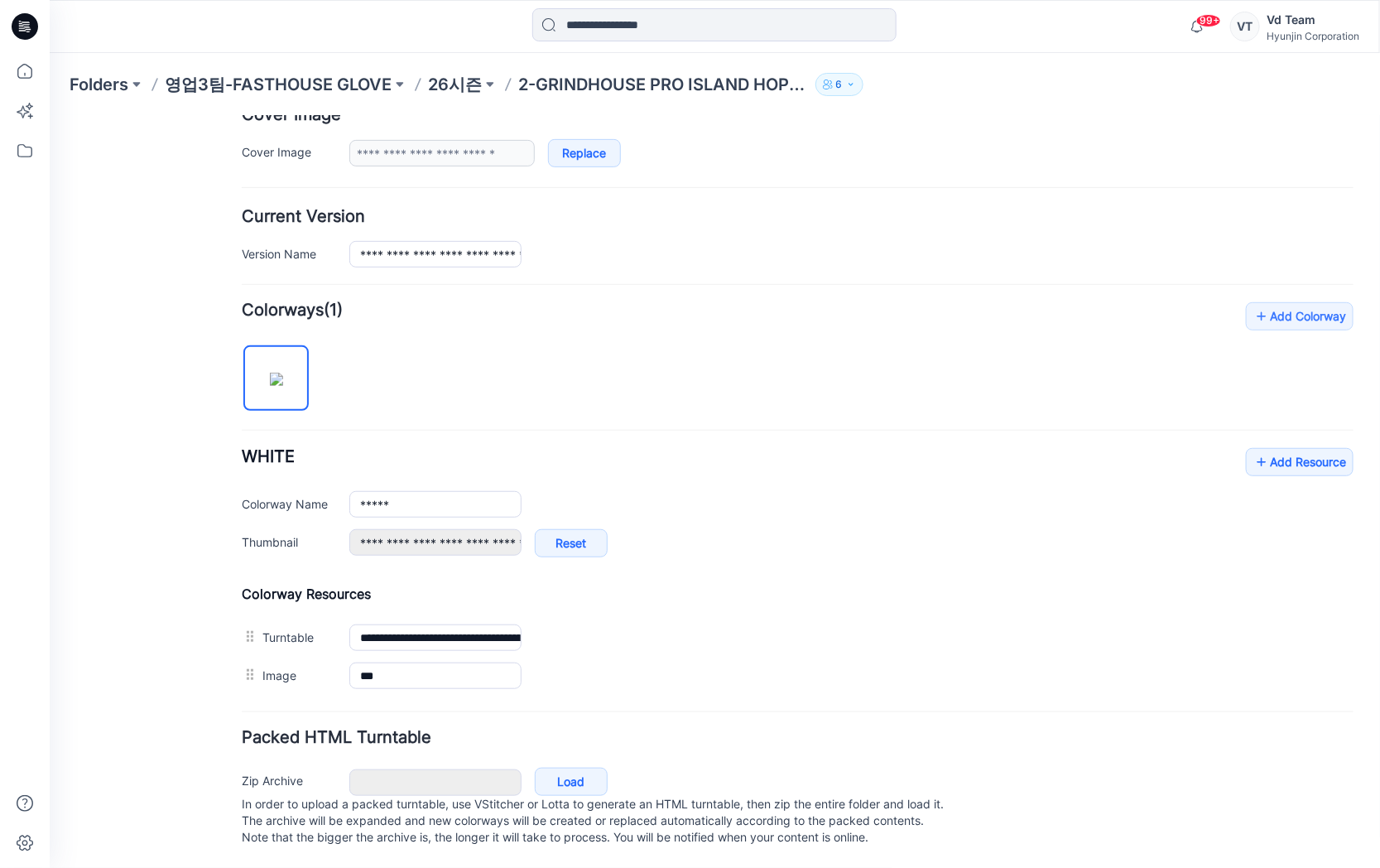
scroll to position [353, 0]
click at [1254, 447] on link "Add Resource" at bounding box center [1299, 460] width 108 height 28
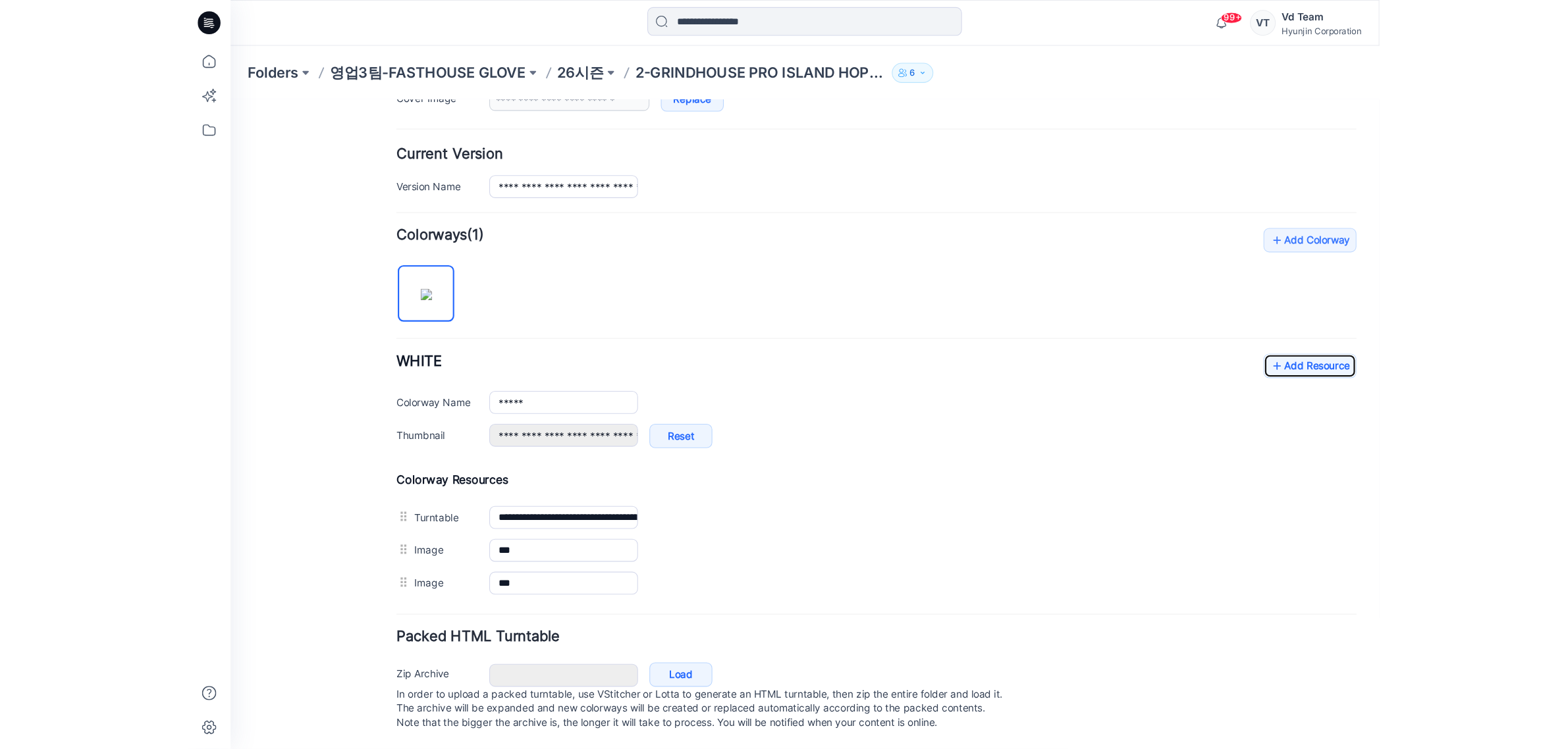
scroll to position [311, 0]
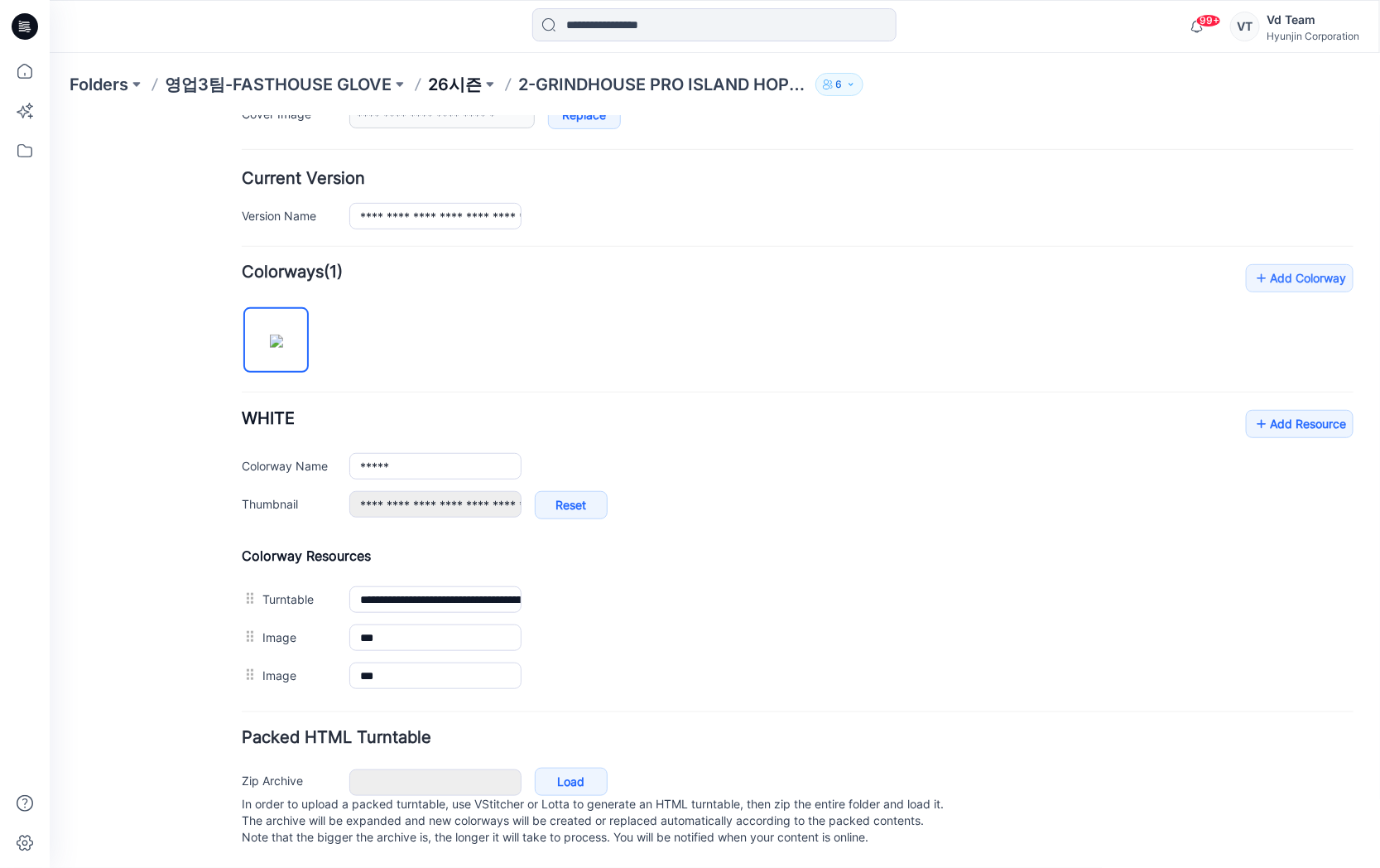
click at [457, 85] on p "26시즌" at bounding box center [455, 85] width 54 height 24
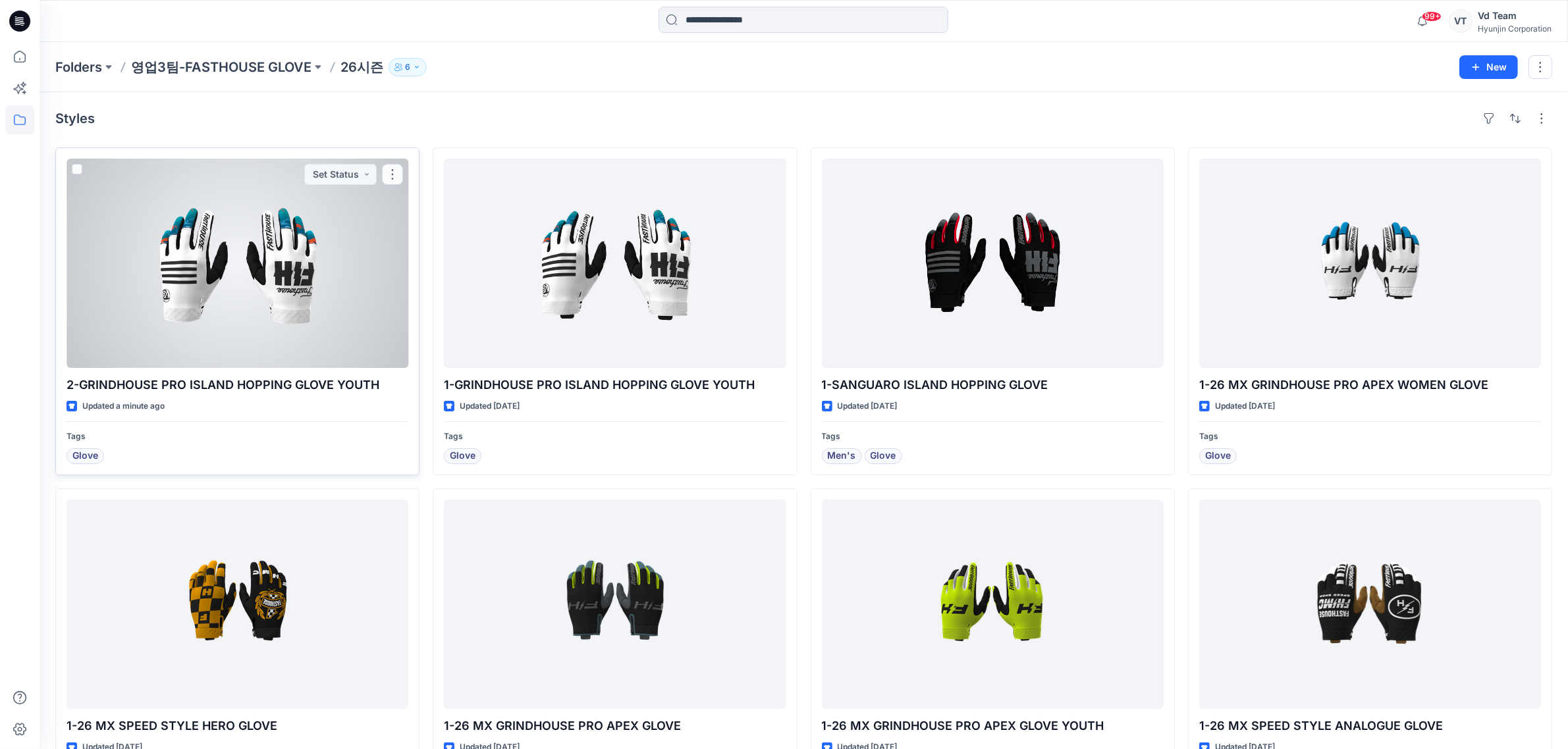
click at [353, 286] on div at bounding box center [237, 263] width 342 height 209
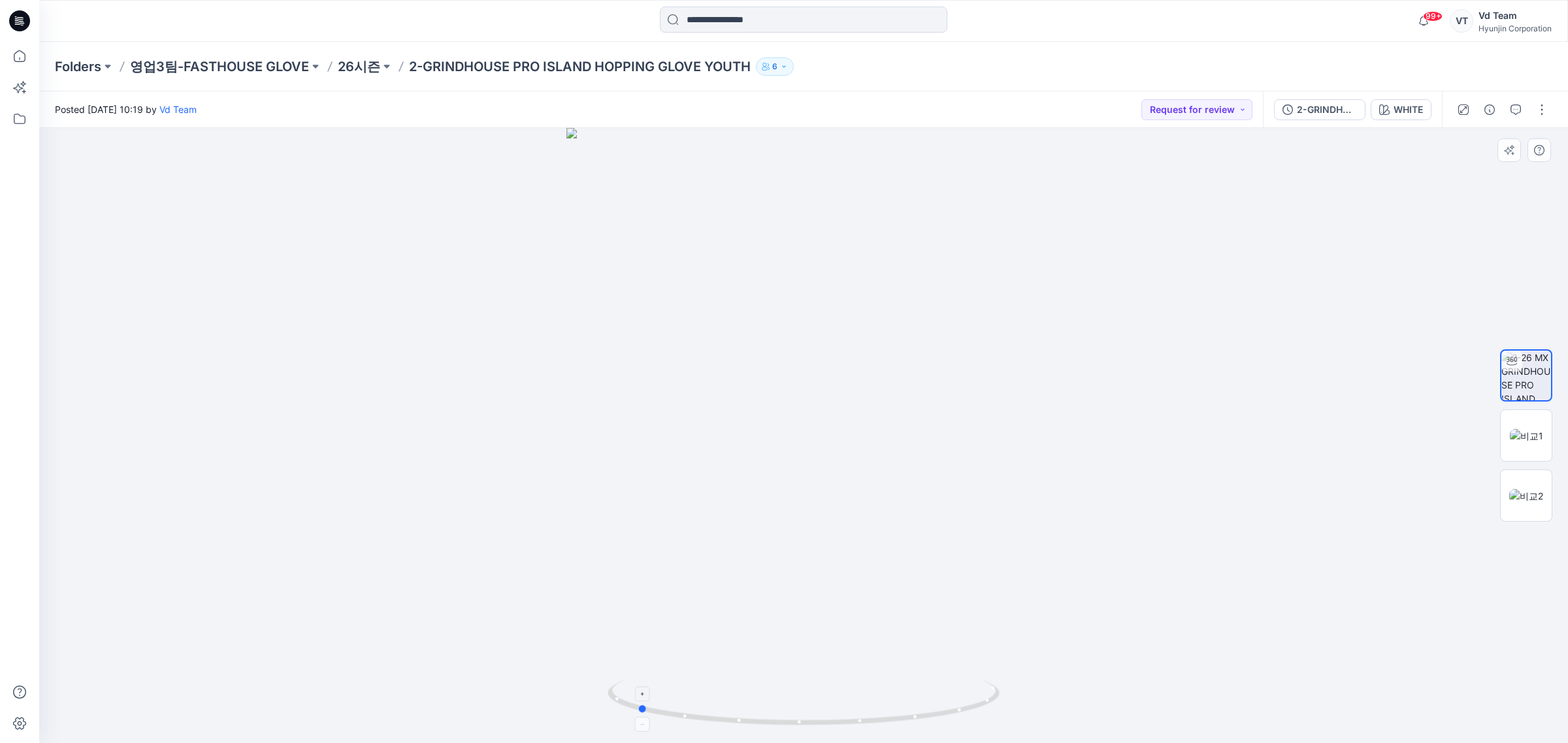
drag, startPoint x: 801, startPoint y: 677, endPoint x: 718, endPoint y: 689, distance: 83.9
click at [718, 689] on div at bounding box center [803, 435] width 1529 height 615
click at [362, 66] on p "26시즌" at bounding box center [359, 67] width 43 height 19
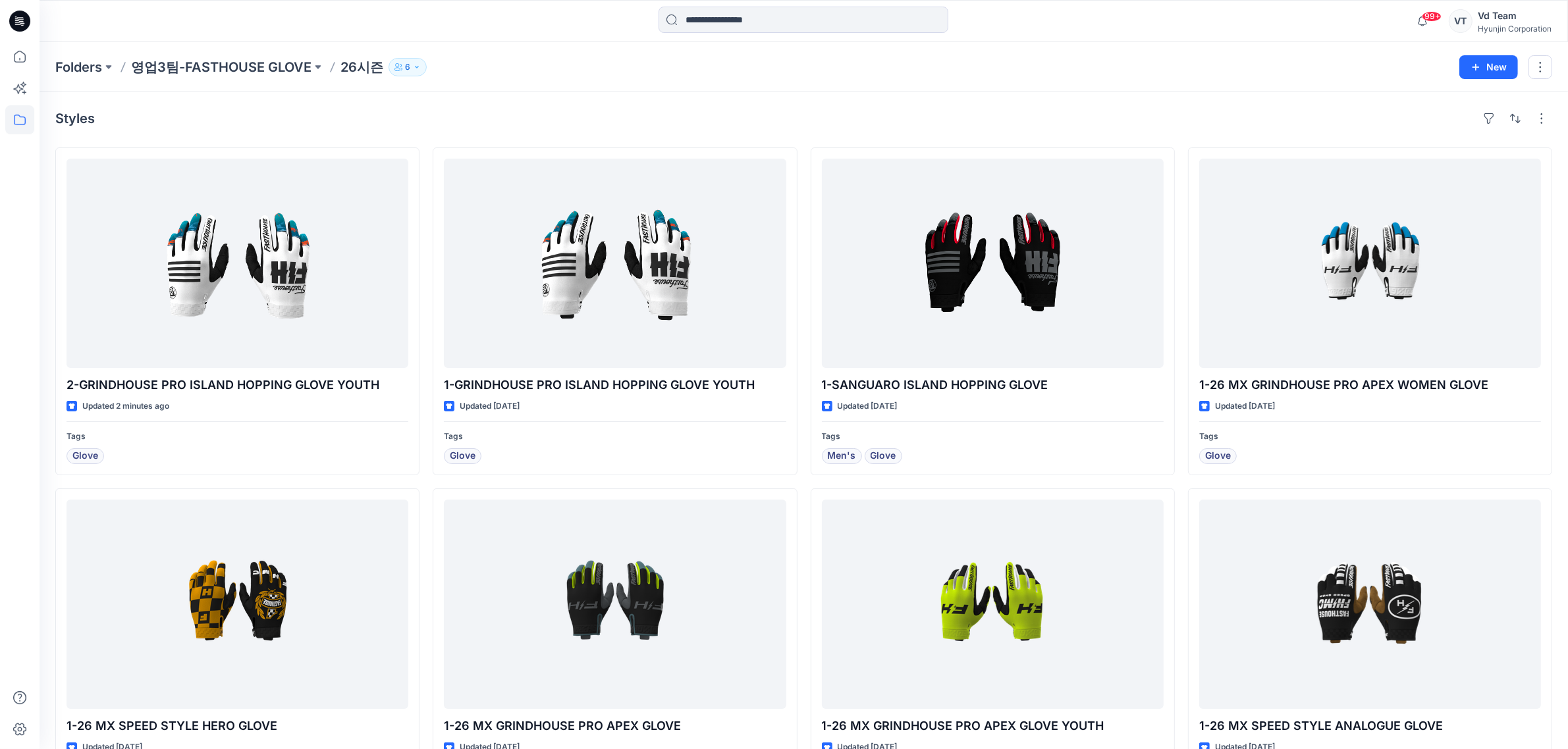
click at [516, 127] on div "Styles" at bounding box center [803, 118] width 1497 height 21
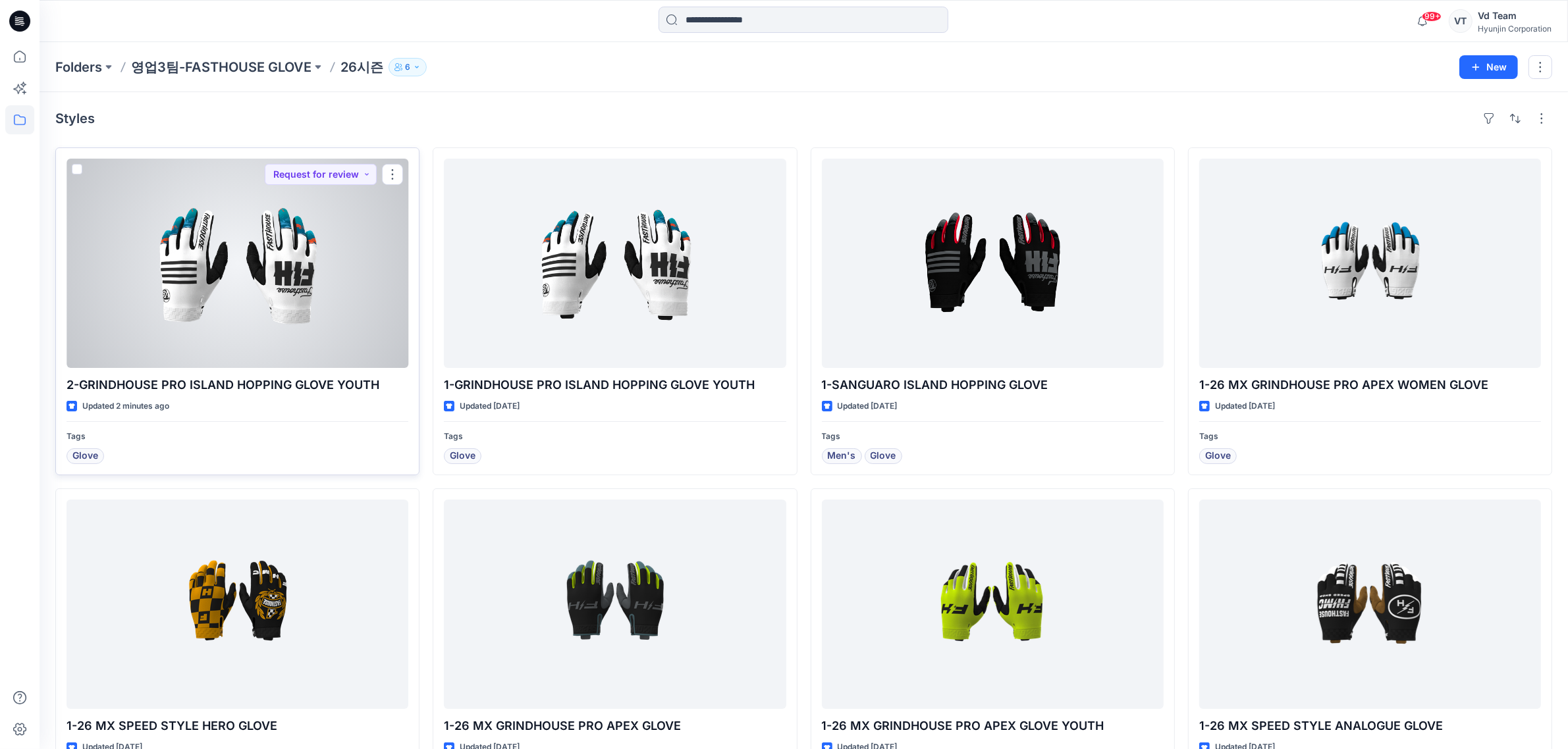
click at [283, 298] on div at bounding box center [237, 263] width 342 height 209
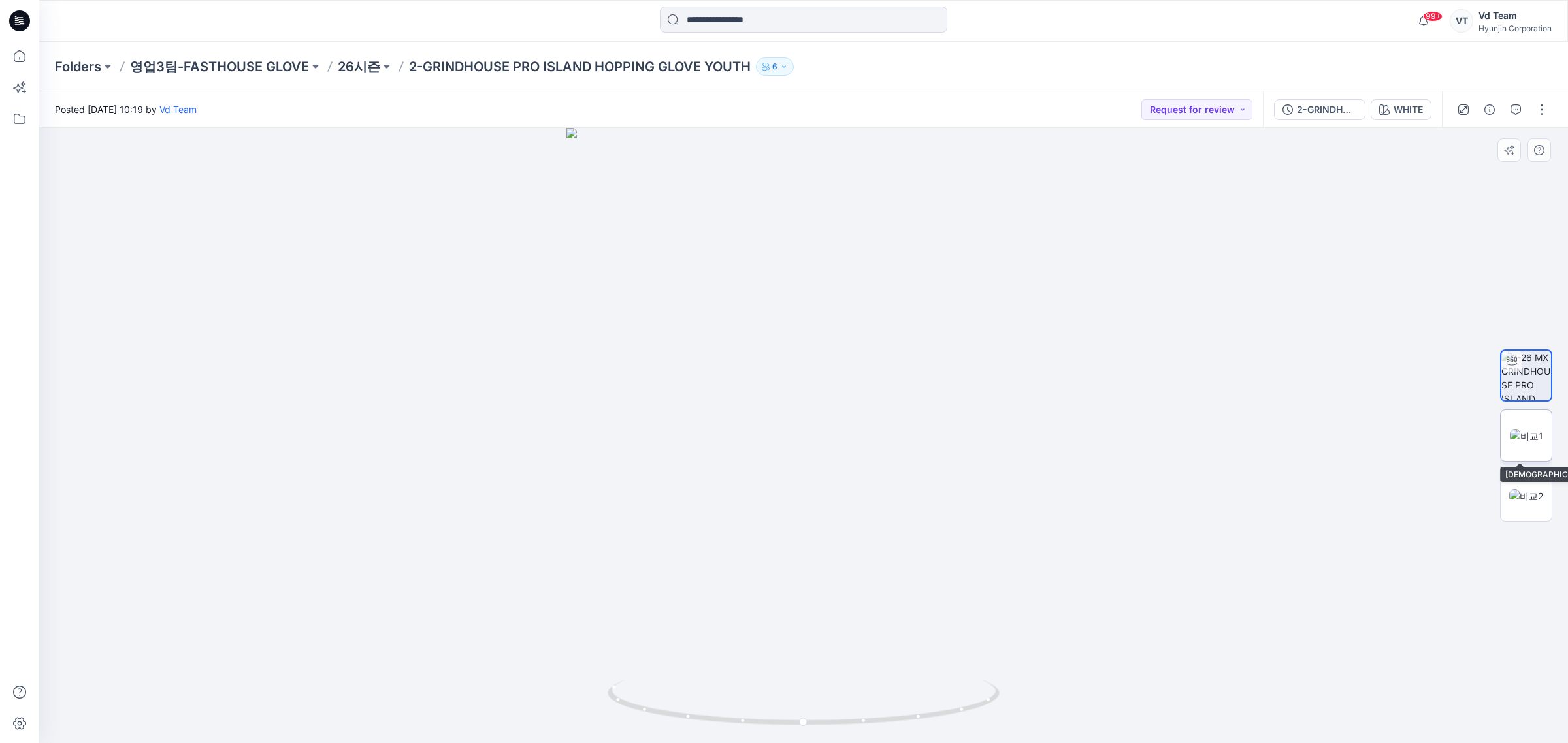
click at [1510, 430] on img at bounding box center [1526, 436] width 34 height 14
click at [1521, 503] on img at bounding box center [1526, 496] width 34 height 14
click at [21, 13] on icon at bounding box center [19, 21] width 21 height 21
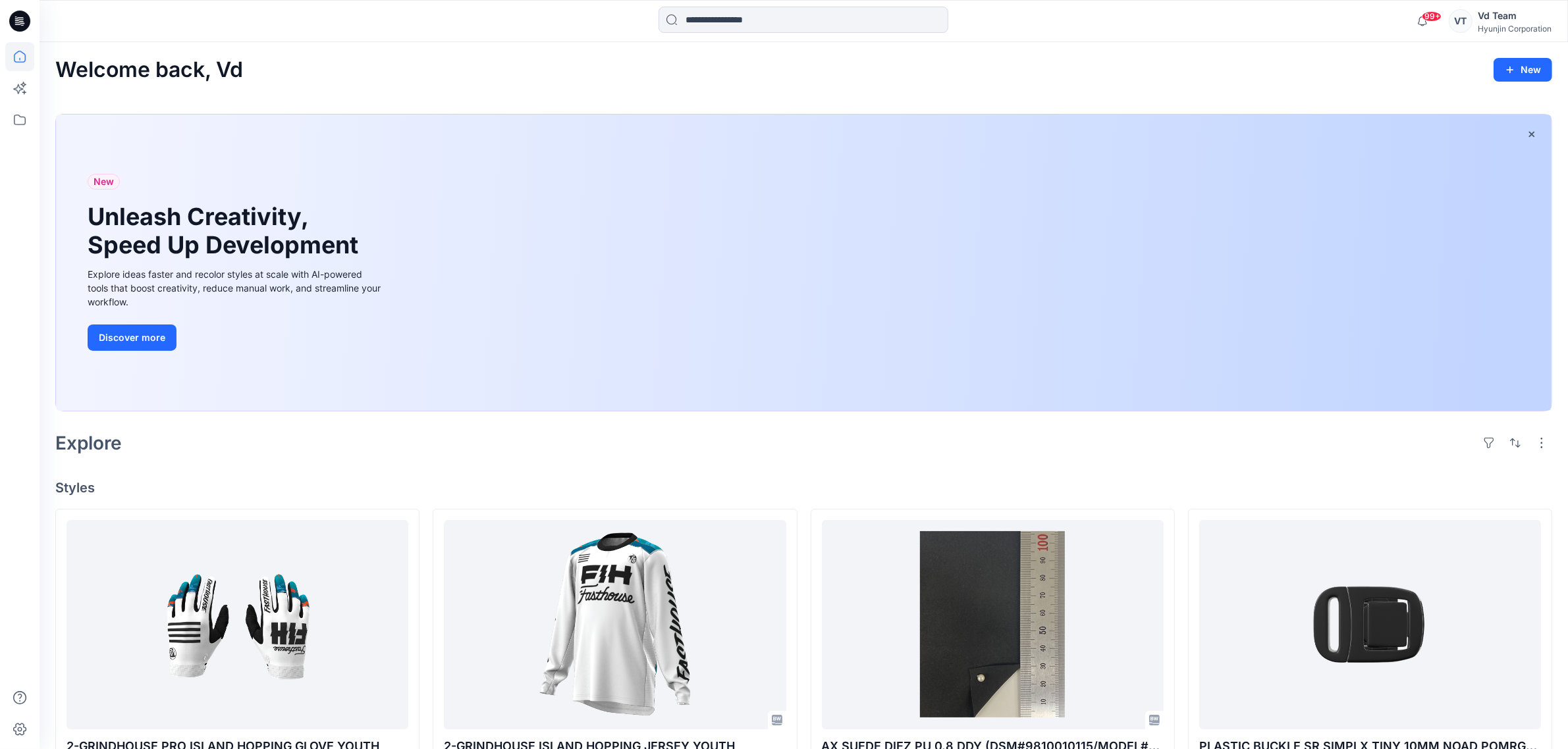
click at [1328, 410] on div at bounding box center [803, 262] width 1495 height 296
click at [1378, 449] on div "Explore" at bounding box center [803, 443] width 1497 height 32
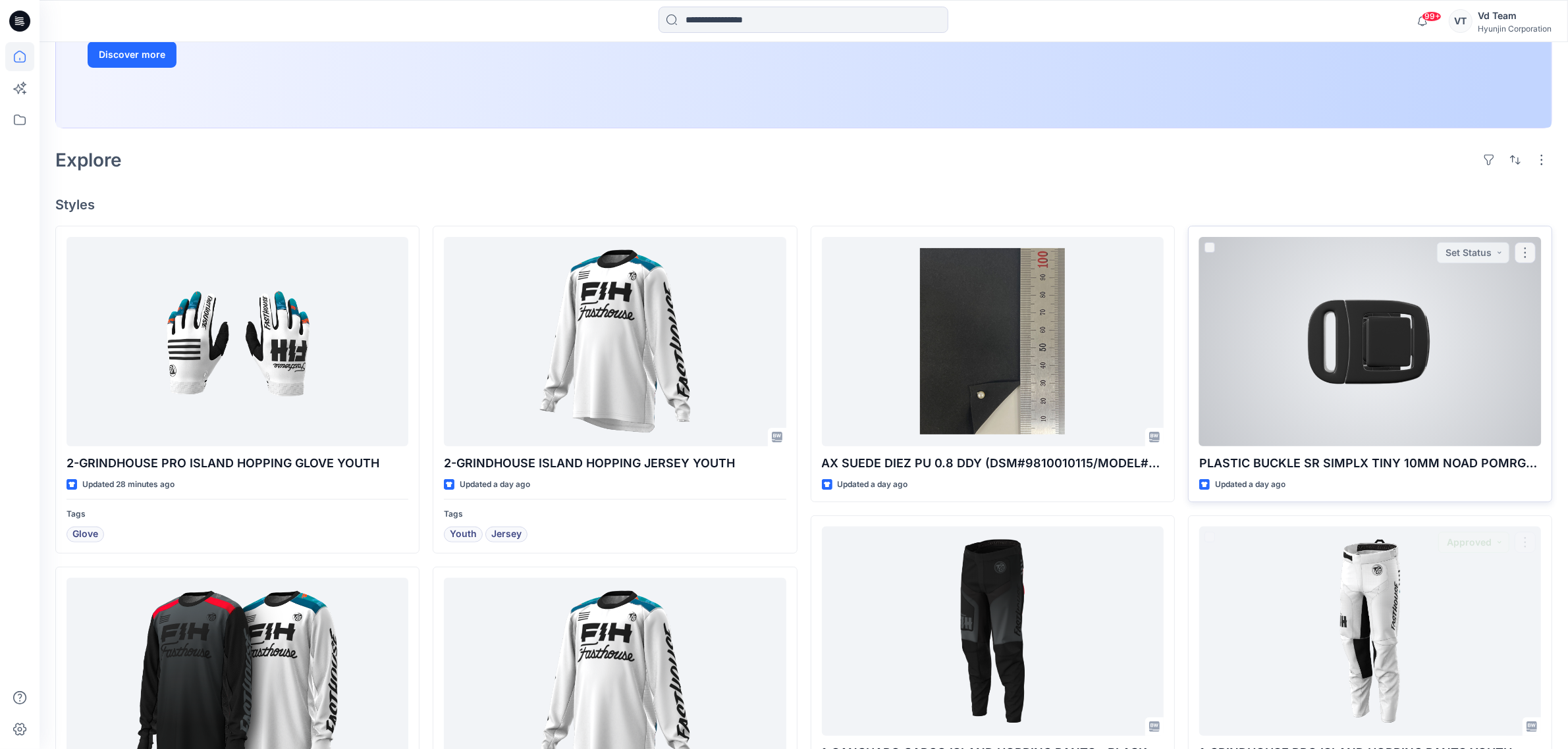
scroll to position [80, 0]
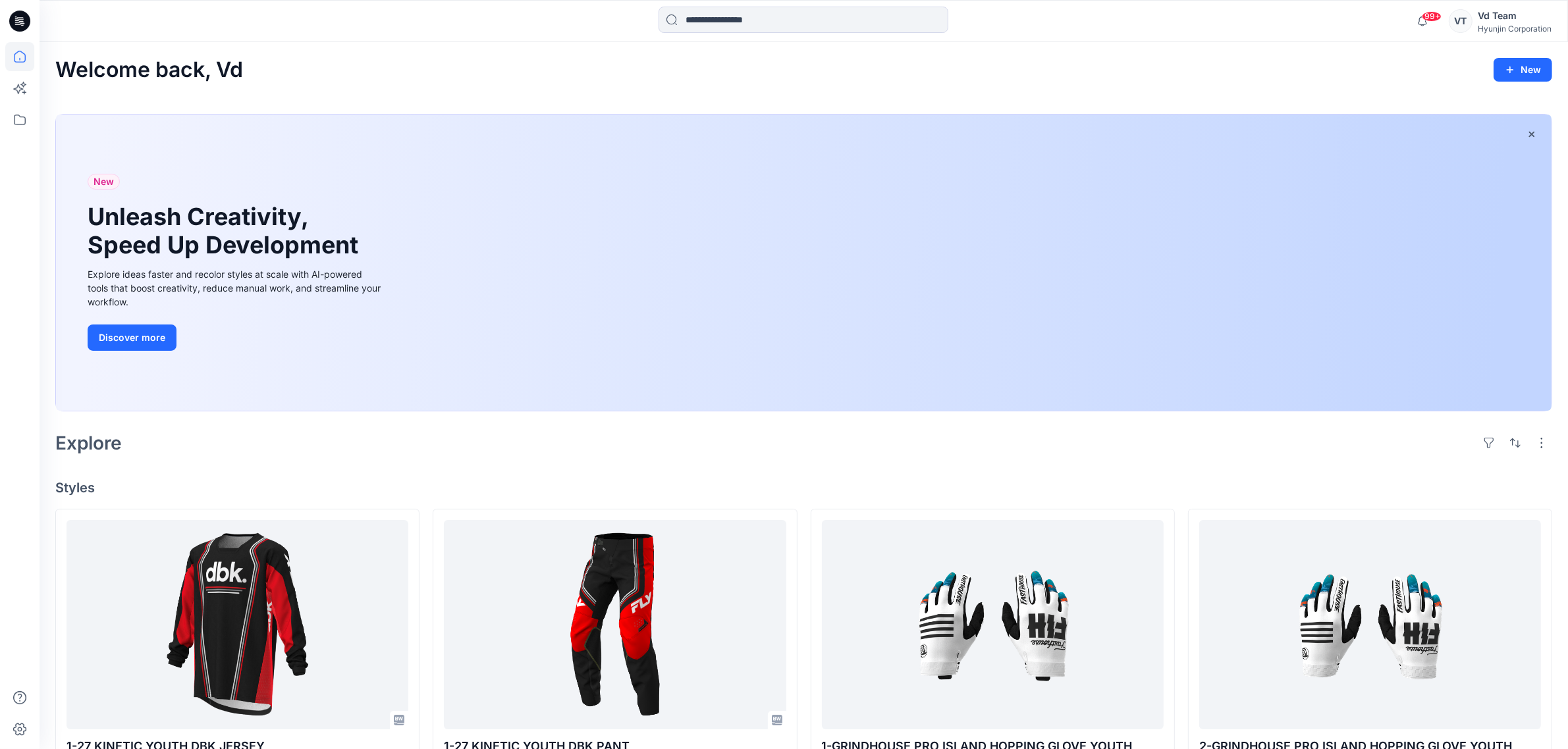
click at [1344, 442] on div "Explore" at bounding box center [803, 443] width 1497 height 32
